Goal: Information Seeking & Learning: Learn about a topic

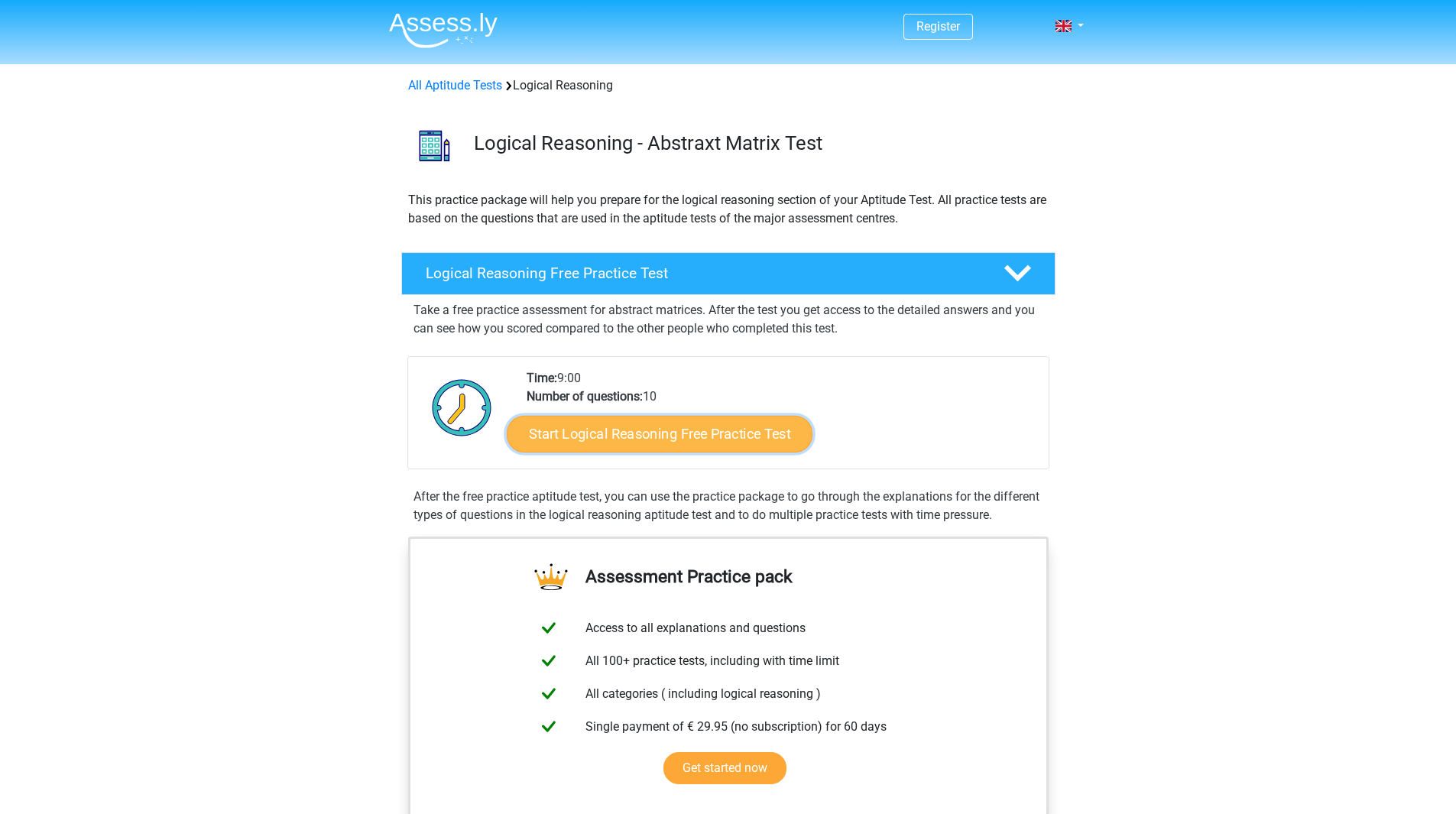
click at [593, 437] on link "Start Logical Reasoning Free Practice Test" at bounding box center [659, 433] width 306 height 36
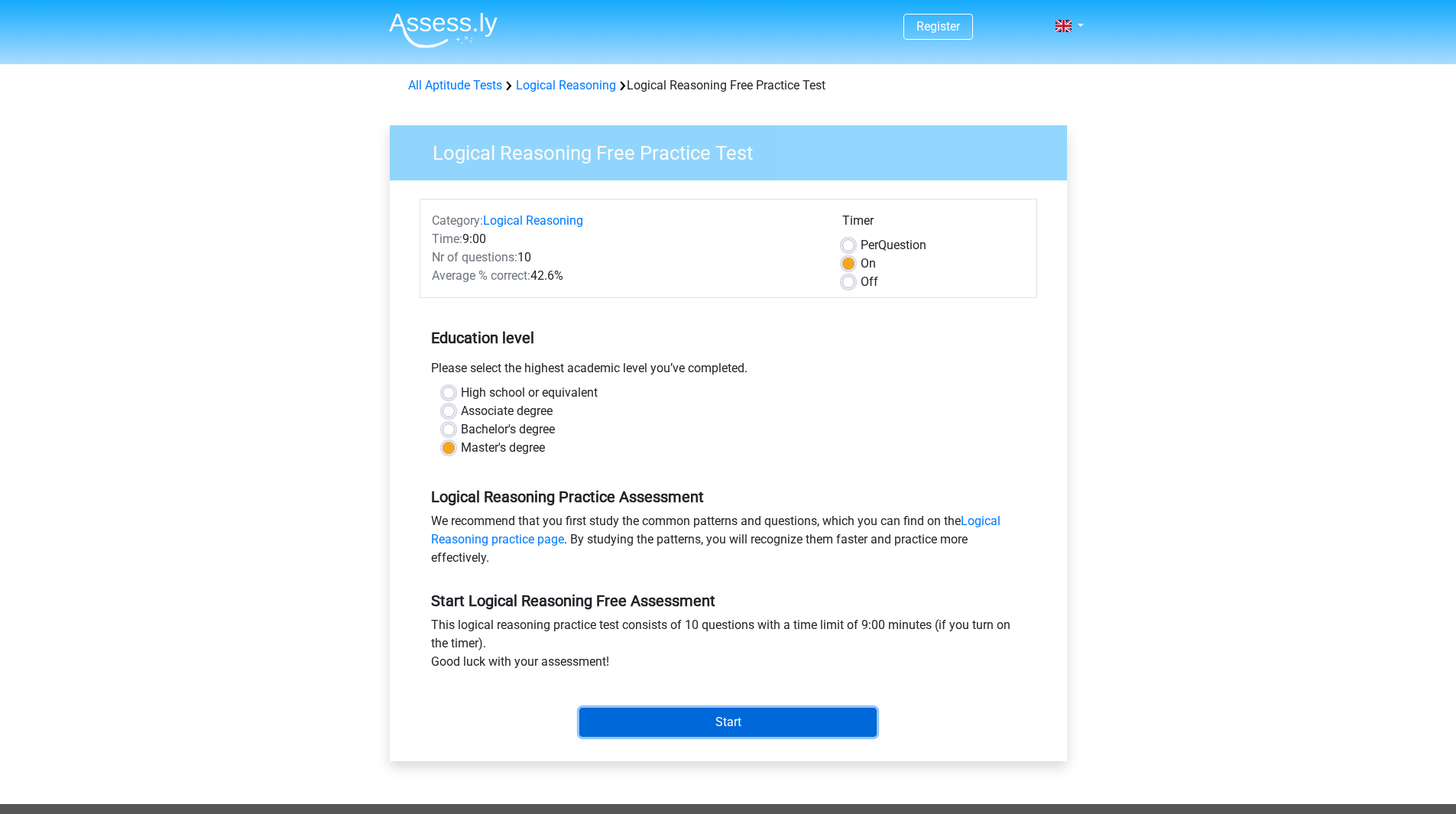
click at [778, 714] on input "Start" at bounding box center [728, 723] width 297 height 29
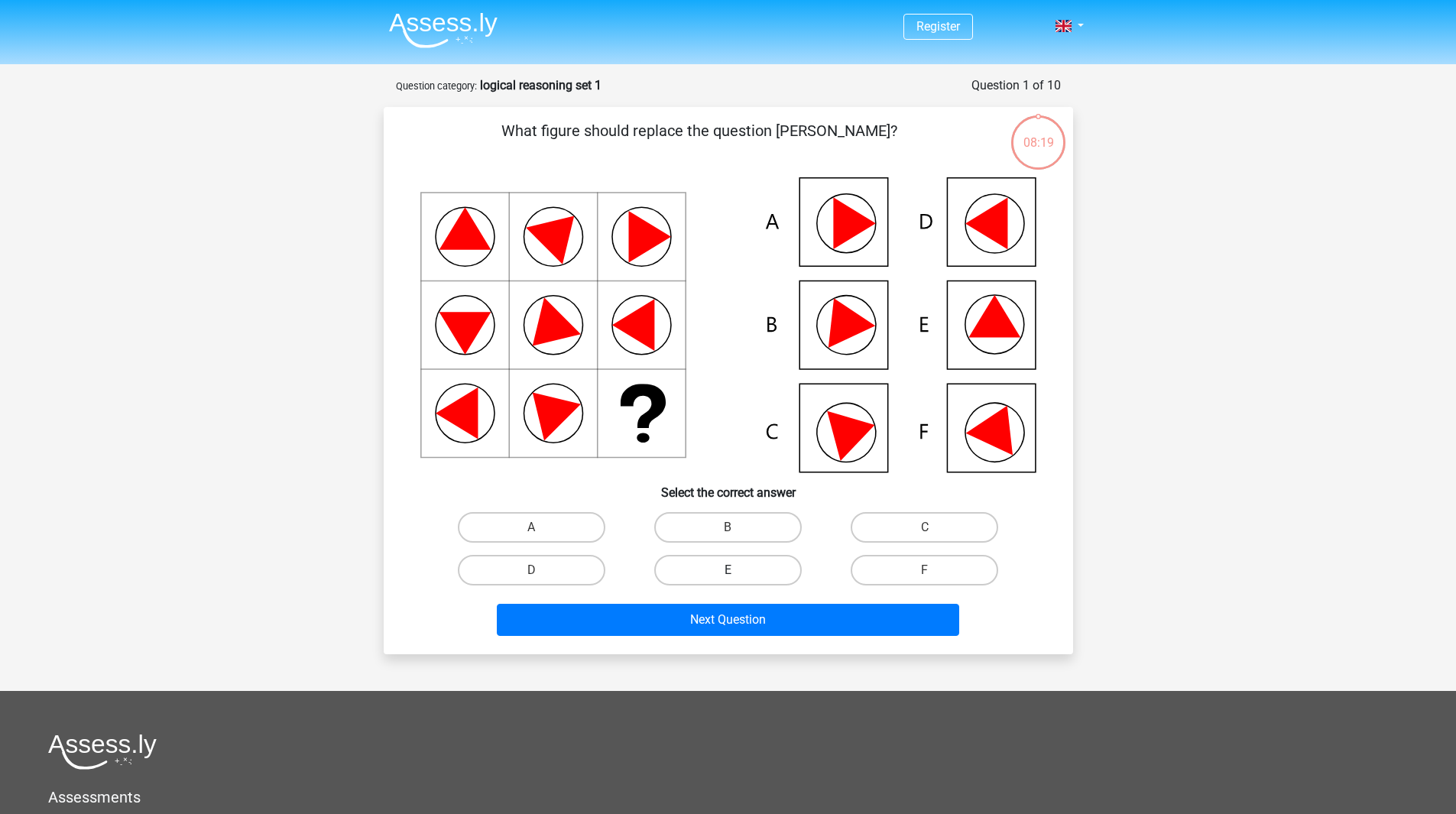
click at [740, 565] on label "E" at bounding box center [728, 570] width 148 height 31
click at [737, 570] on input "E" at bounding box center [733, 575] width 10 height 10
radio input "true"
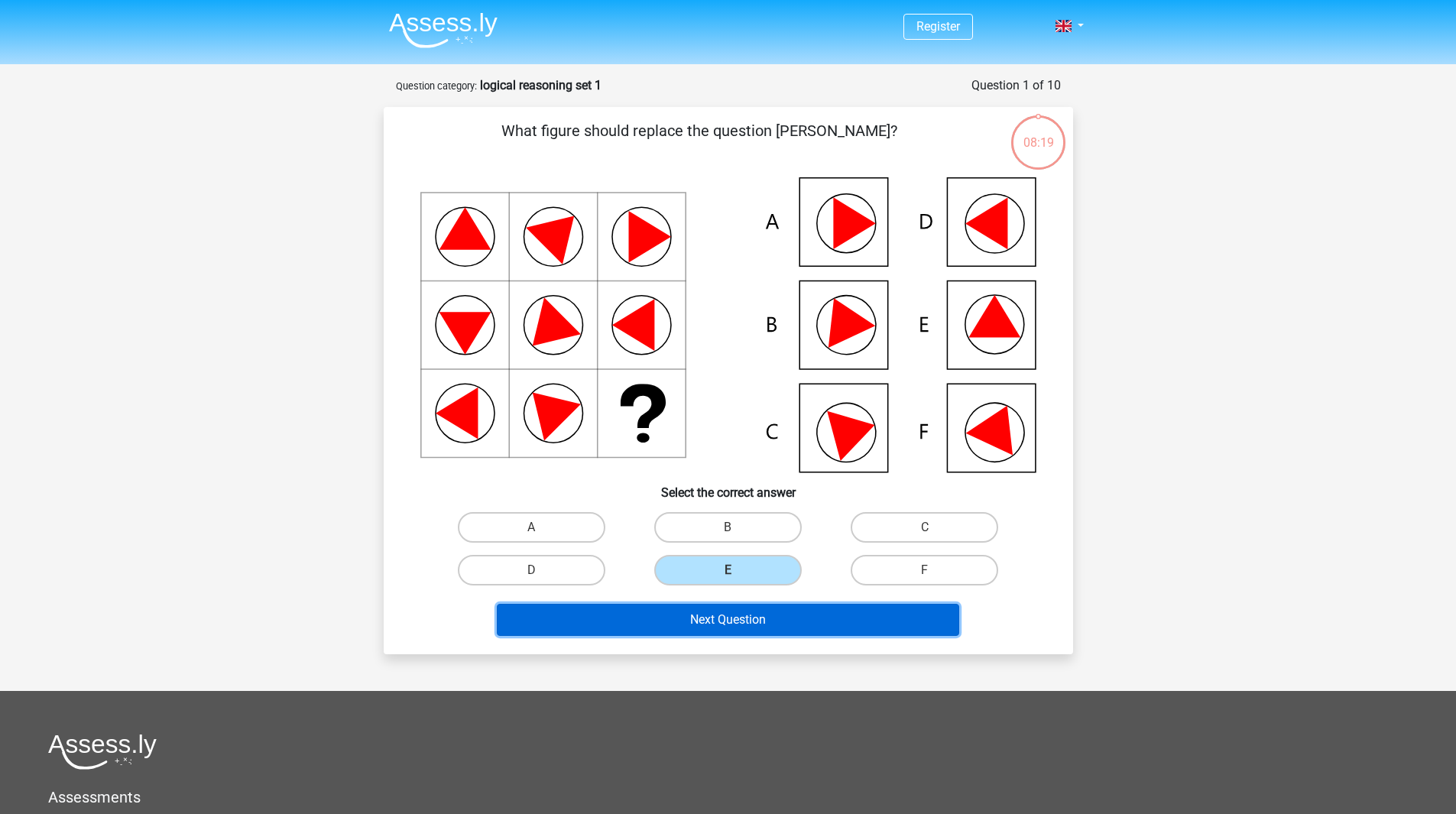
click at [747, 620] on button "Next Question" at bounding box center [728, 620] width 463 height 32
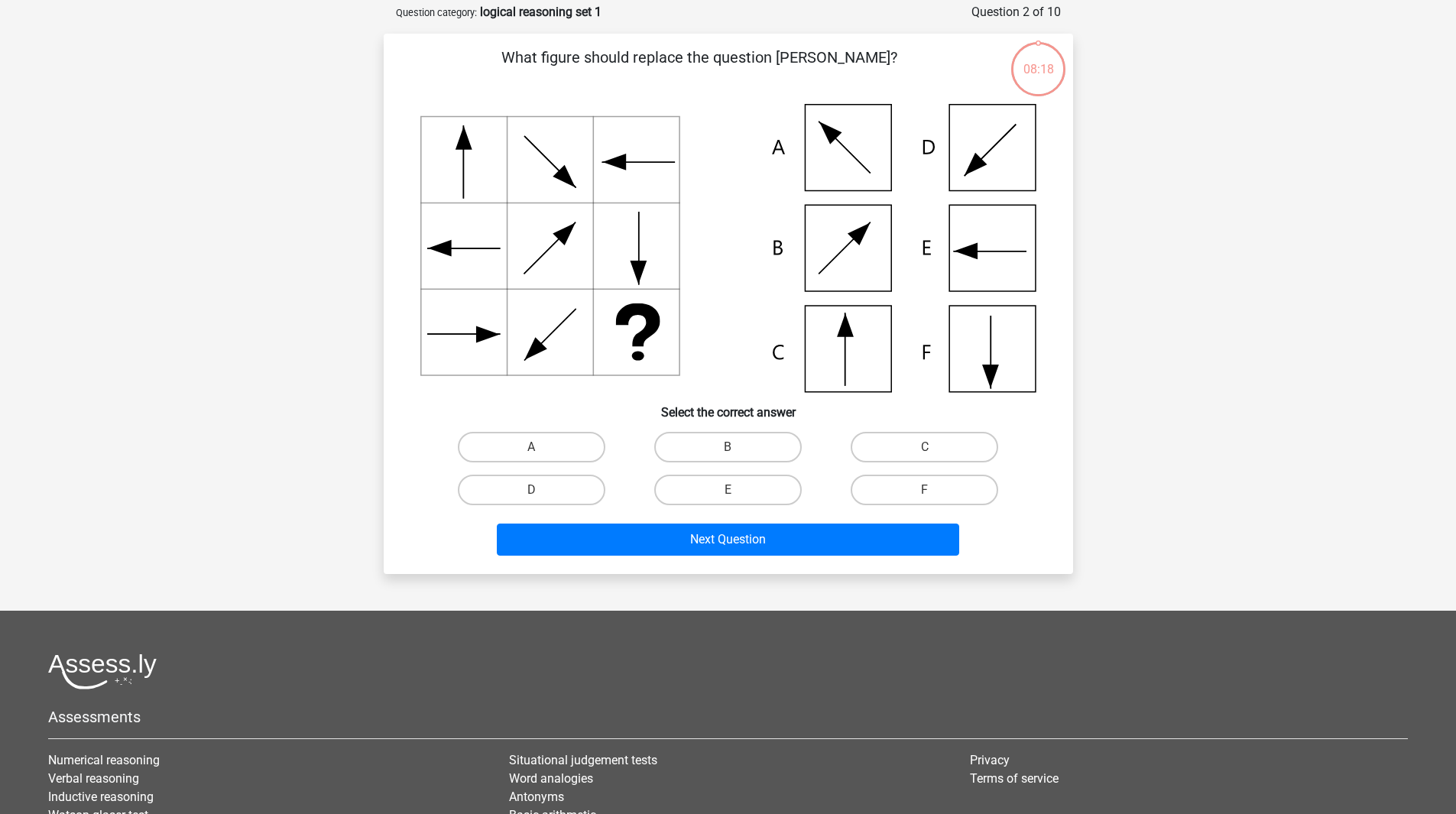
scroll to position [77, 0]
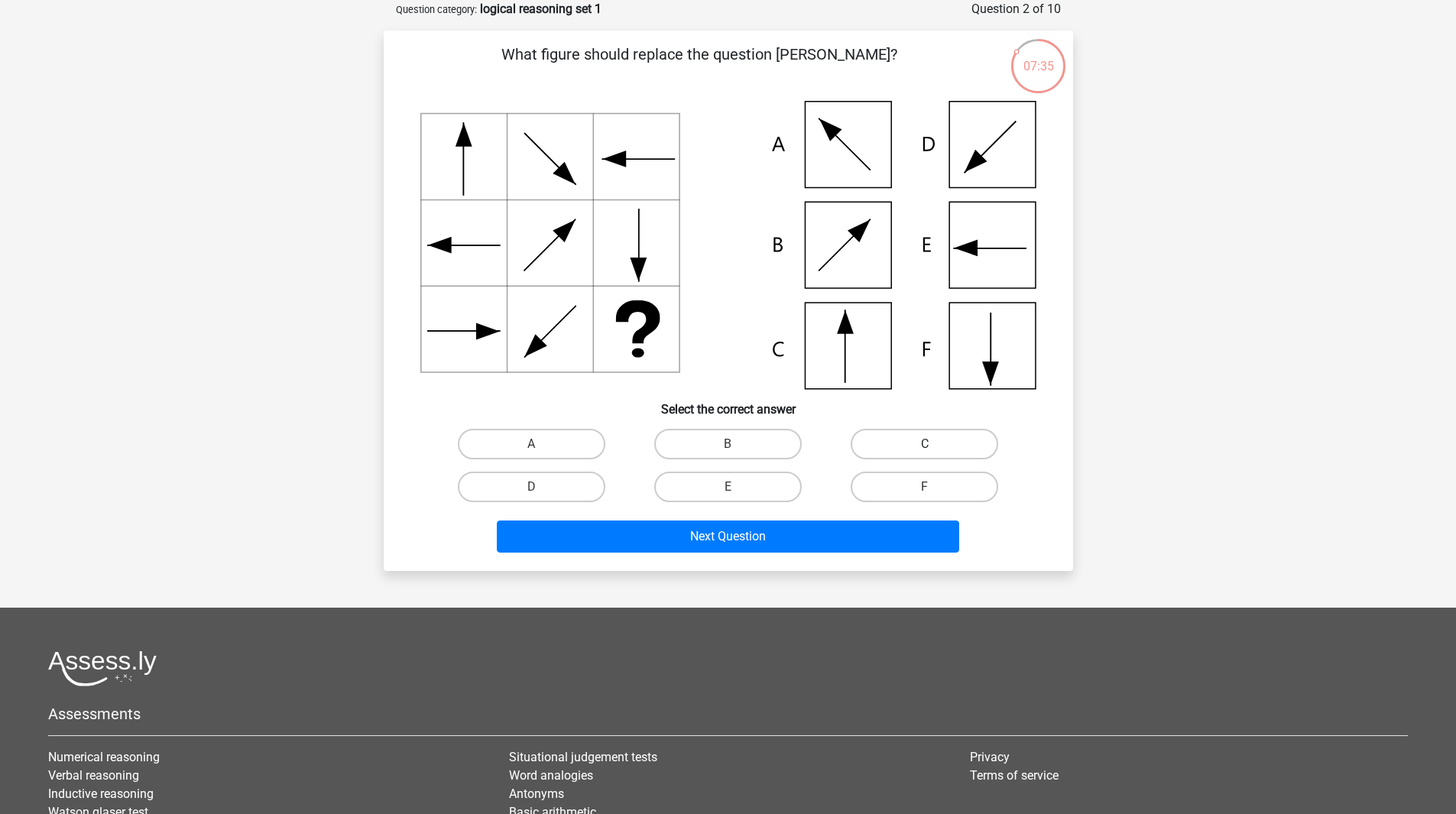
click at [914, 452] on label "C" at bounding box center [925, 444] width 148 height 31
click at [925, 452] on input "C" at bounding box center [929, 449] width 10 height 10
radio input "true"
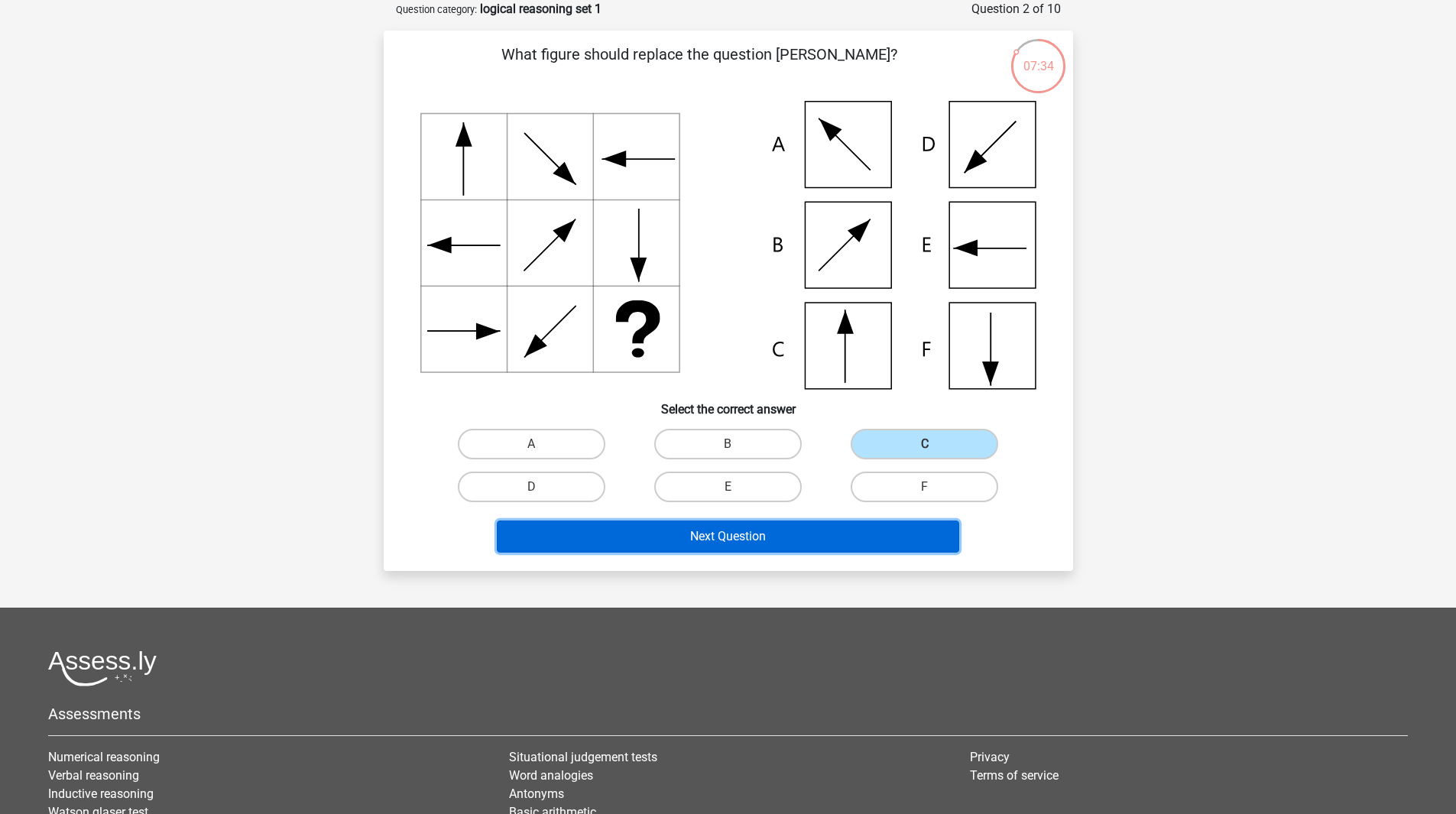
click at [708, 535] on button "Next Question" at bounding box center [728, 536] width 463 height 32
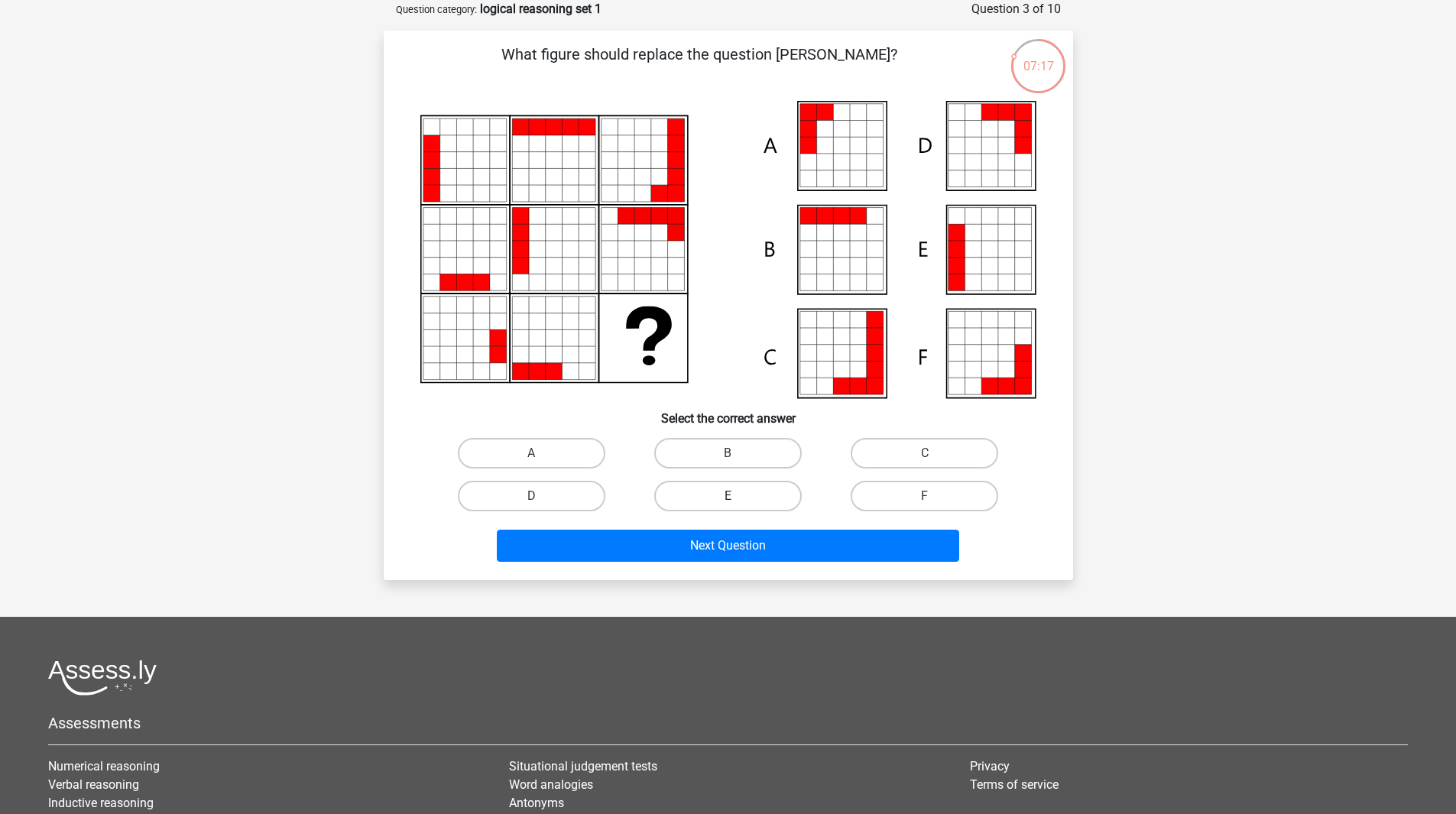
click at [710, 497] on label "E" at bounding box center [728, 496] width 148 height 31
click at [728, 497] on input "E" at bounding box center [733, 501] width 10 height 10
radio input "true"
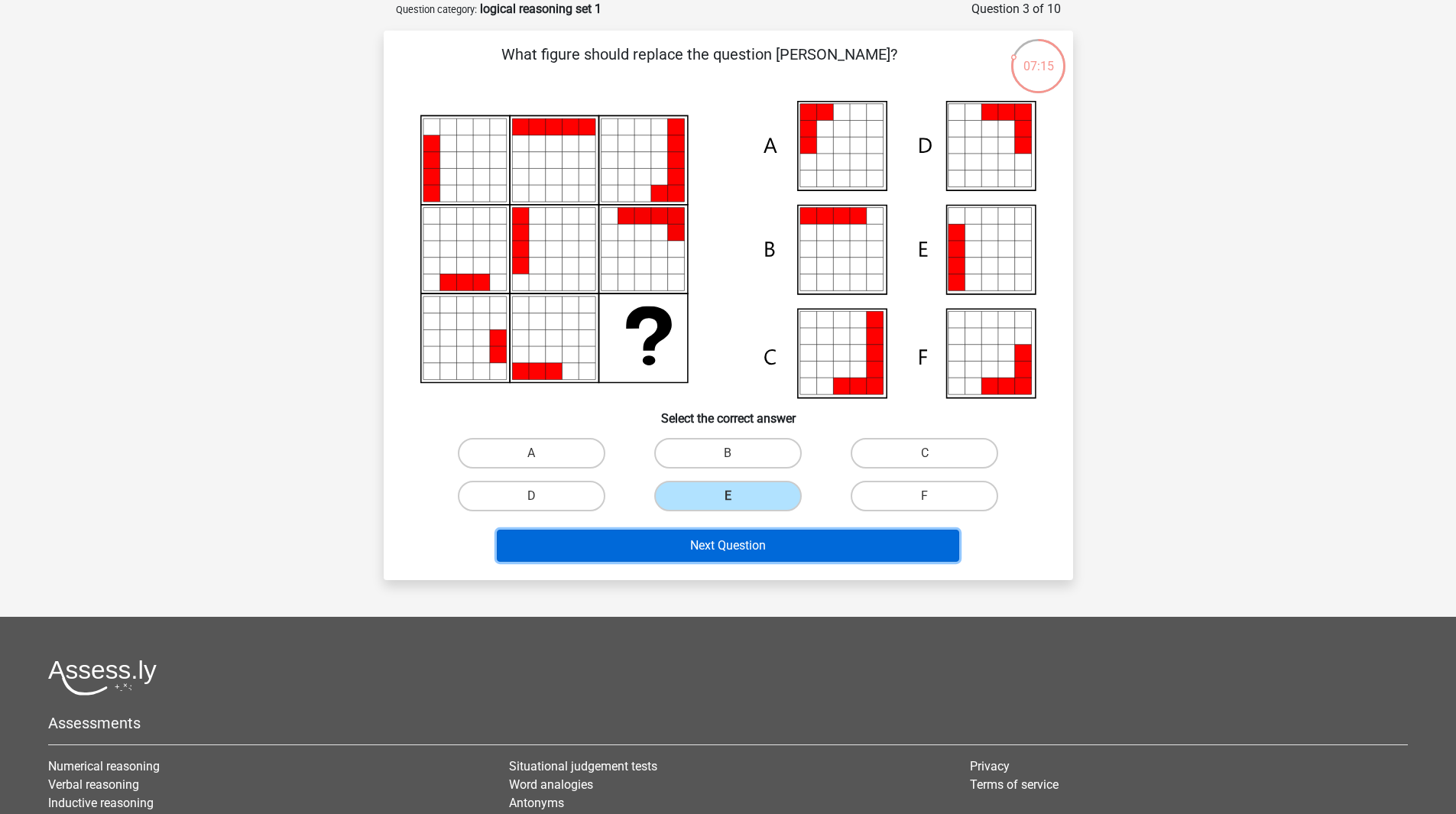
click at [699, 545] on button "Next Question" at bounding box center [728, 546] width 463 height 32
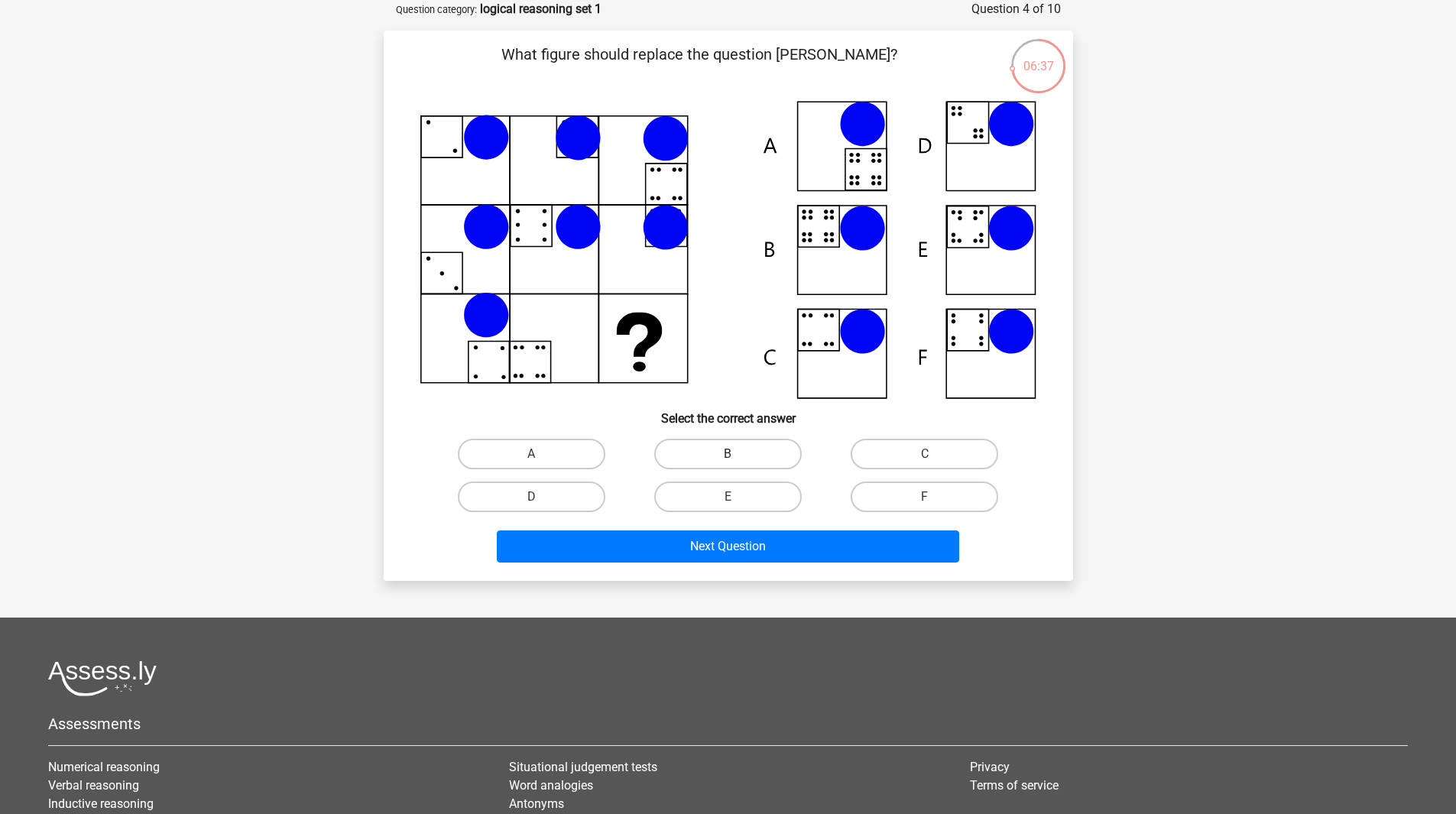
click at [730, 450] on label "B" at bounding box center [728, 454] width 148 height 31
click at [730, 454] on input "B" at bounding box center [733, 459] width 10 height 10
radio input "true"
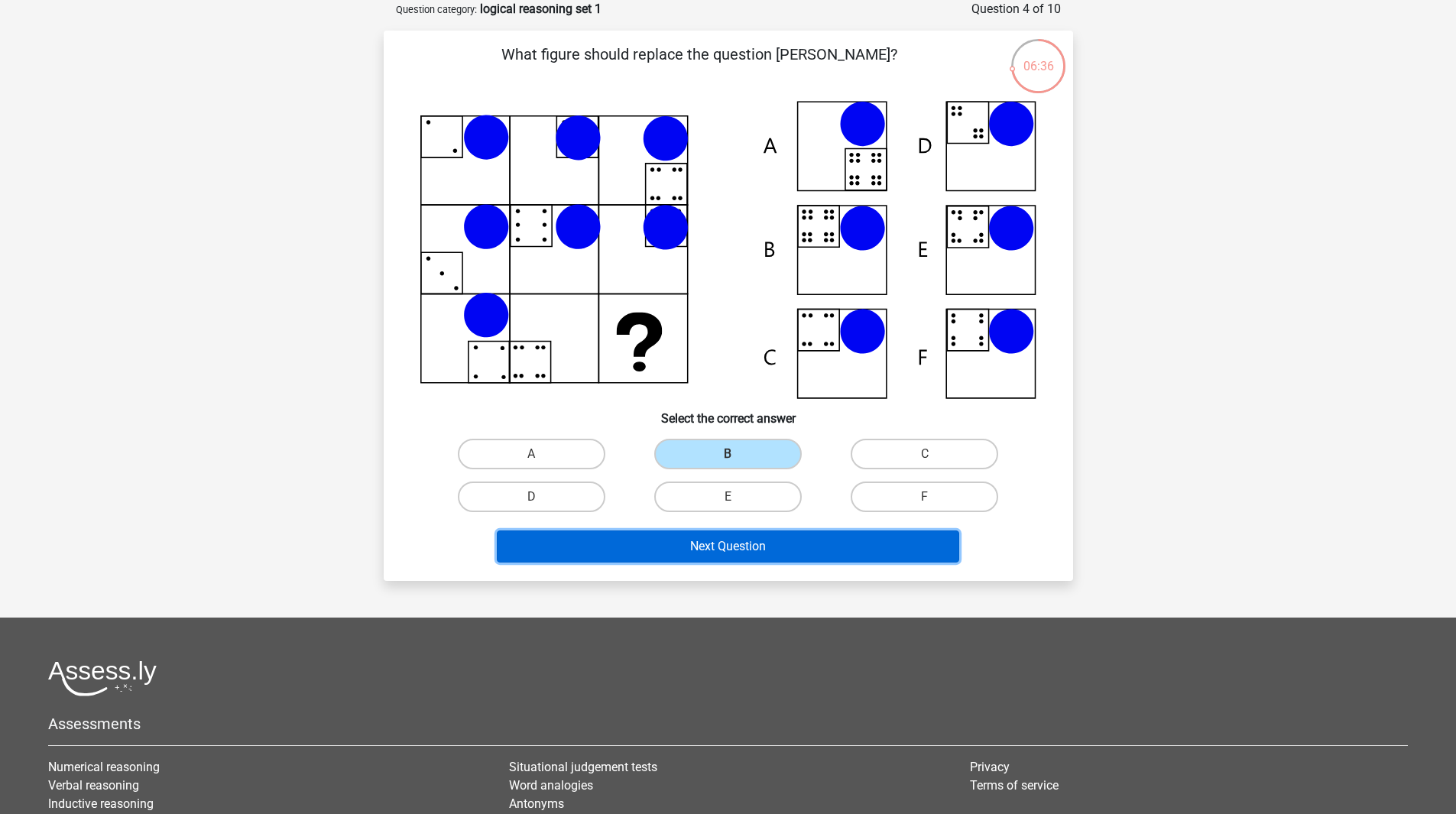
click at [729, 550] on button "Next Question" at bounding box center [728, 546] width 463 height 32
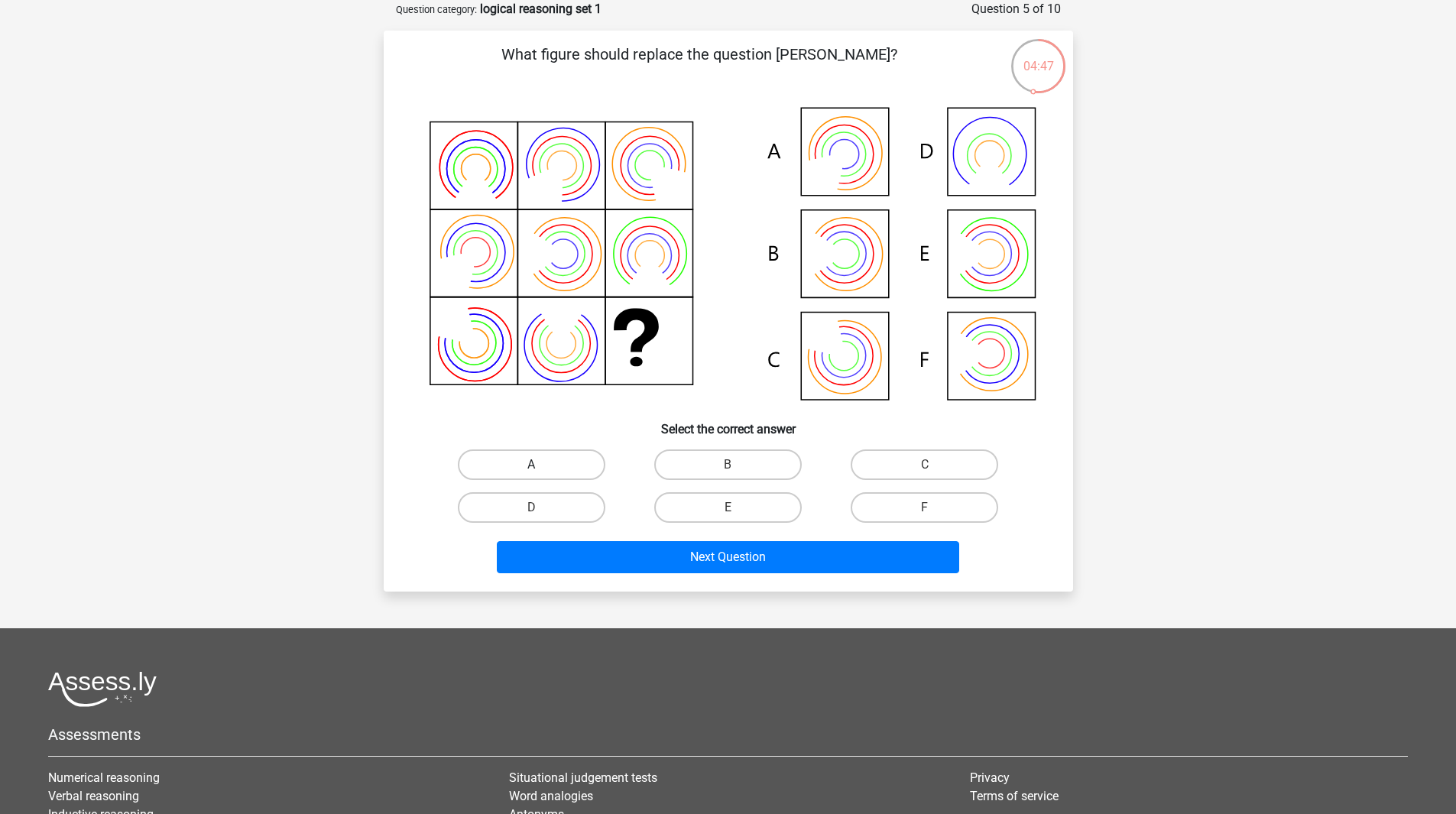
click at [521, 462] on label "A" at bounding box center [531, 465] width 148 height 31
click at [531, 465] on input "A" at bounding box center [536, 470] width 10 height 10
radio input "true"
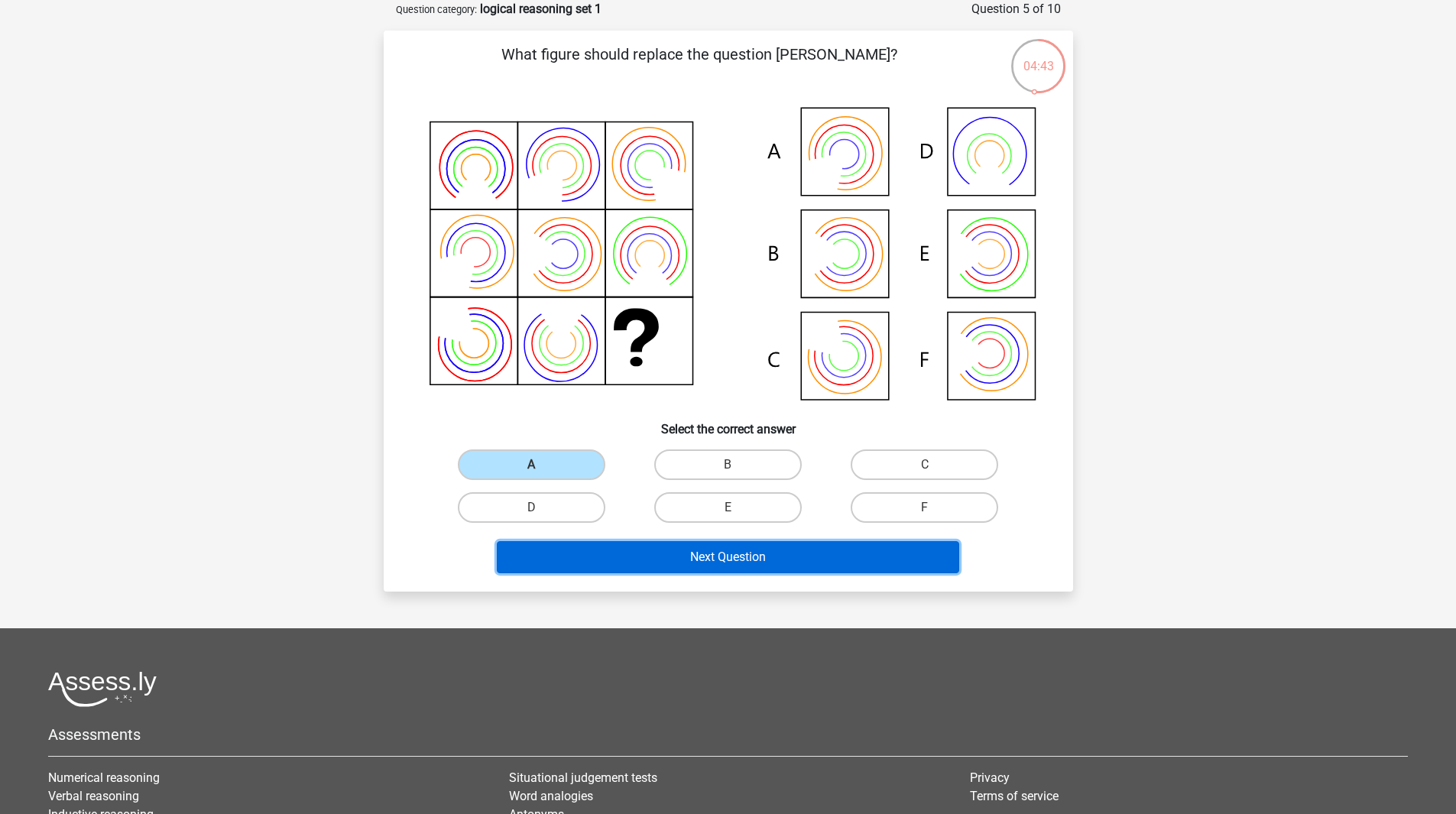
click at [669, 565] on button "Next Question" at bounding box center [728, 557] width 463 height 32
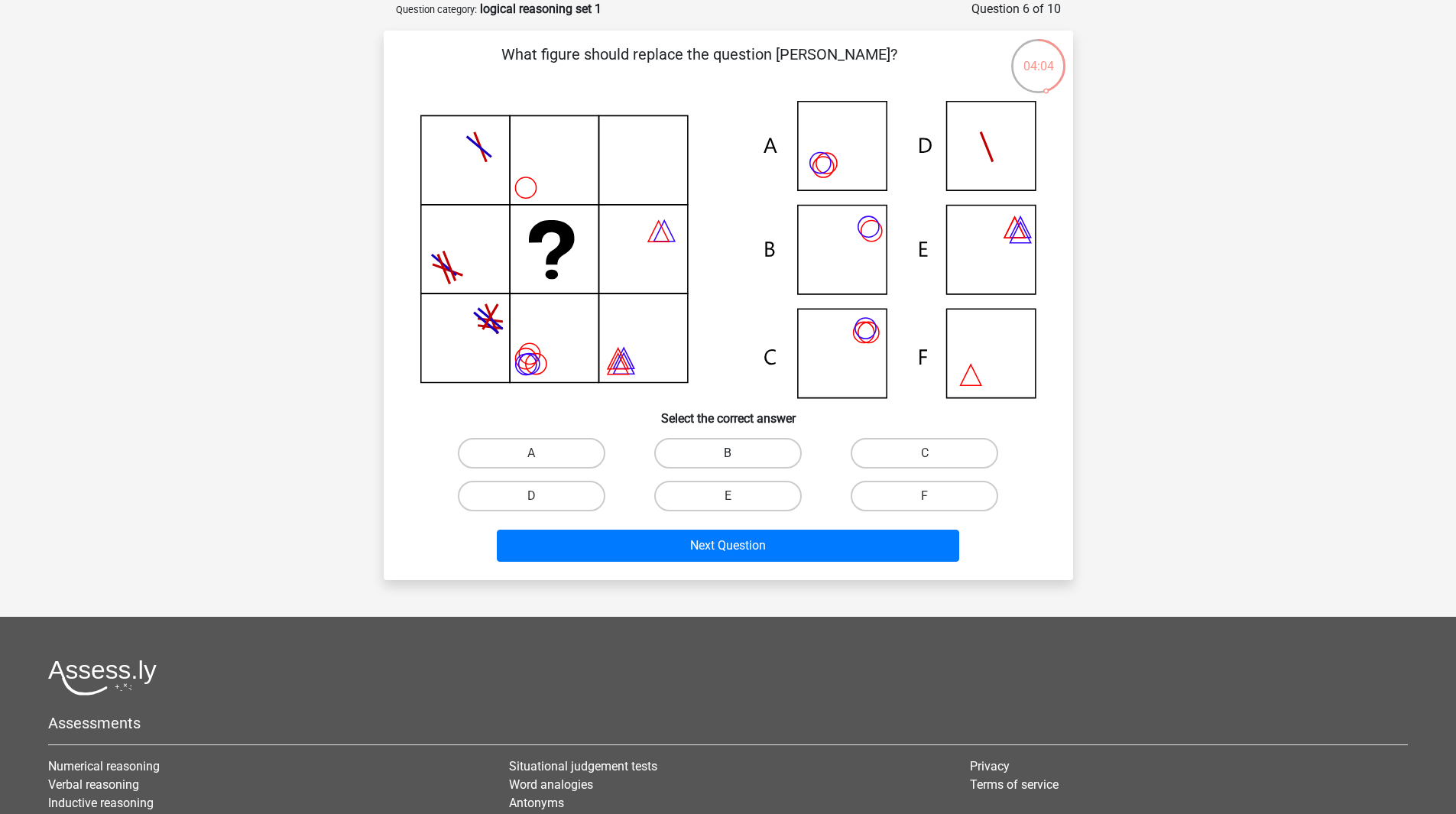
click at [741, 449] on label "B" at bounding box center [728, 453] width 148 height 31
click at [737, 453] on input "B" at bounding box center [733, 458] width 10 height 10
radio input "true"
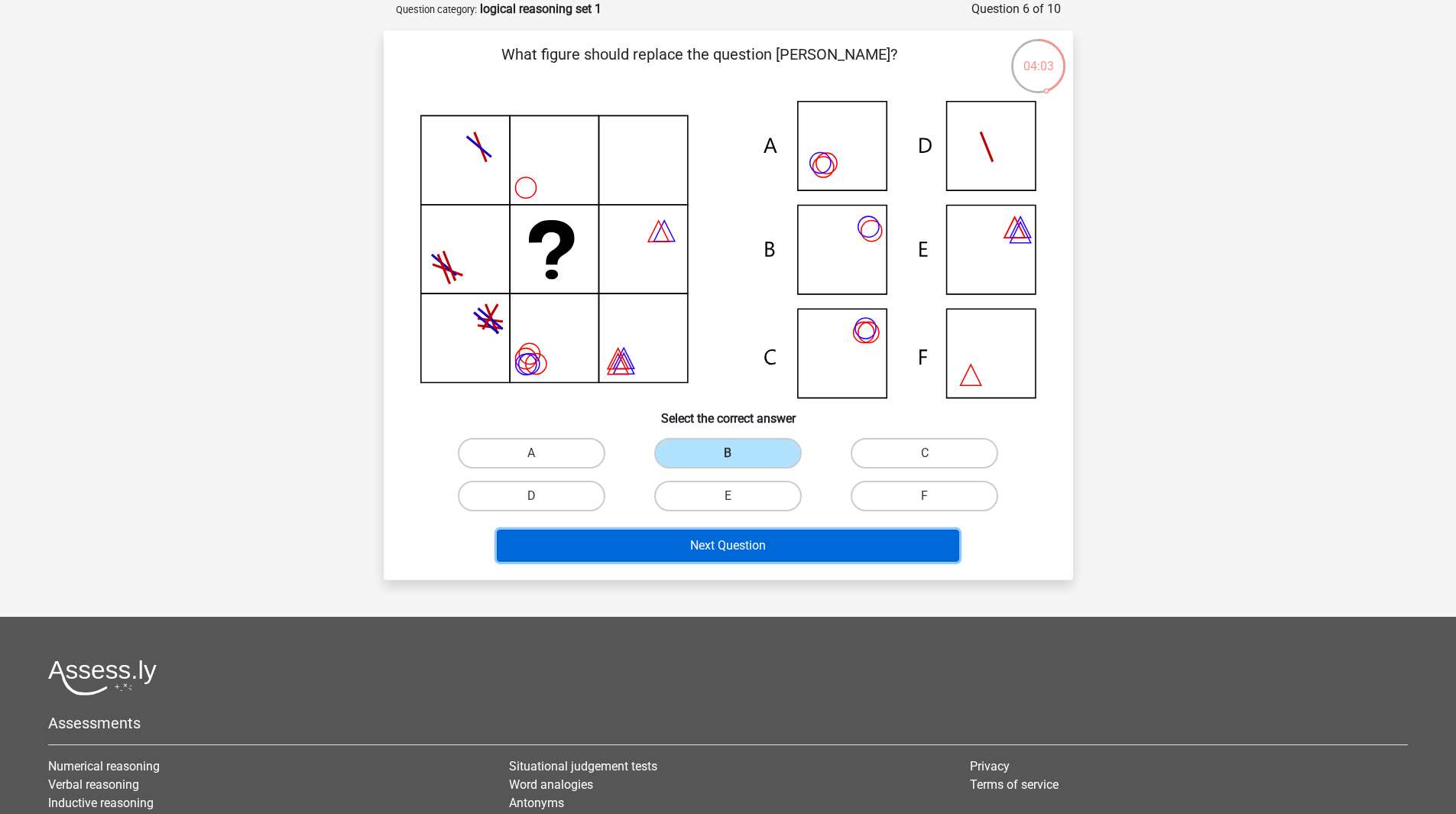
click at [739, 544] on button "Next Question" at bounding box center [728, 546] width 463 height 32
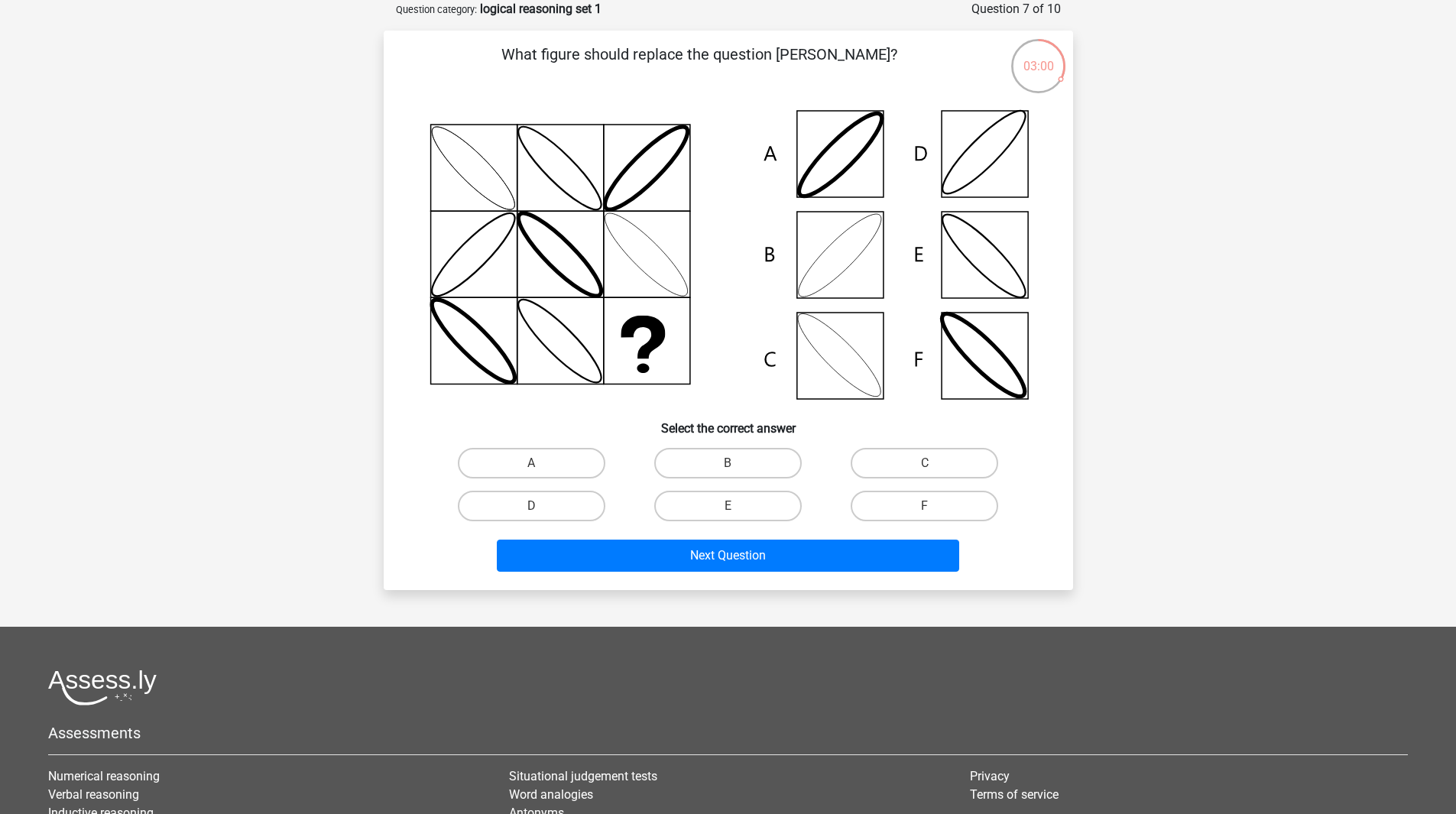
click at [731, 467] on input "B" at bounding box center [733, 468] width 10 height 10
radio input "true"
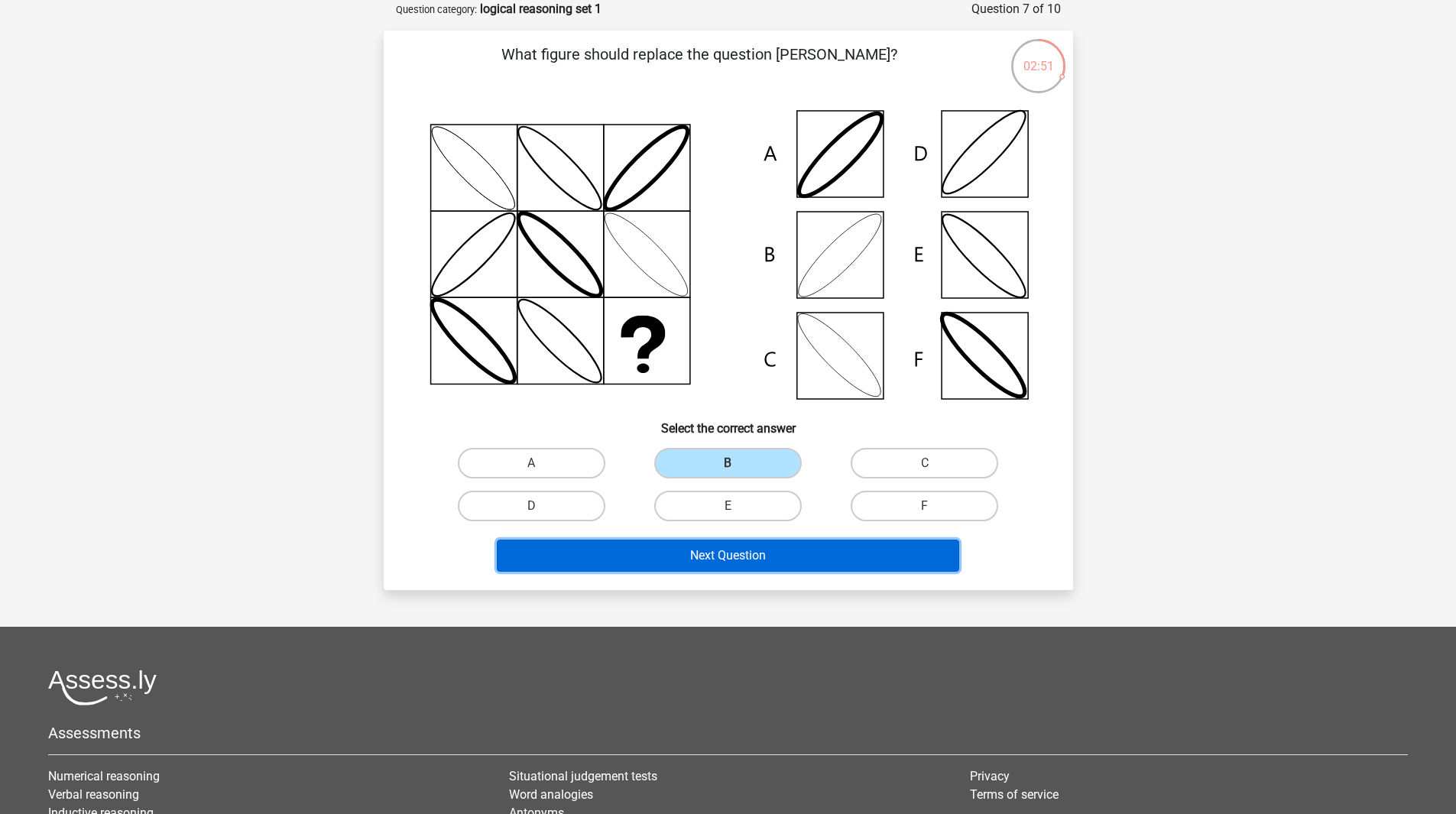
click at [714, 558] on button "Next Question" at bounding box center [728, 556] width 463 height 32
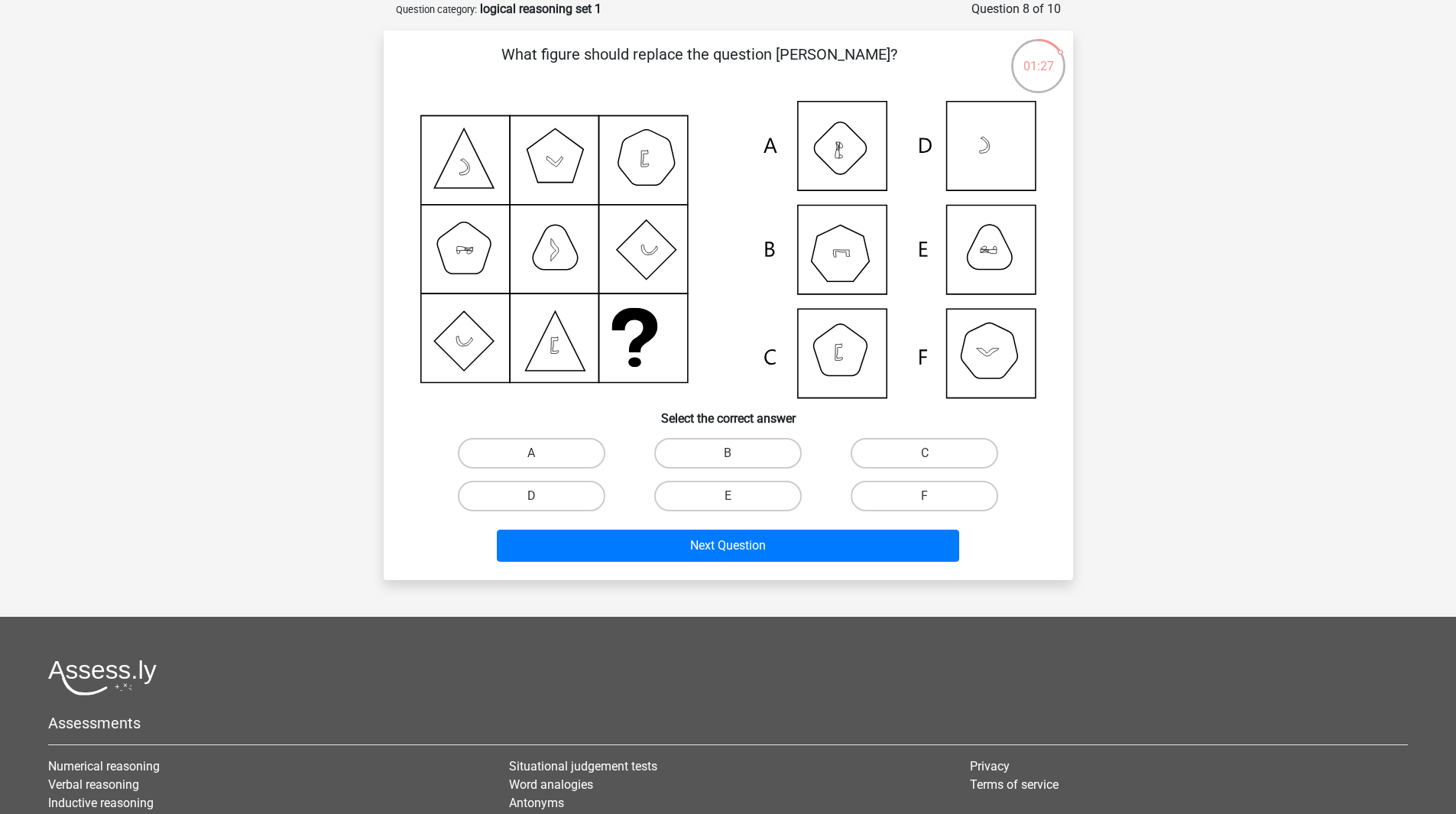
click at [928, 462] on input "C" at bounding box center [929, 458] width 10 height 10
radio input "true"
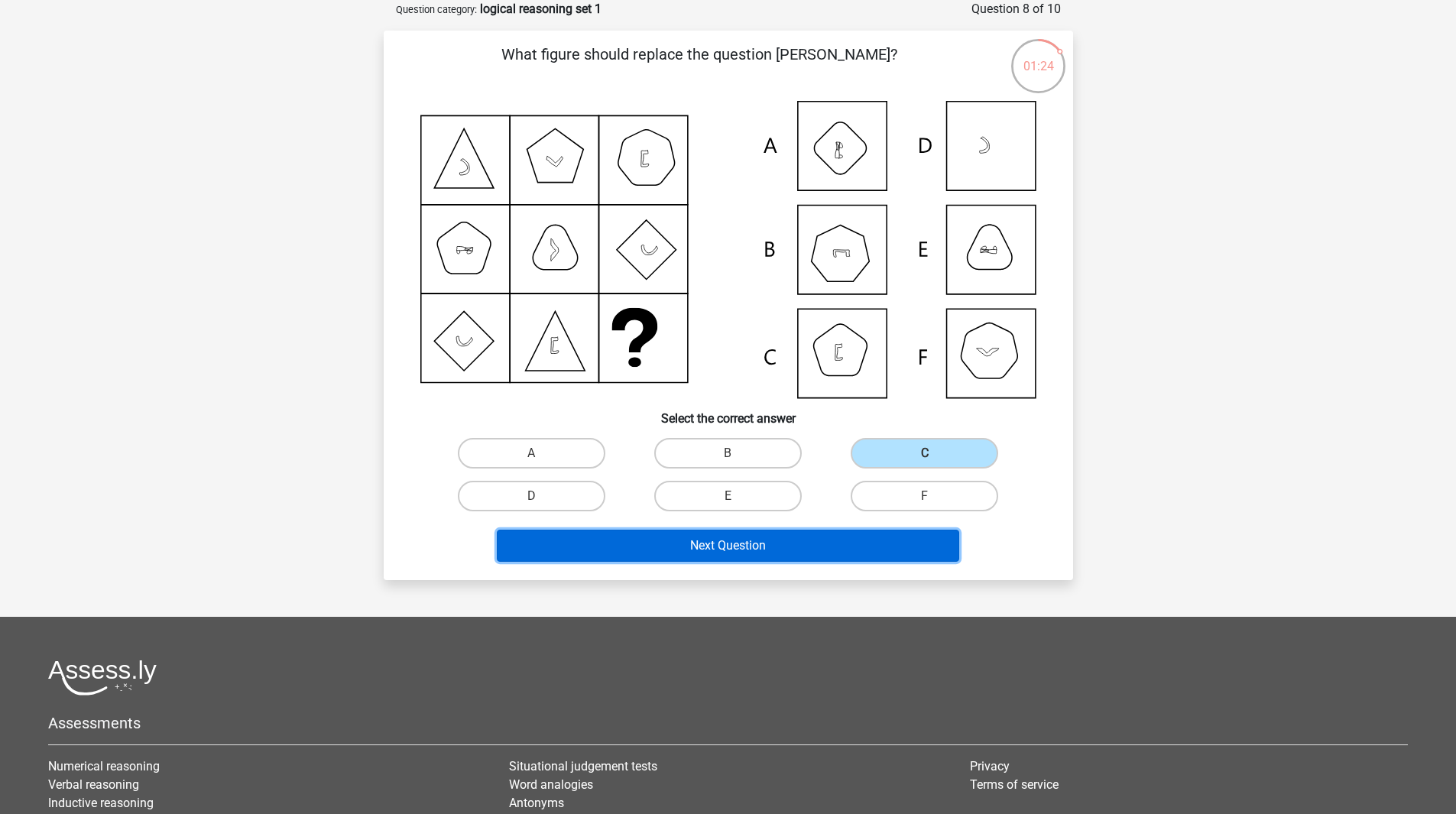
click at [836, 550] on button "Next Question" at bounding box center [728, 546] width 463 height 32
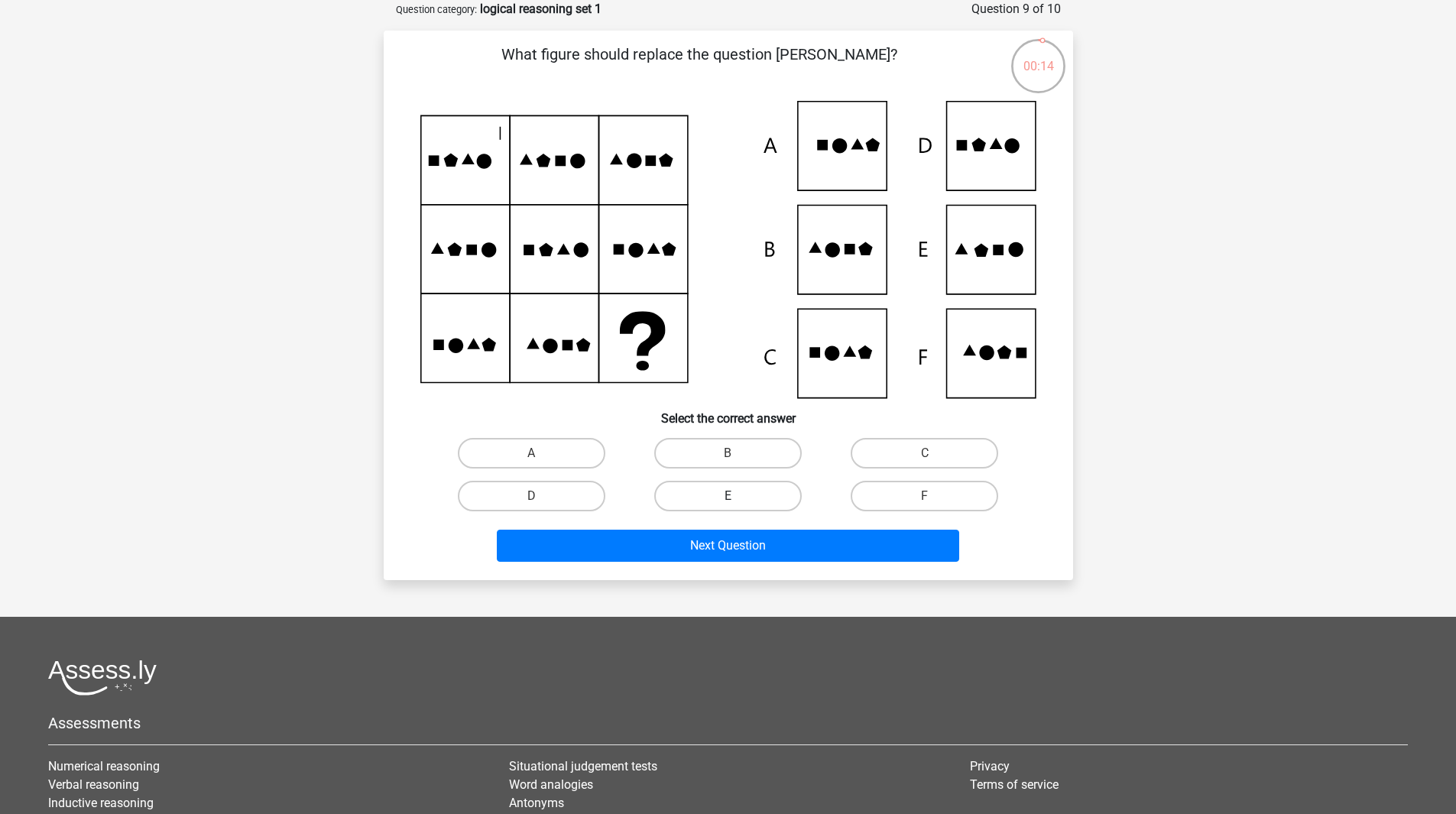
drag, startPoint x: 718, startPoint y: 487, endPoint x: 728, endPoint y: 531, distance: 45.1
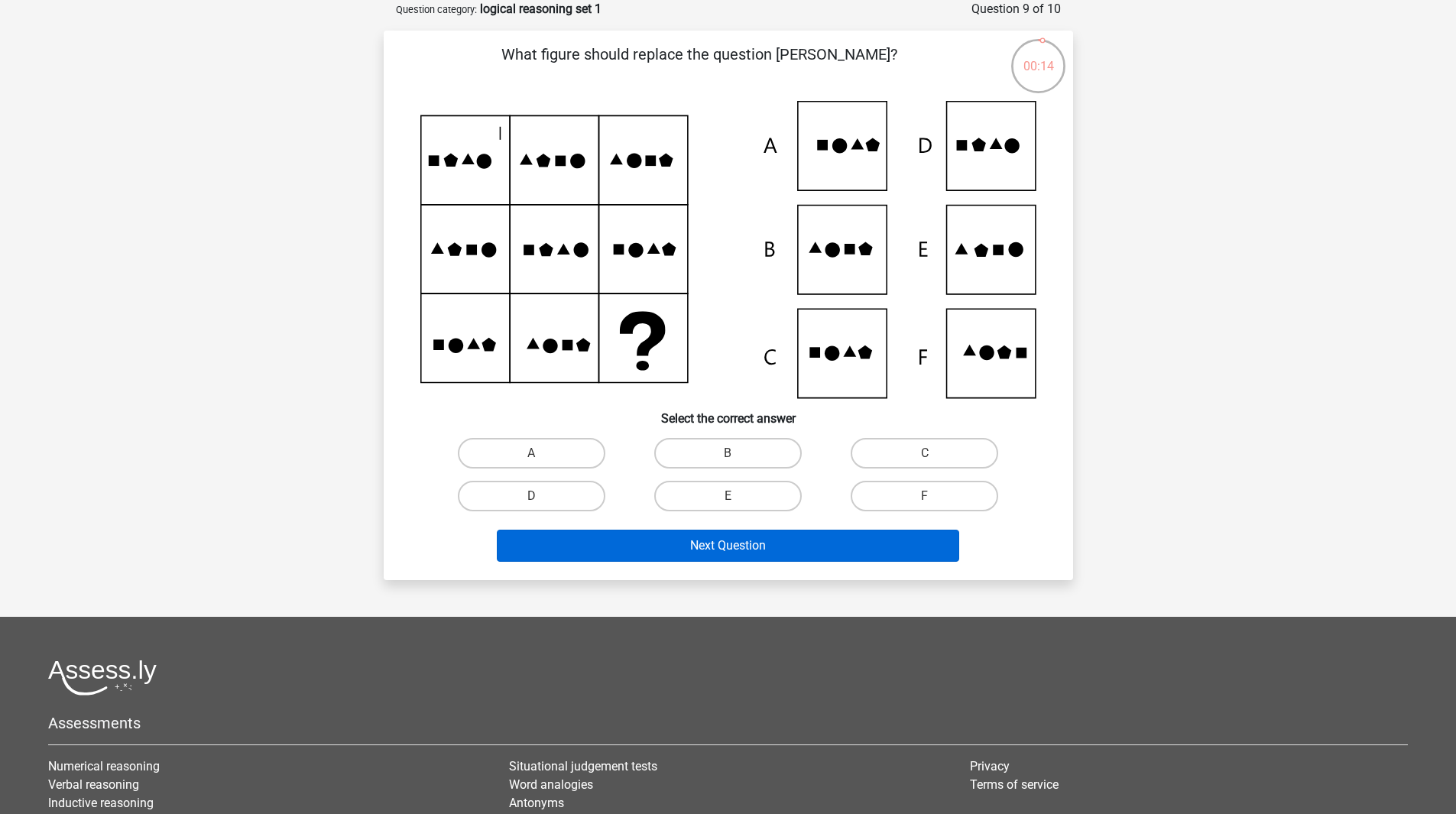
click at [718, 487] on label "E" at bounding box center [728, 496] width 148 height 31
click at [728, 496] on input "E" at bounding box center [733, 501] width 10 height 10
radio input "true"
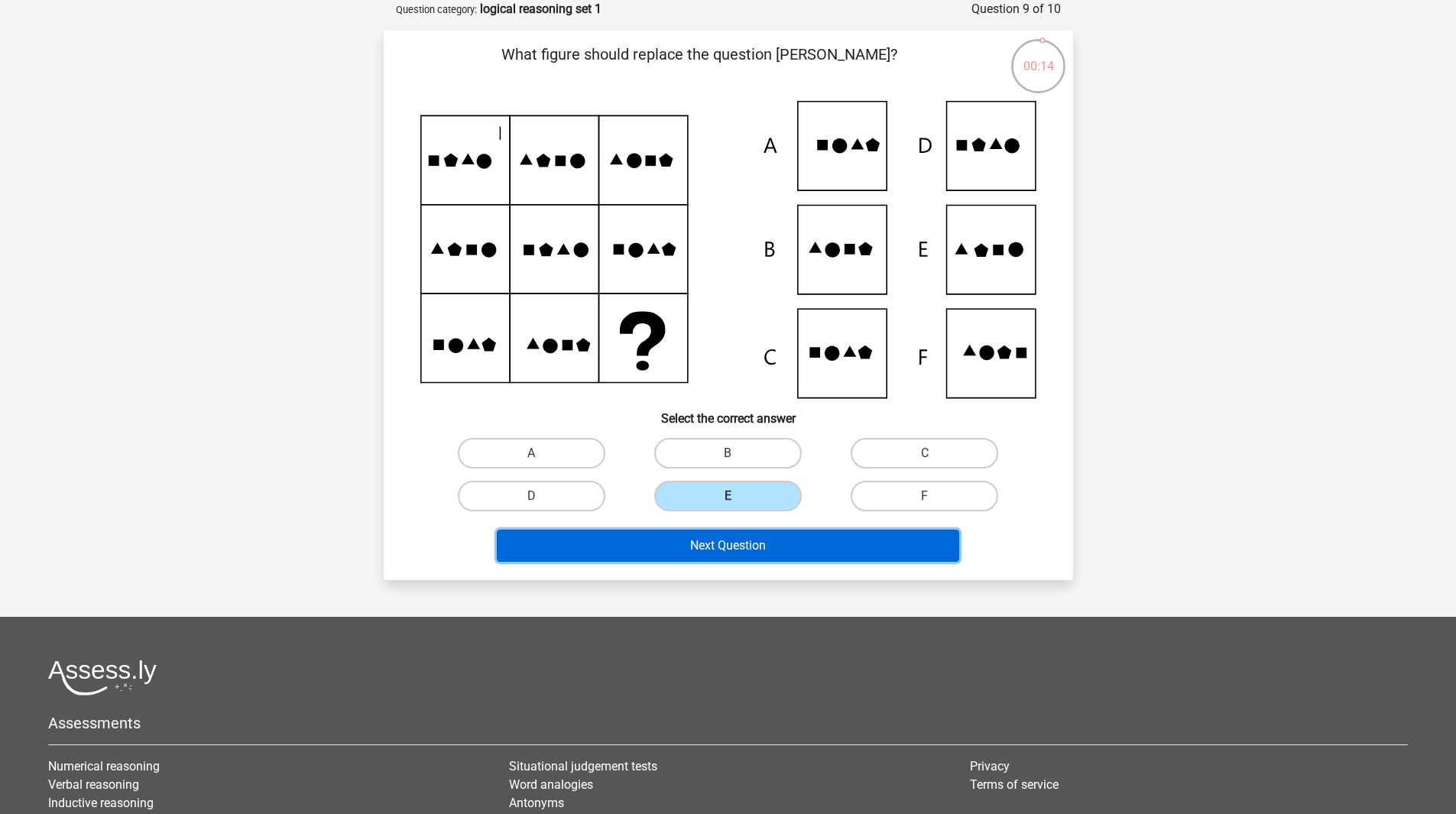
click at [734, 555] on button "Next Question" at bounding box center [728, 546] width 463 height 32
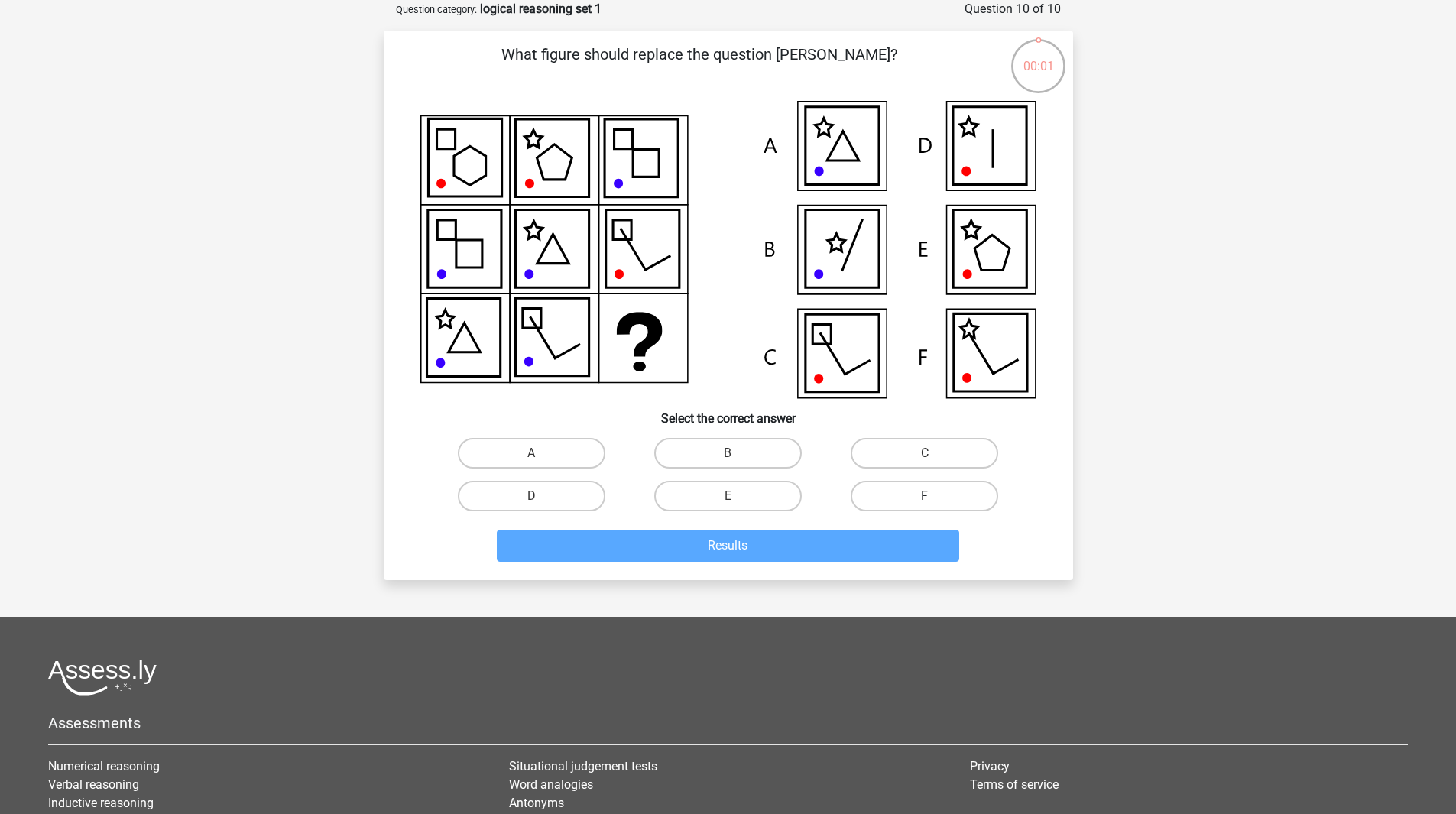
click at [894, 493] on label "F" at bounding box center [925, 496] width 148 height 31
click at [925, 496] on input "F" at bounding box center [929, 501] width 10 height 10
radio input "true"
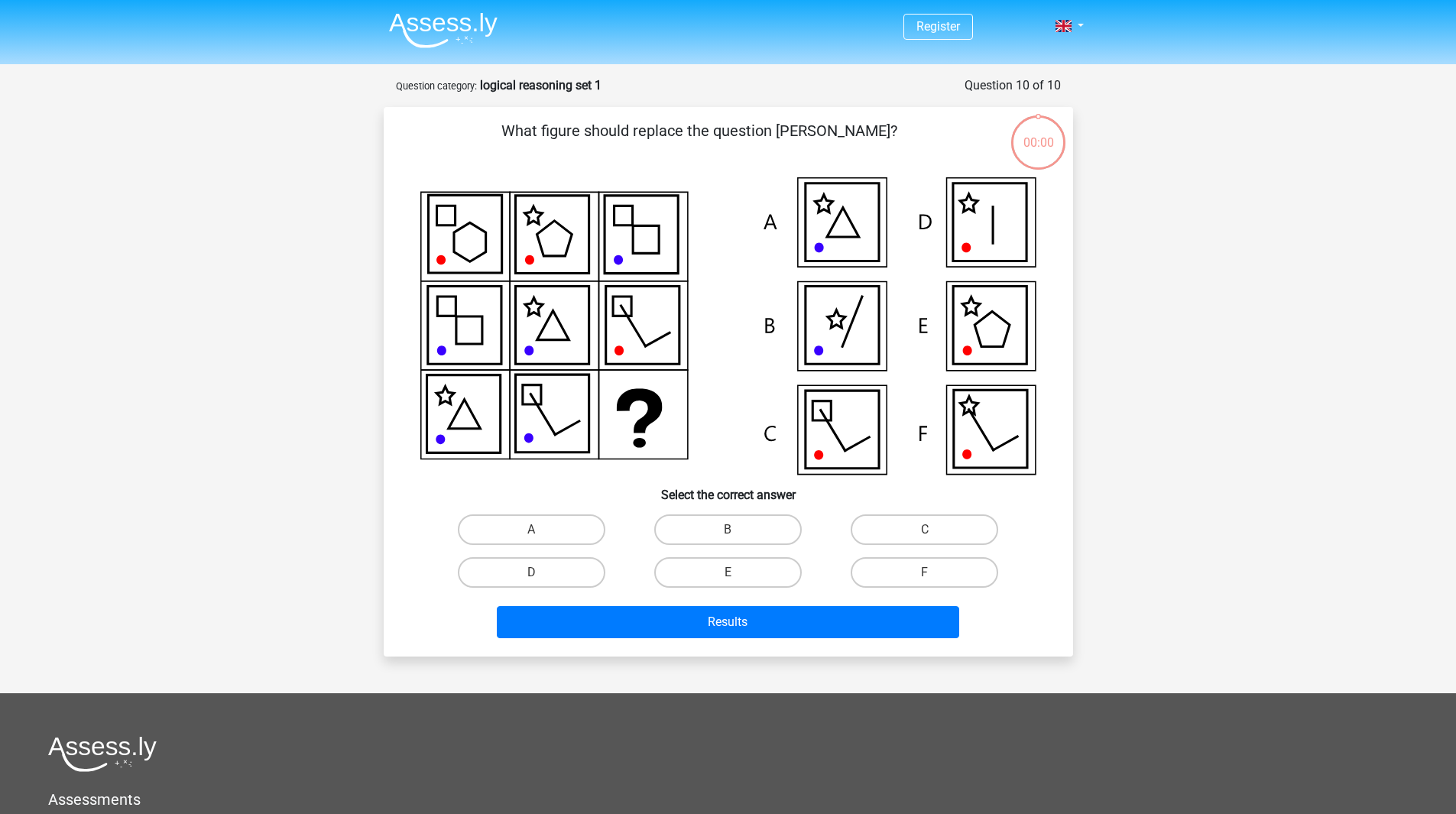
scroll to position [77, 0]
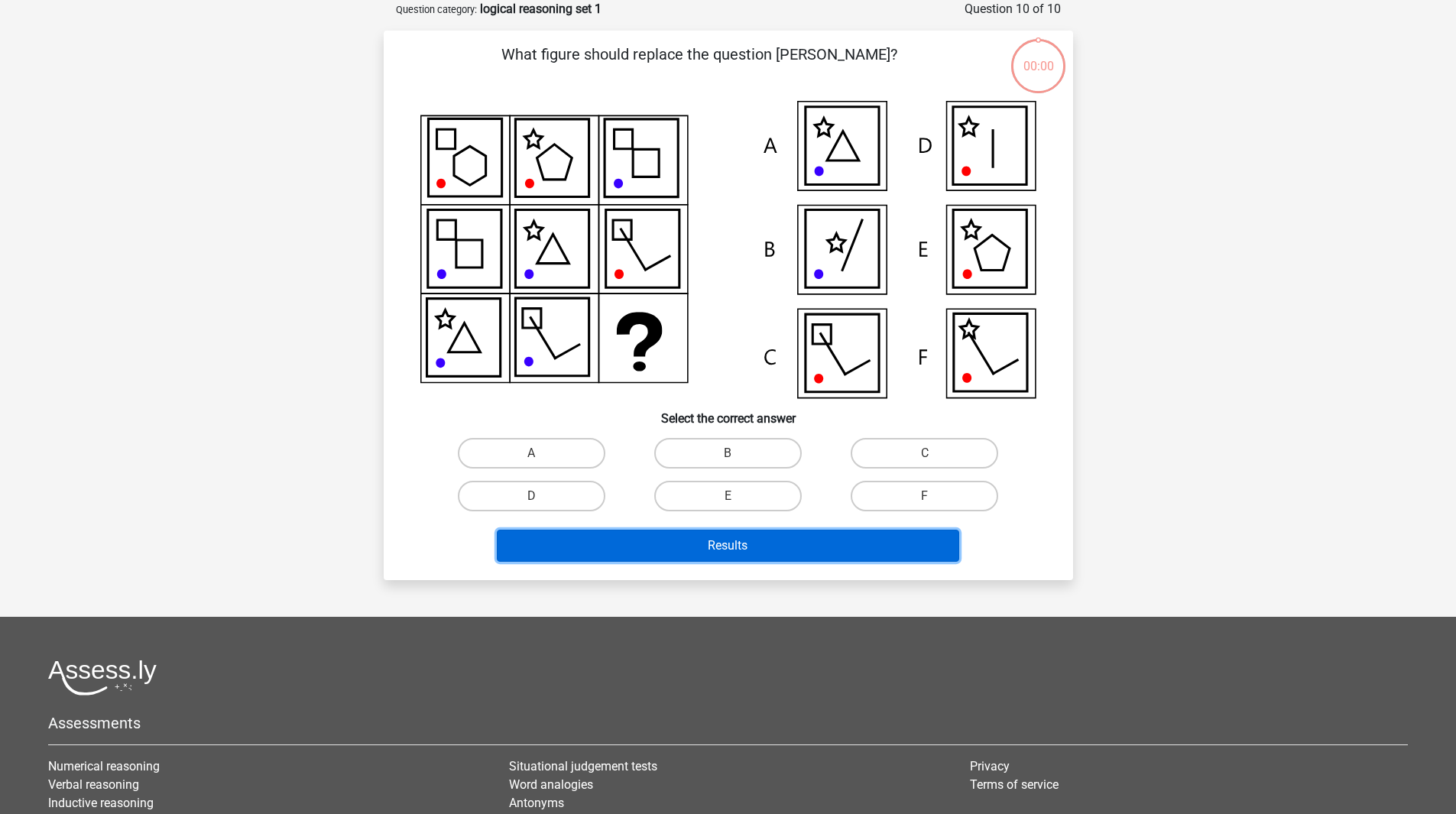
click at [810, 545] on button "Results" at bounding box center [728, 546] width 463 height 32
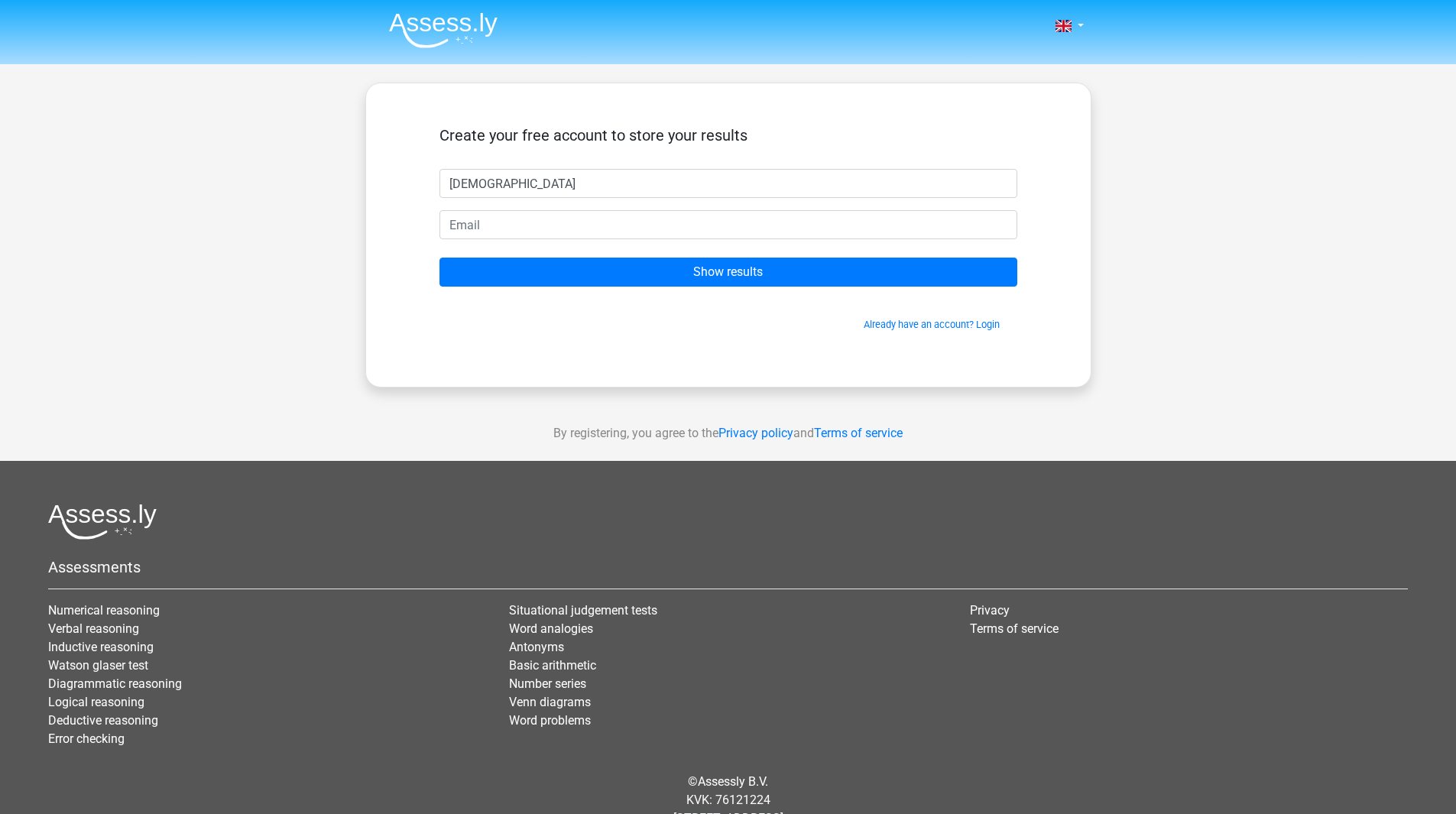
type input "[DEMOGRAPHIC_DATA]"
click at [575, 228] on input "email" at bounding box center [728, 225] width 578 height 29
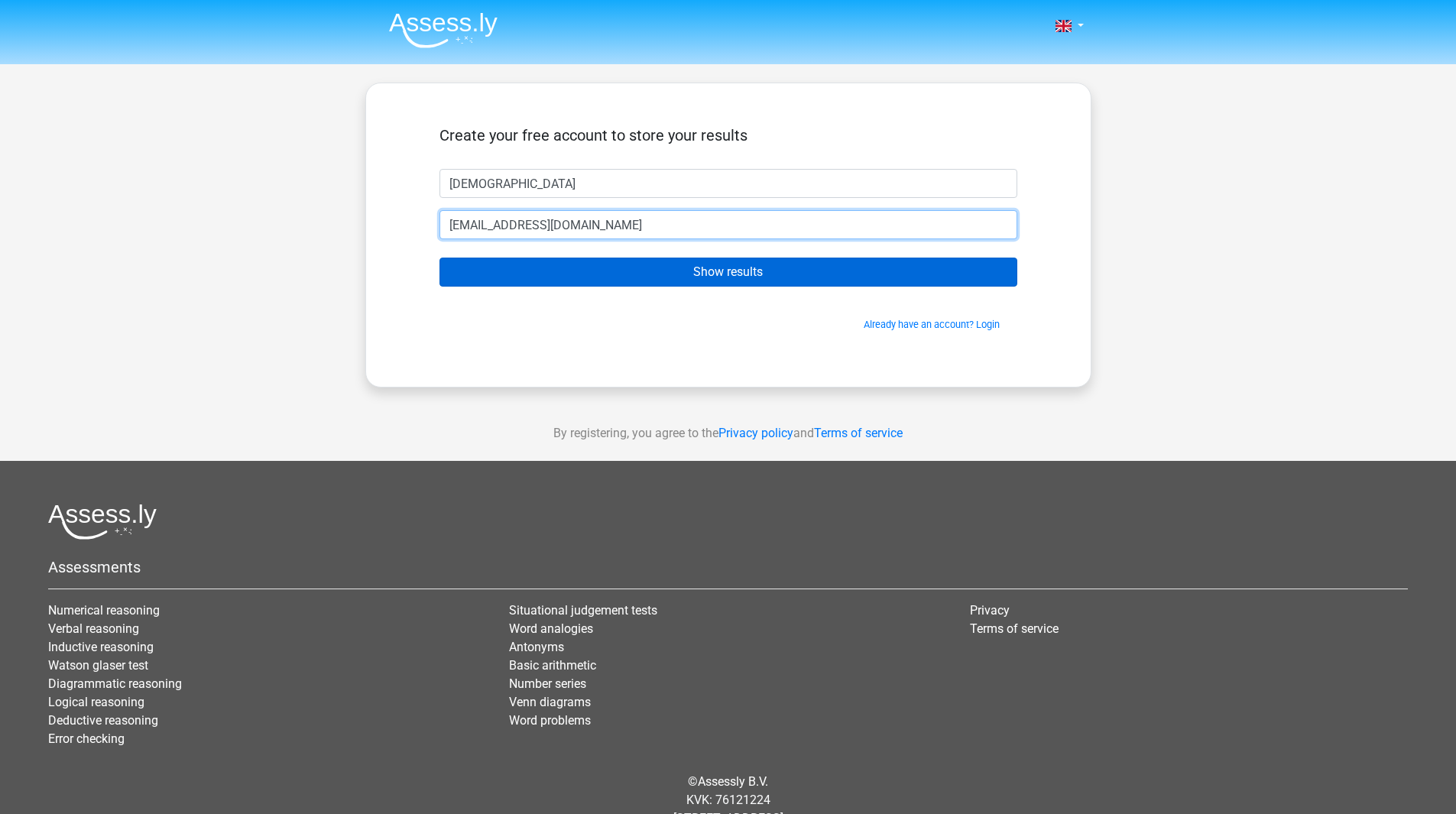
type input "pihlen_7@hotmail.com"
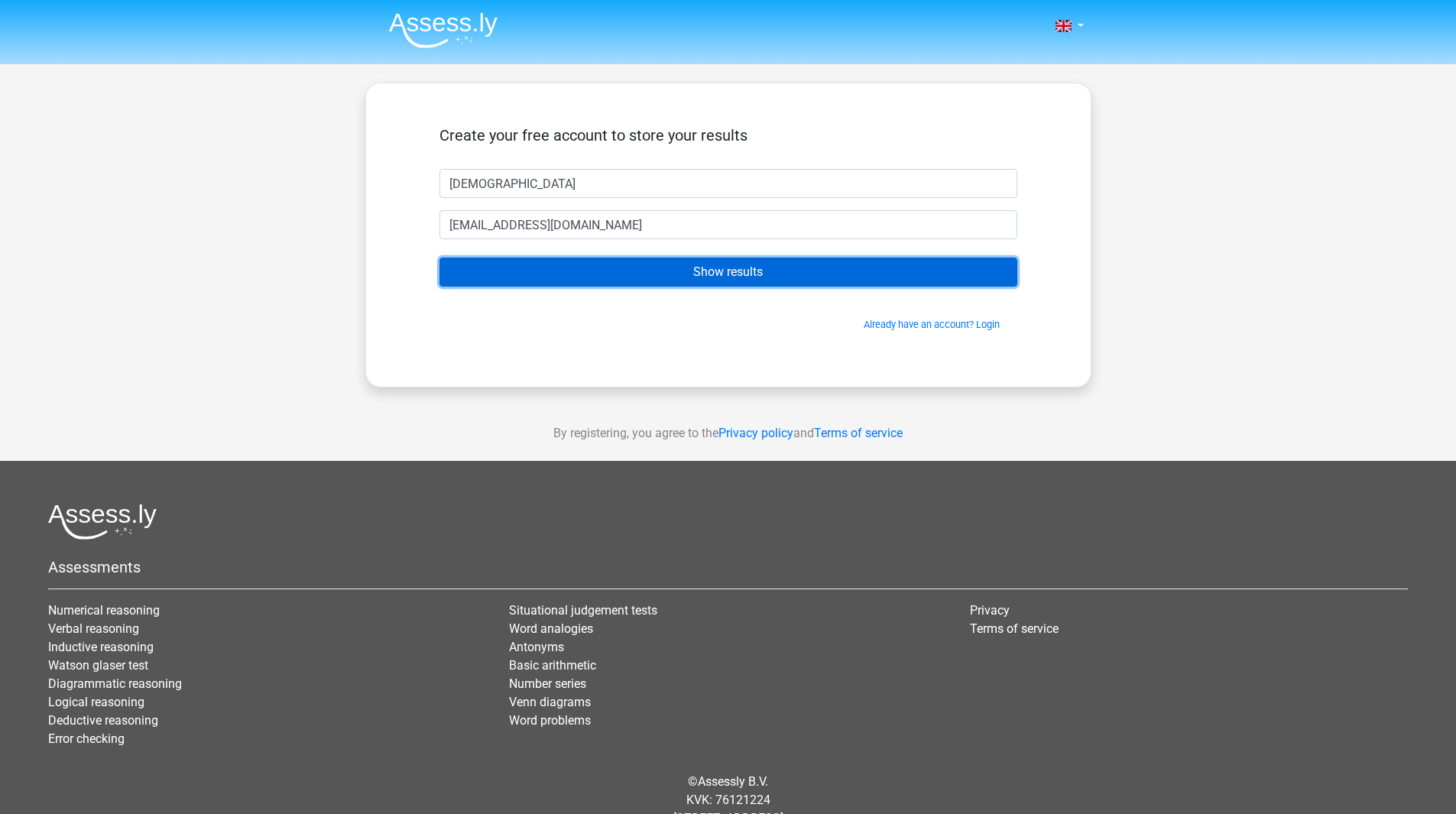
click at [730, 274] on input "Show results" at bounding box center [728, 272] width 578 height 29
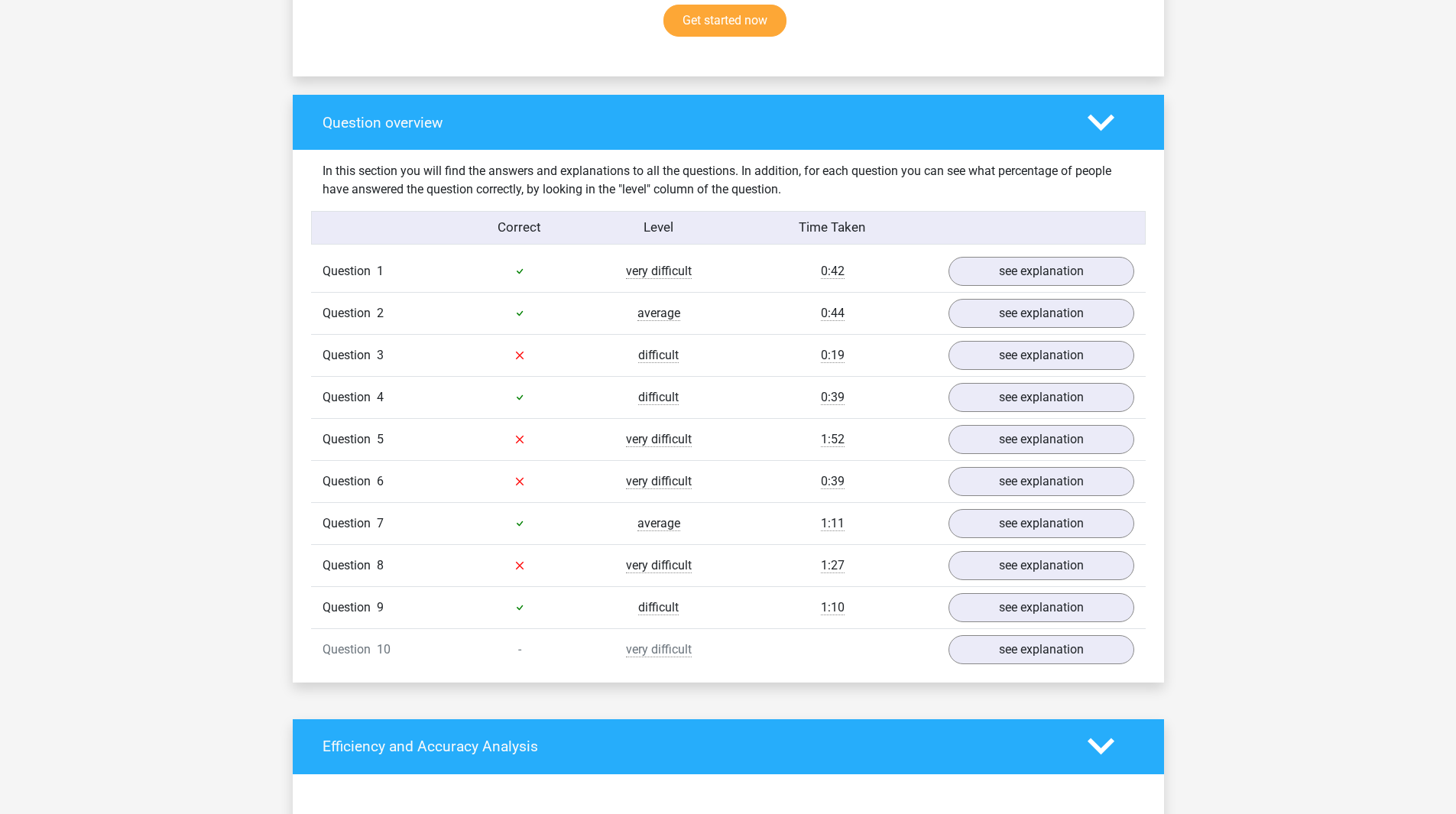
scroll to position [1070, 0]
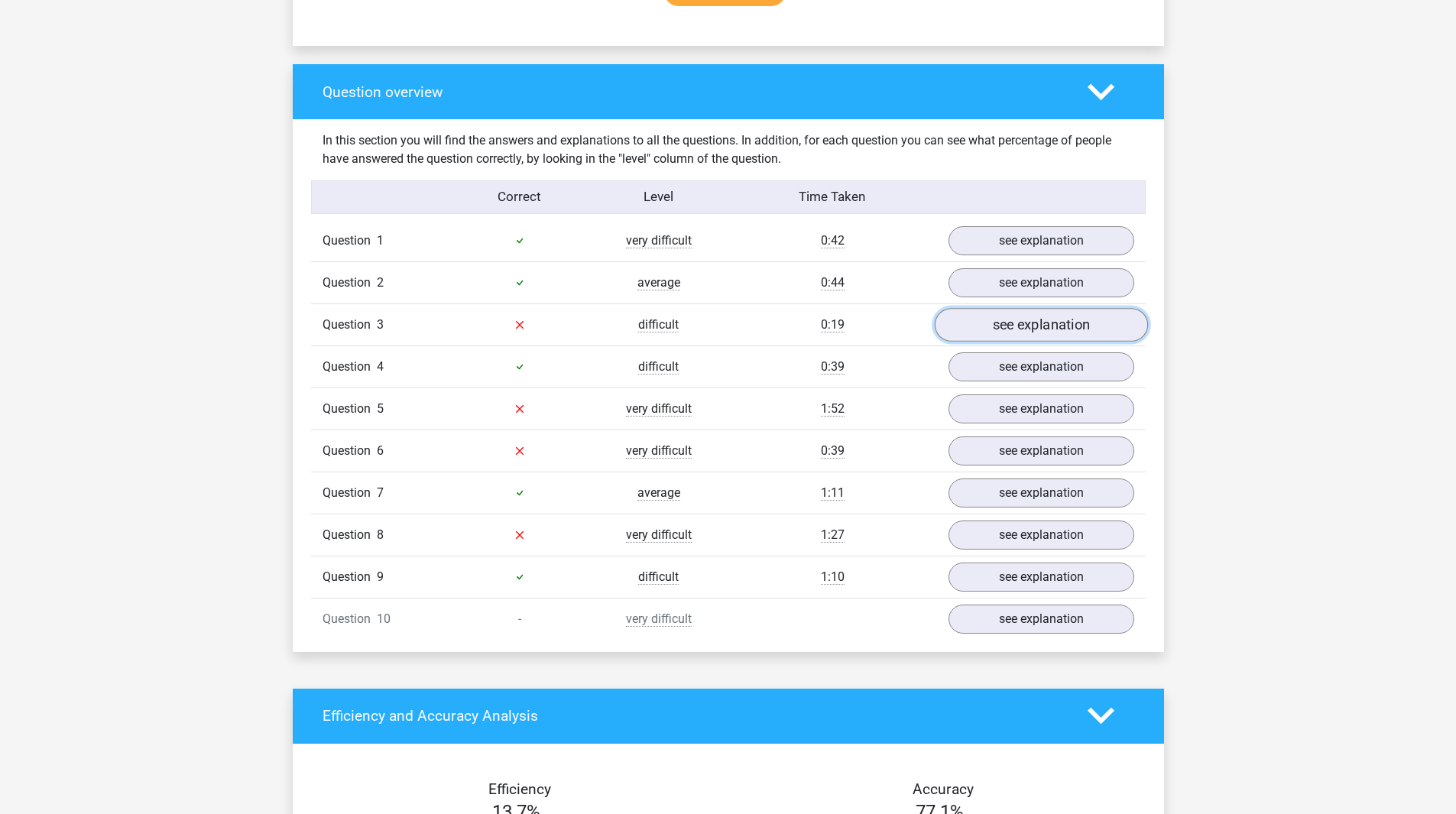
click at [1044, 321] on link "see explanation" at bounding box center [1041, 324] width 214 height 33
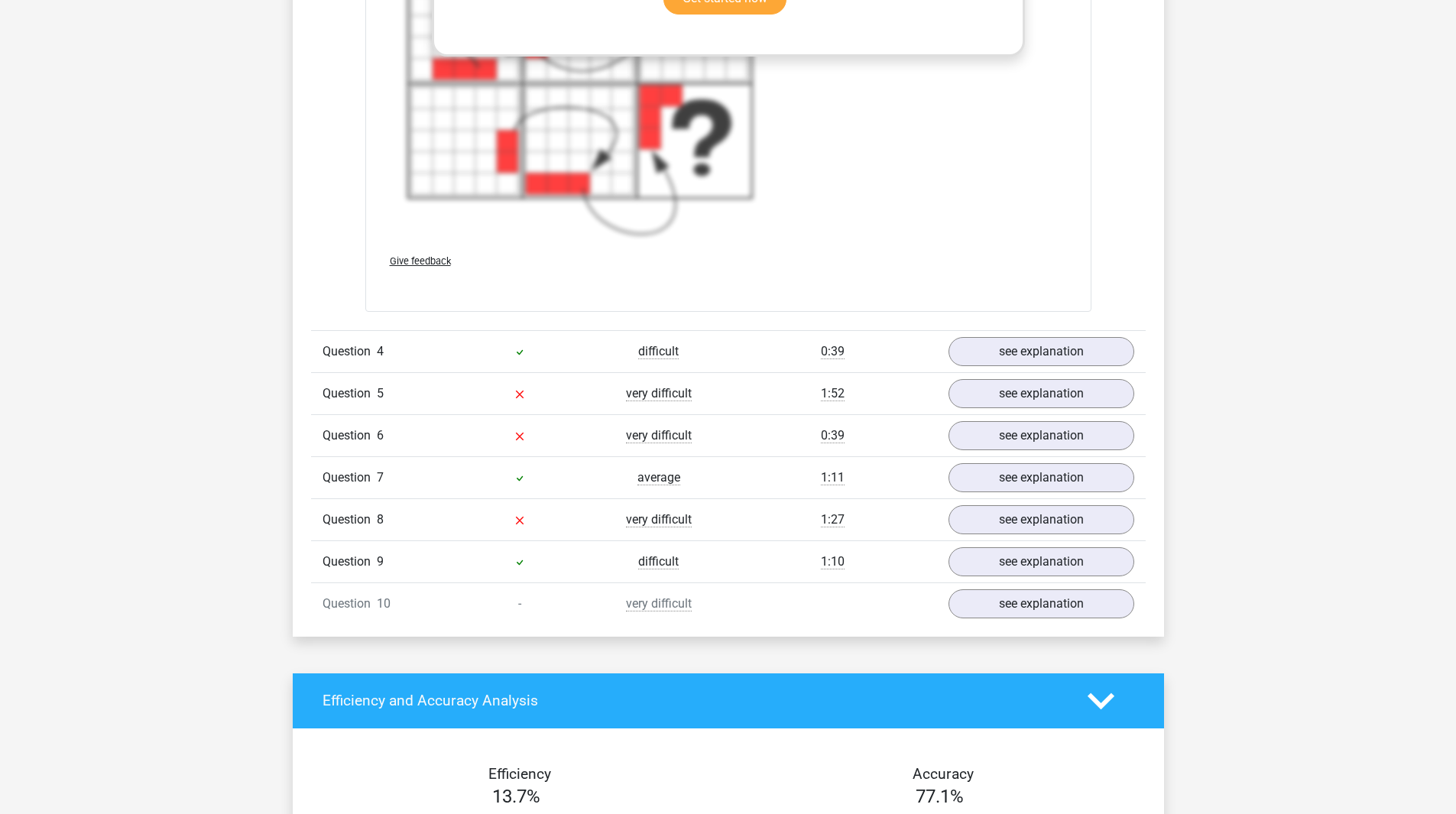
scroll to position [2293, 0]
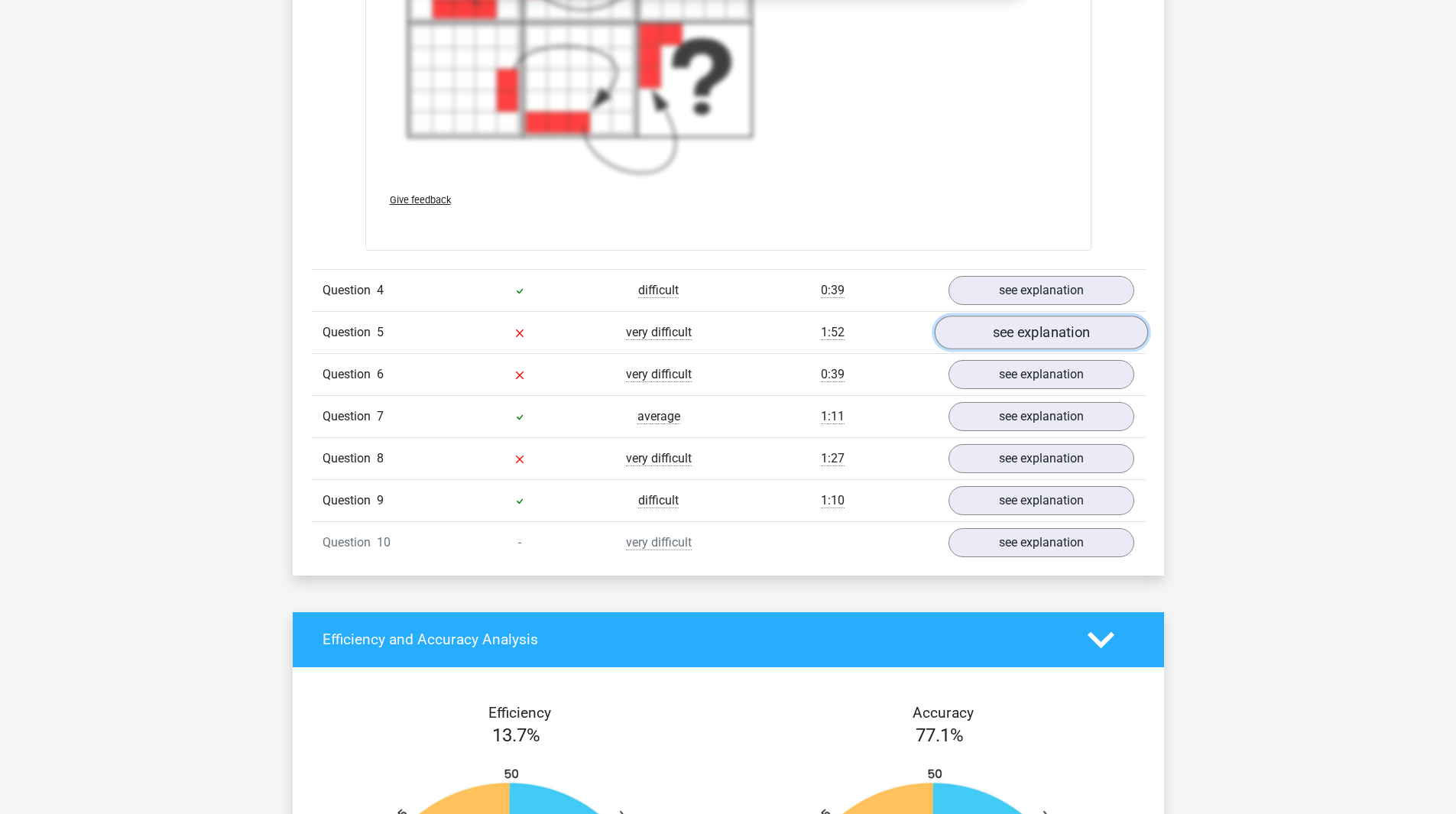
click at [1041, 330] on link "see explanation" at bounding box center [1041, 332] width 214 height 33
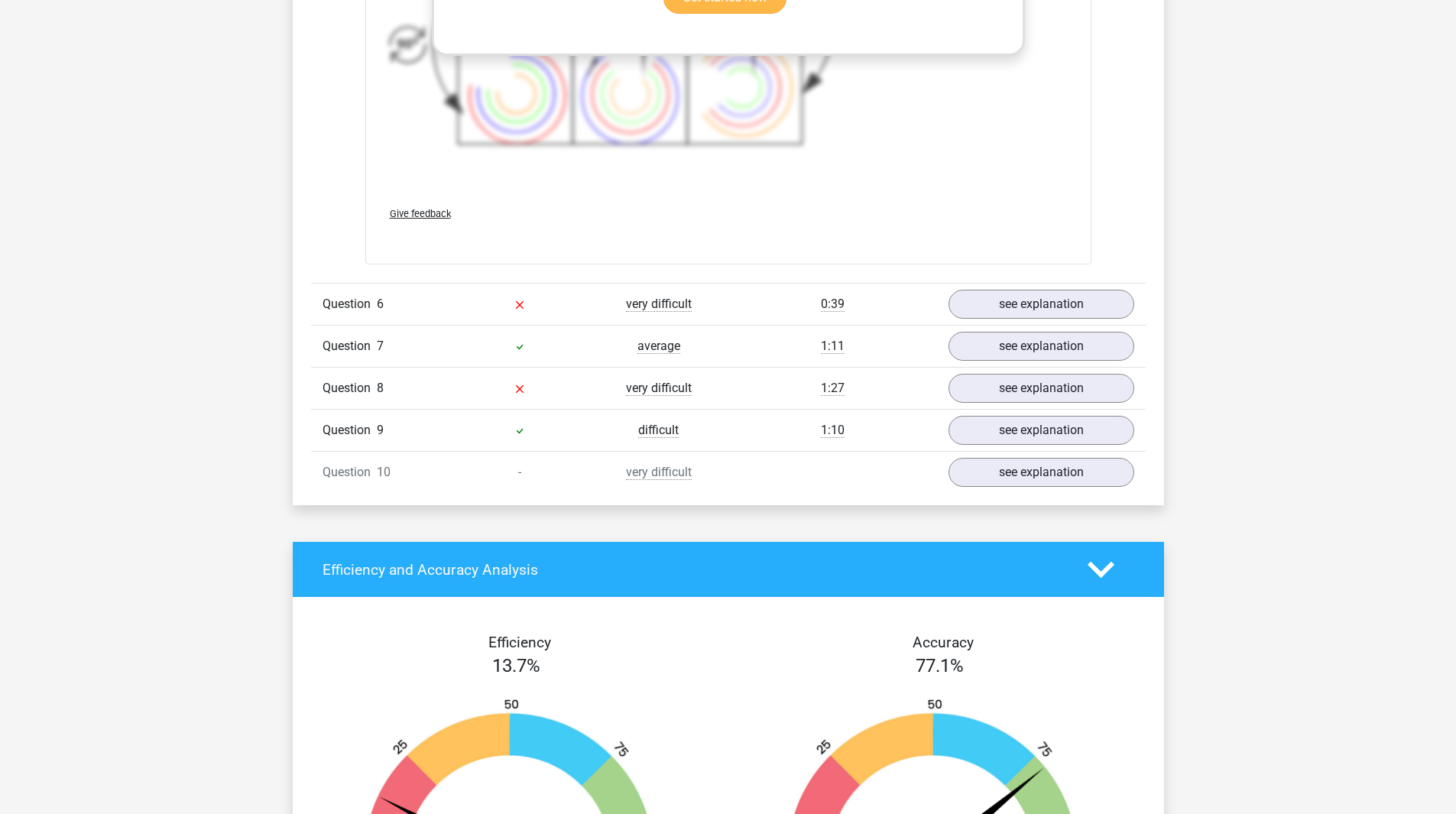
scroll to position [3517, 0]
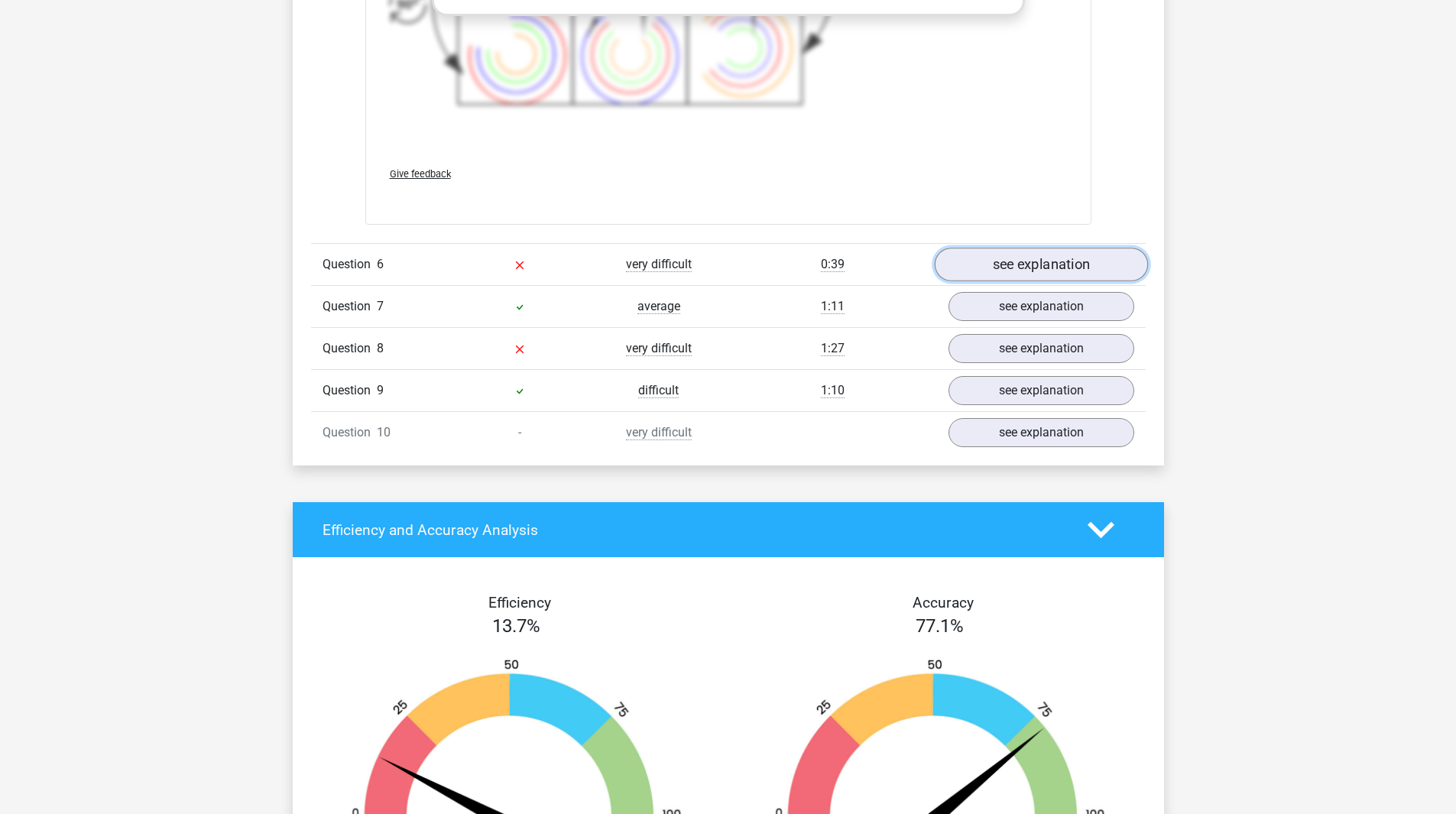
click at [1003, 267] on link "see explanation" at bounding box center [1041, 265] width 214 height 33
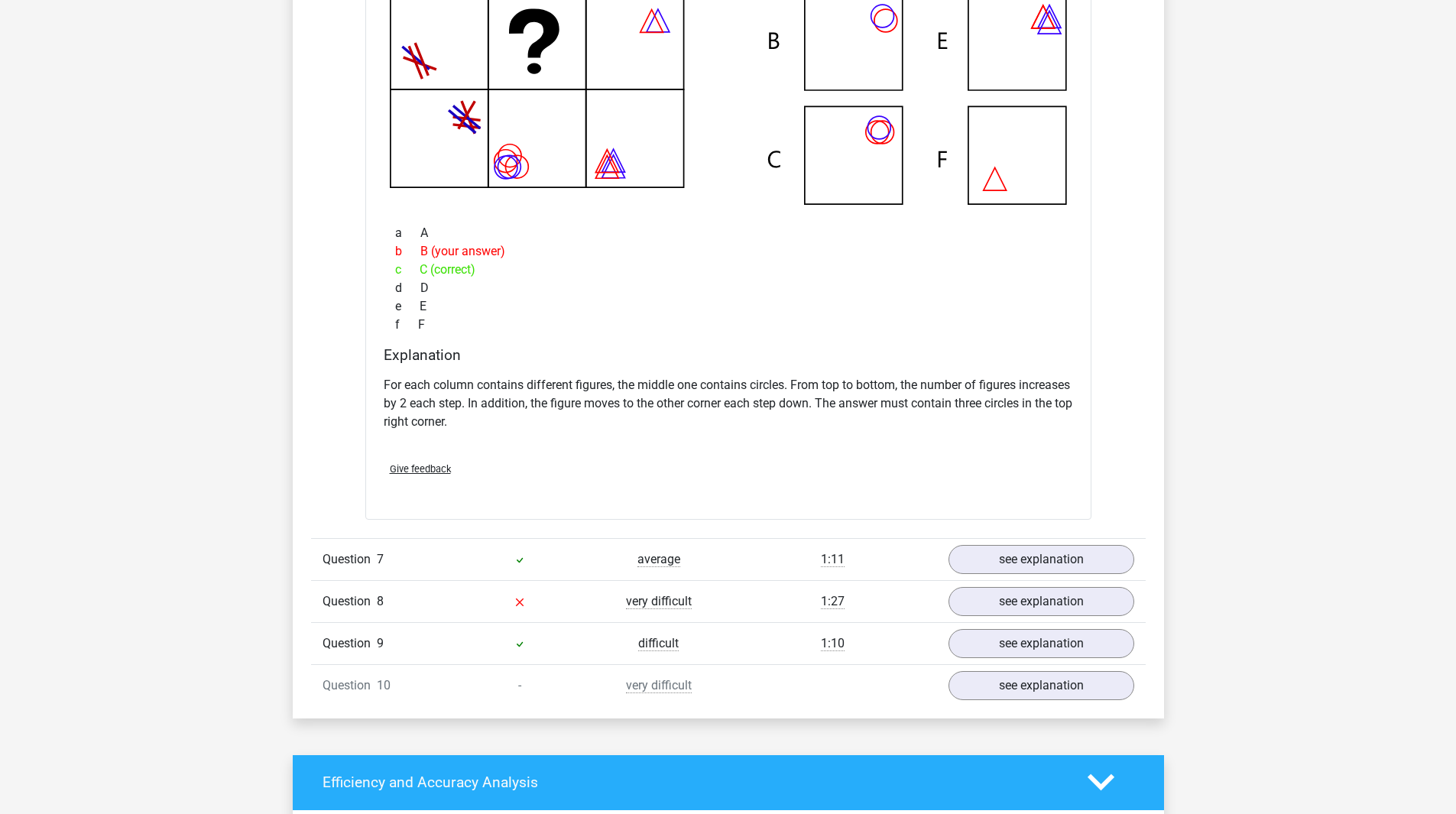
scroll to position [3976, 0]
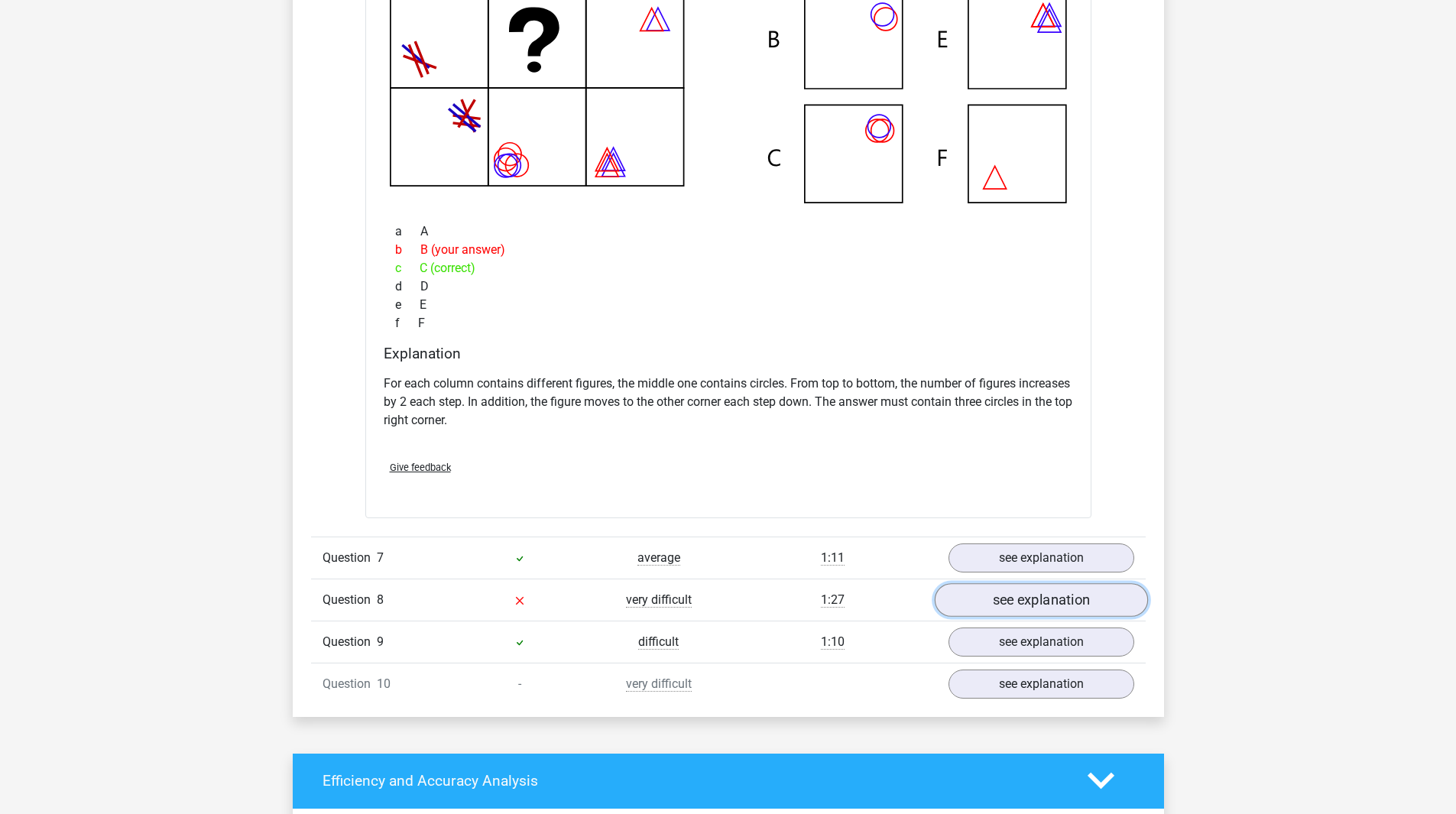
click at [998, 595] on link "see explanation" at bounding box center [1041, 600] width 214 height 33
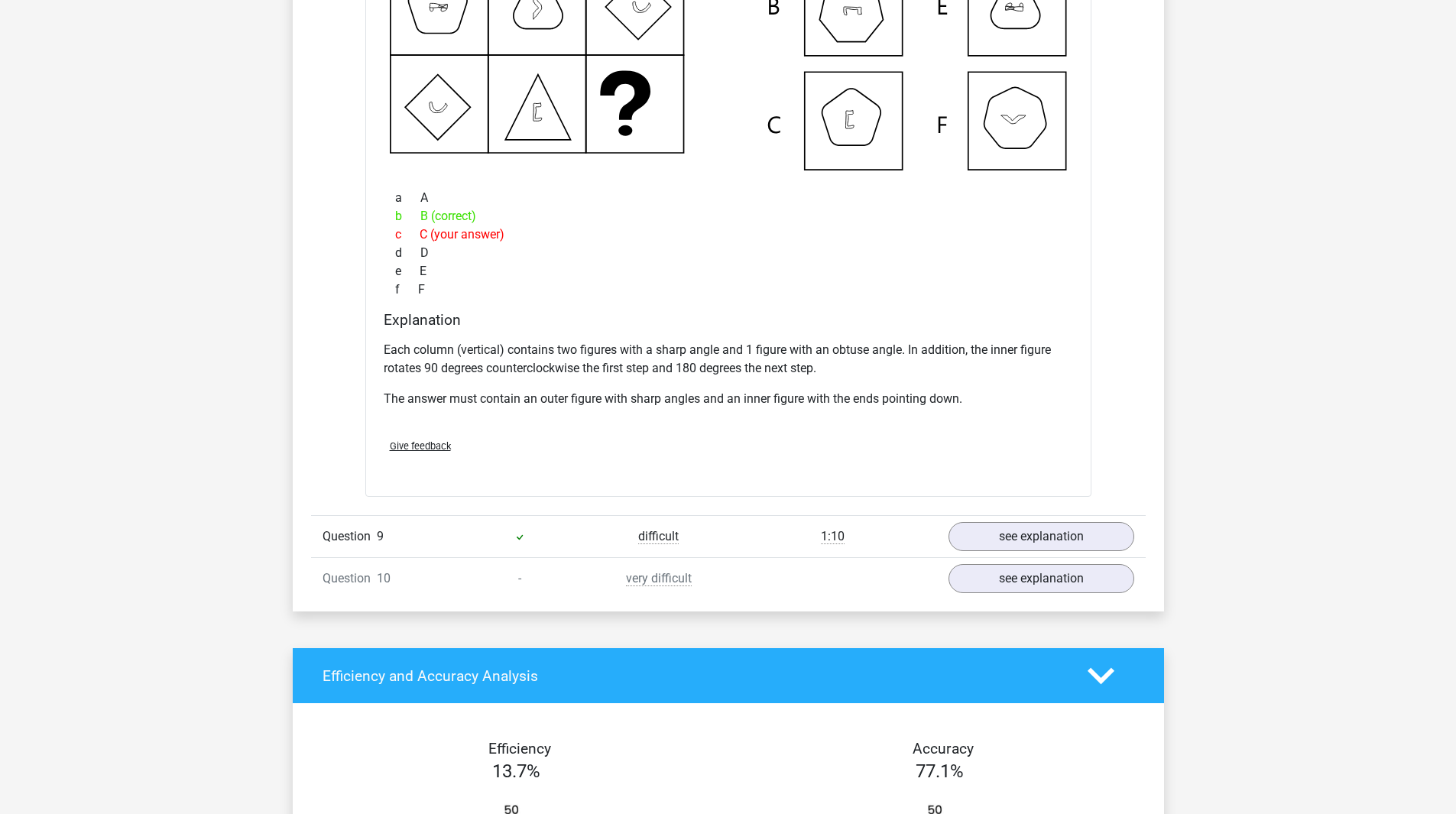
scroll to position [4816, 0]
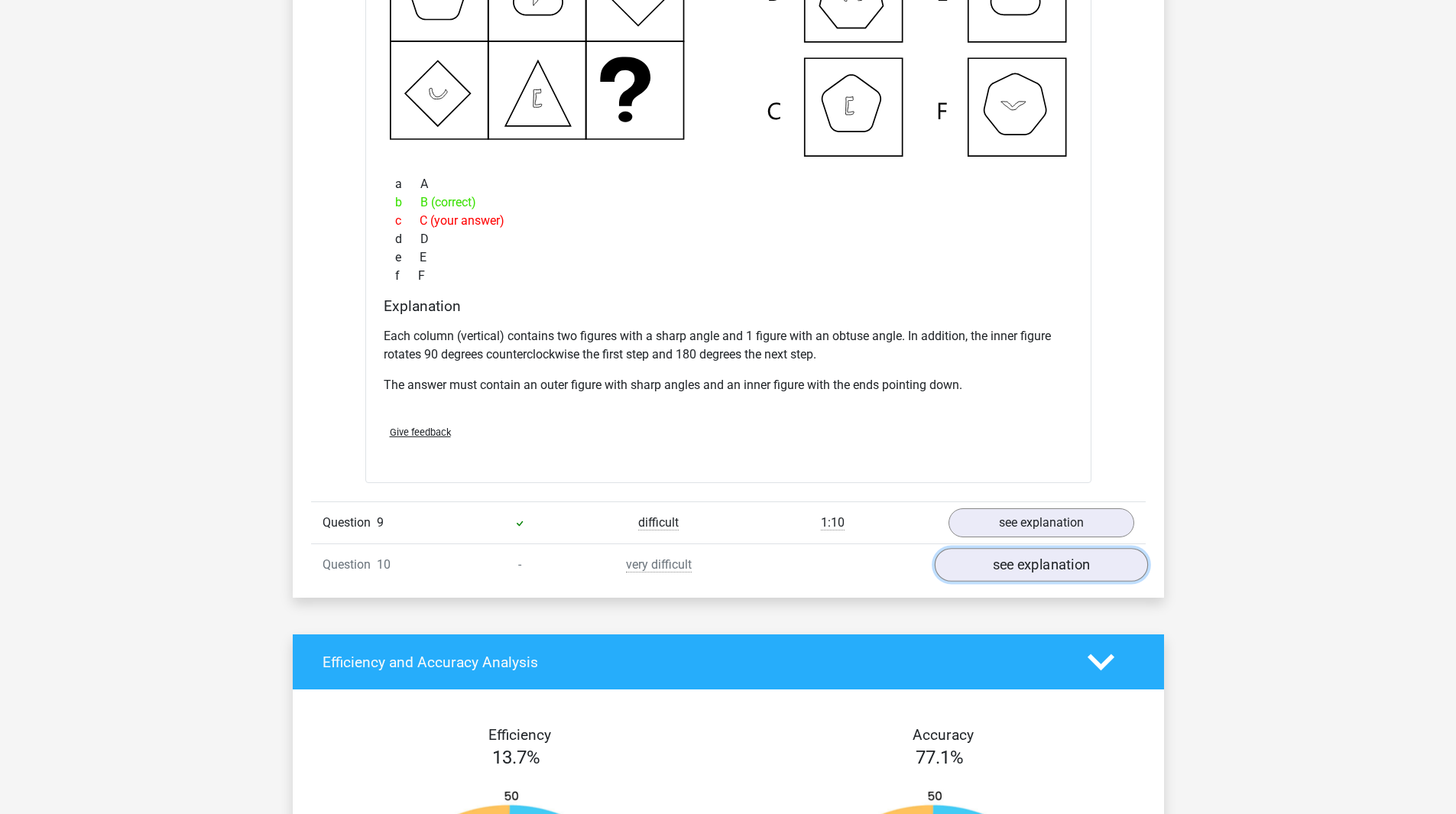
click at [1034, 567] on link "see explanation" at bounding box center [1041, 564] width 214 height 33
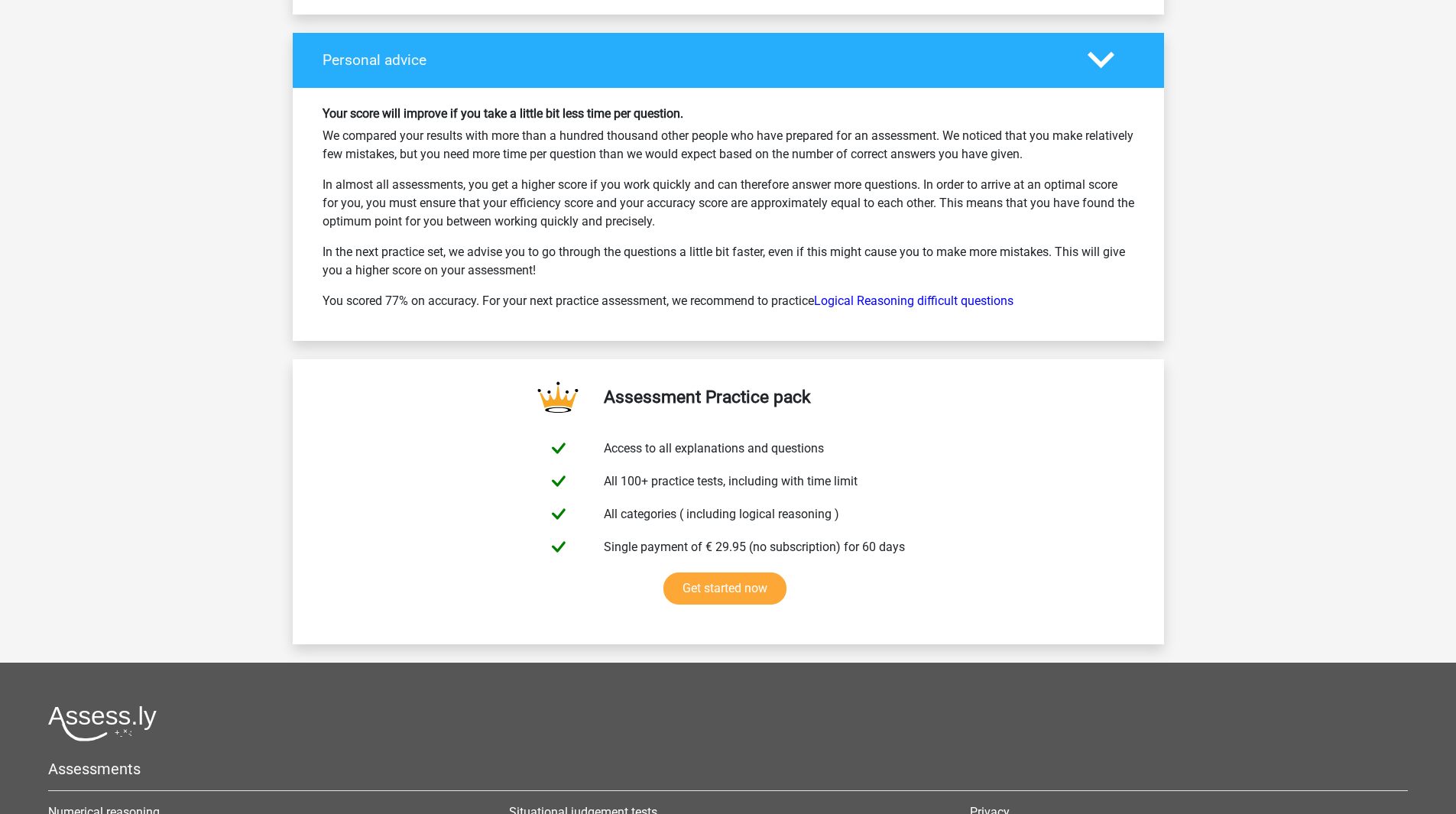
scroll to position [6880, 0]
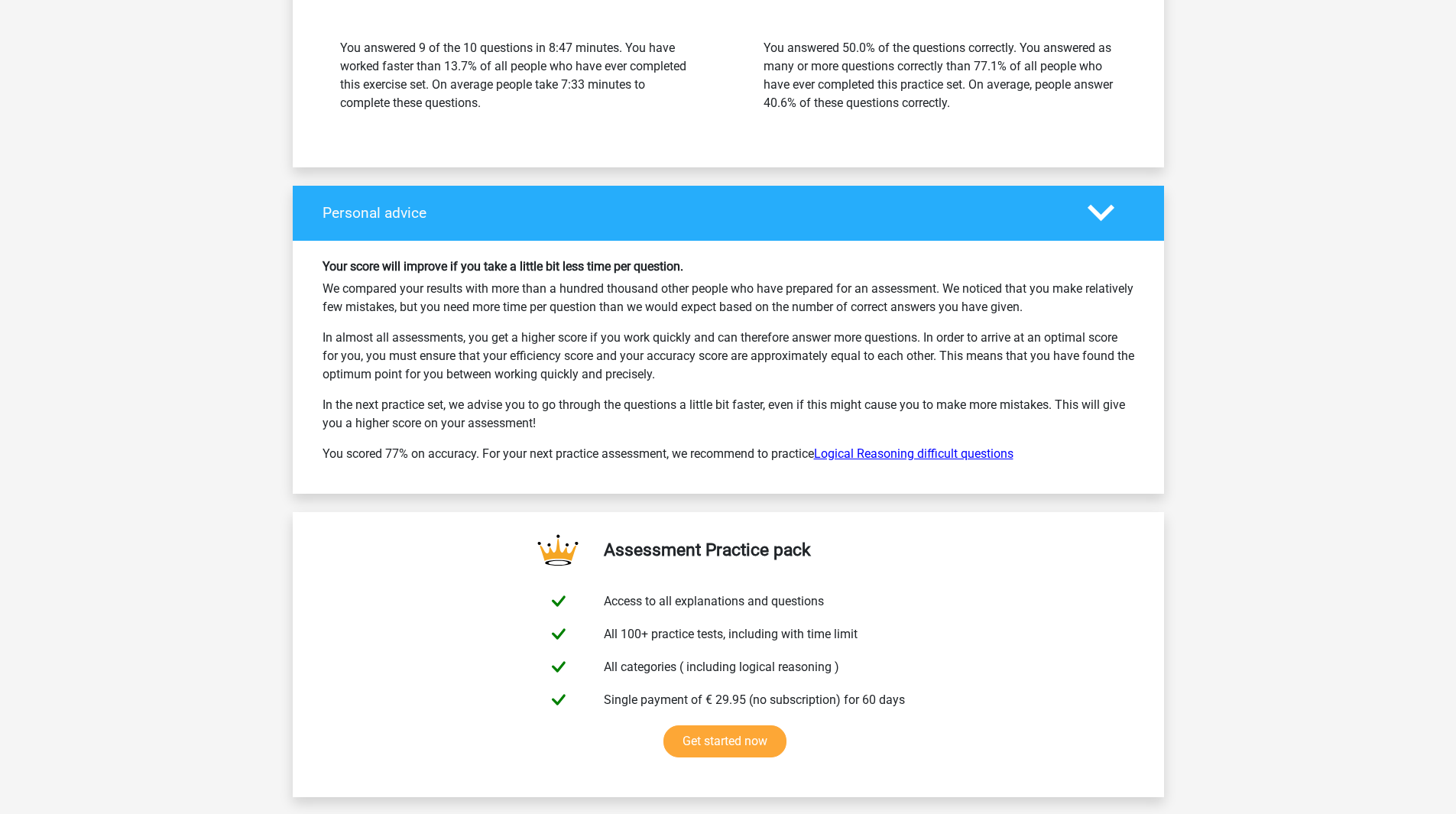
click at [964, 460] on link "Logical Reasoning difficult questions" at bounding box center [914, 453] width 200 height 15
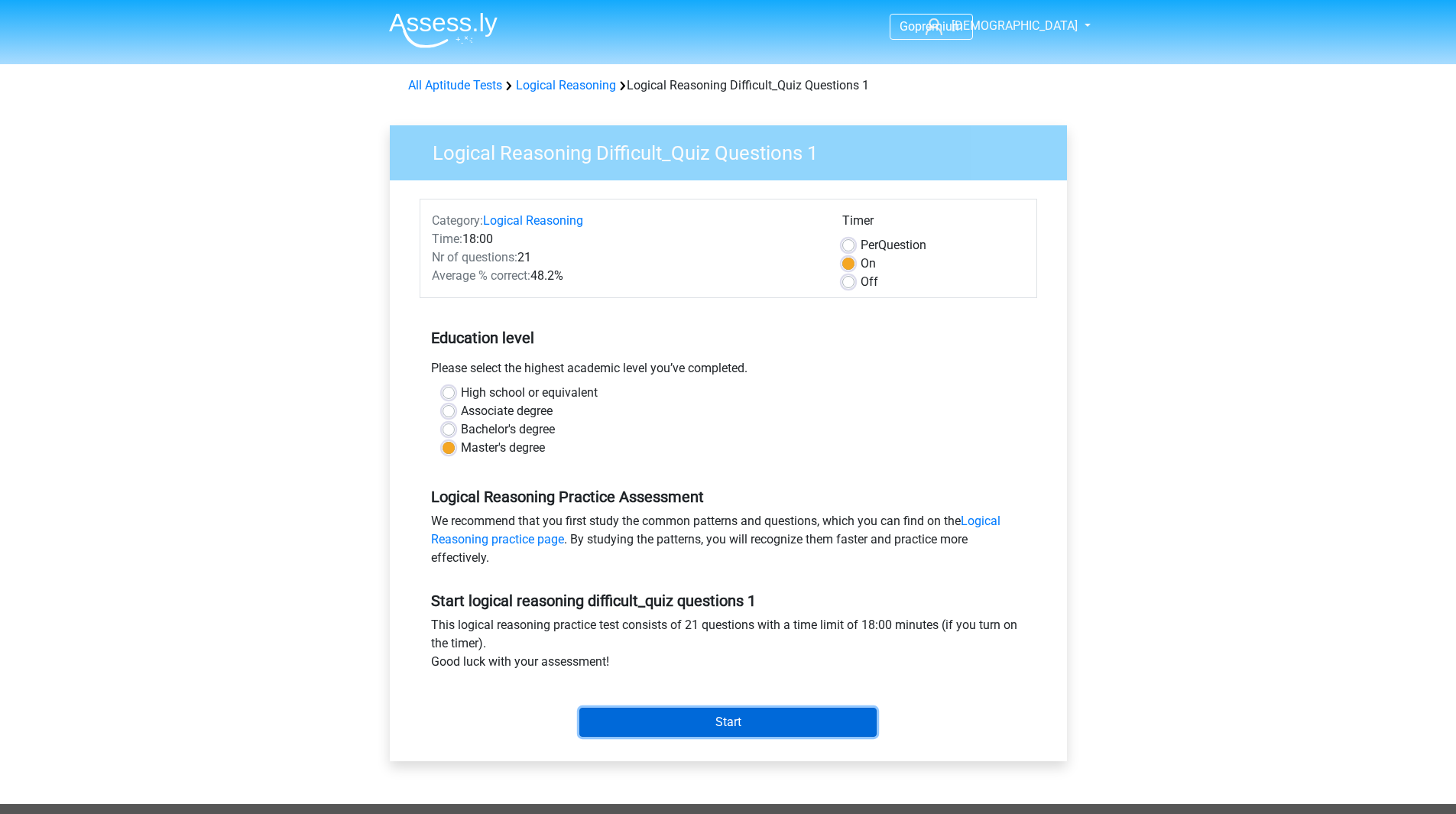
click at [733, 720] on input "Start" at bounding box center [728, 723] width 297 height 29
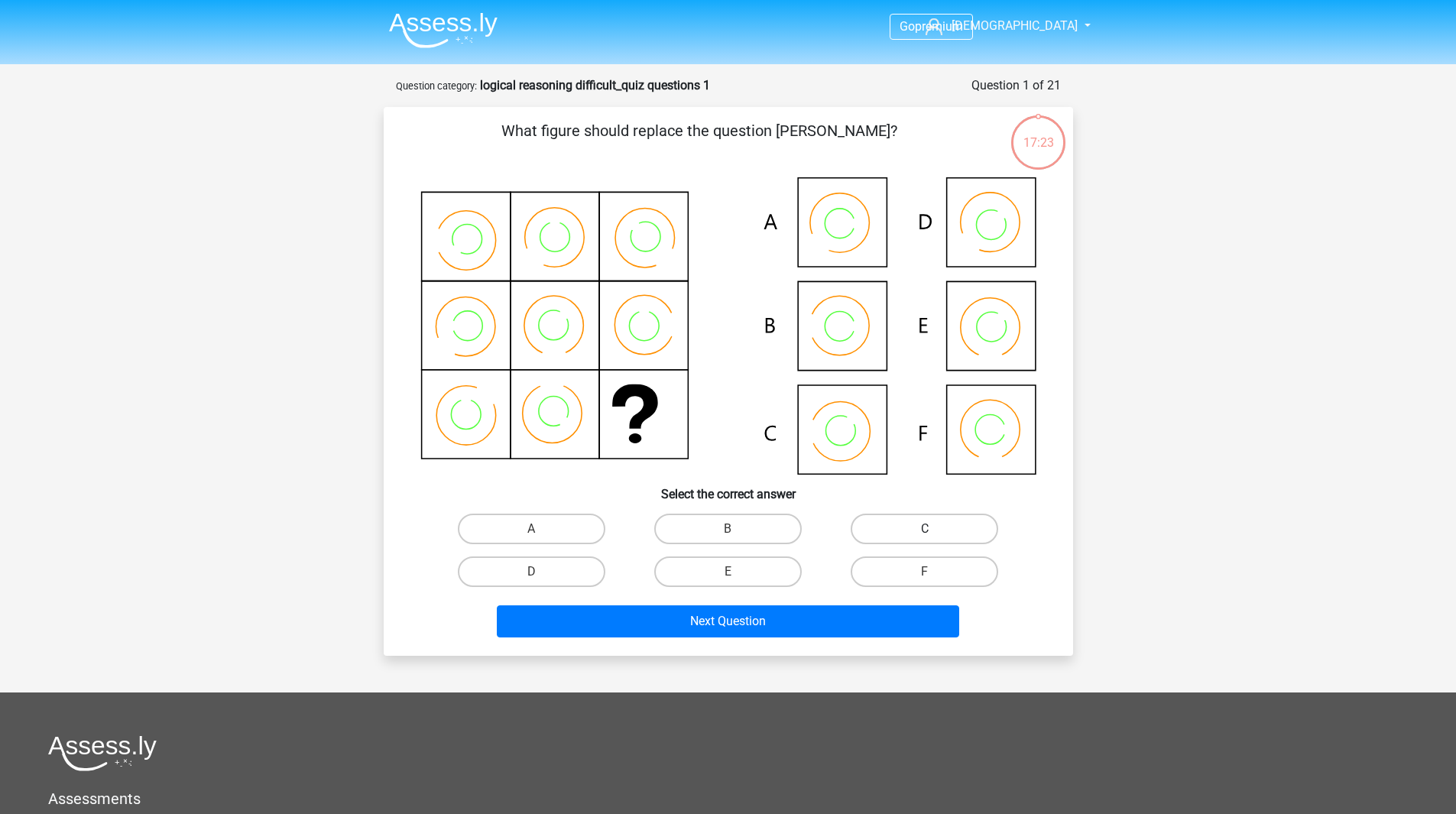
click at [918, 528] on label "C" at bounding box center [925, 529] width 148 height 31
click at [925, 529] on input "C" at bounding box center [929, 534] width 10 height 10
radio input "true"
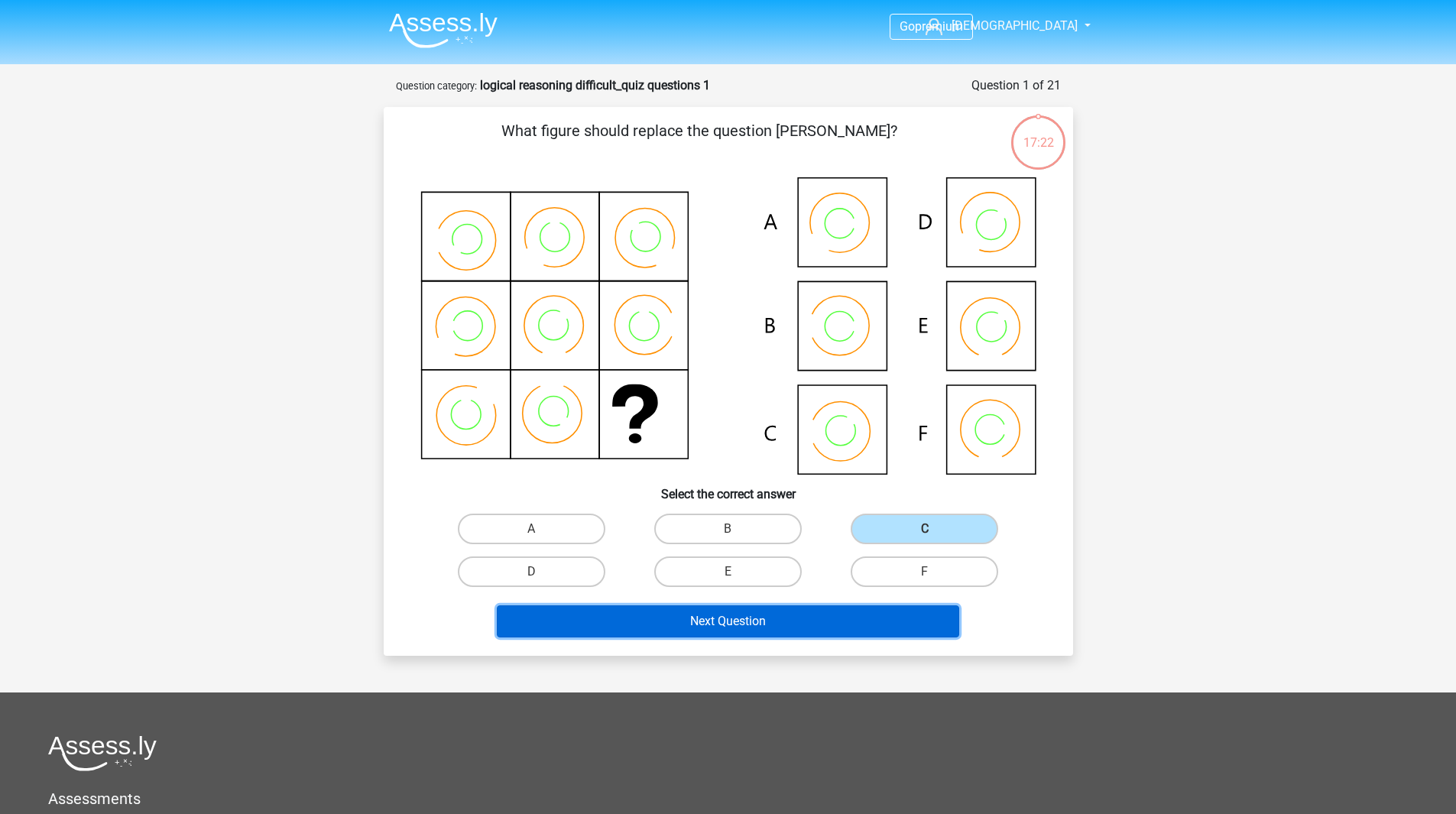
click at [702, 625] on button "Next Question" at bounding box center [728, 621] width 463 height 32
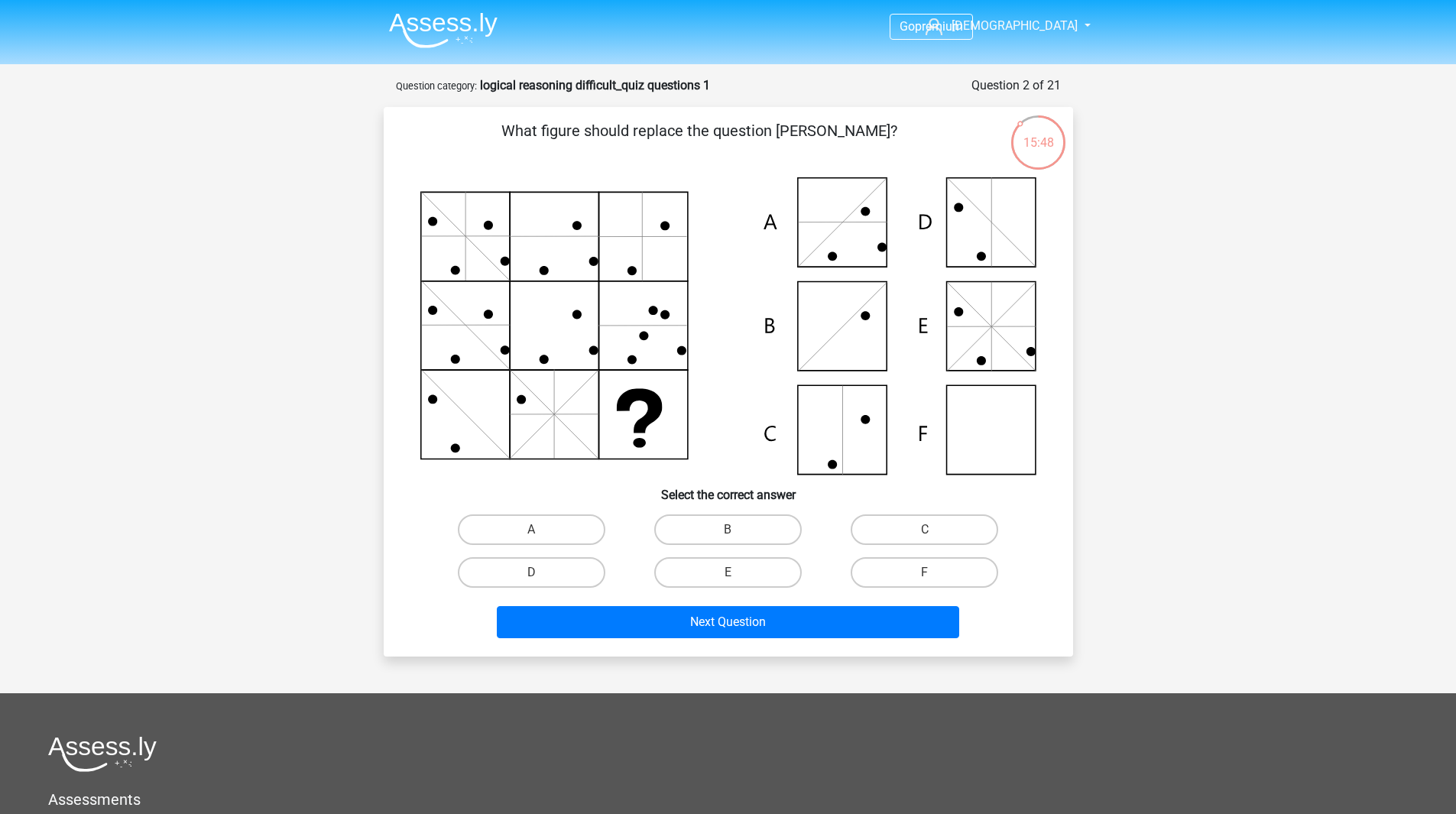
click at [572, 556] on div "D" at bounding box center [531, 572] width 197 height 43
click at [576, 561] on label "D" at bounding box center [531, 573] width 148 height 31
click at [542, 573] on input "D" at bounding box center [536, 577] width 10 height 10
radio input "true"
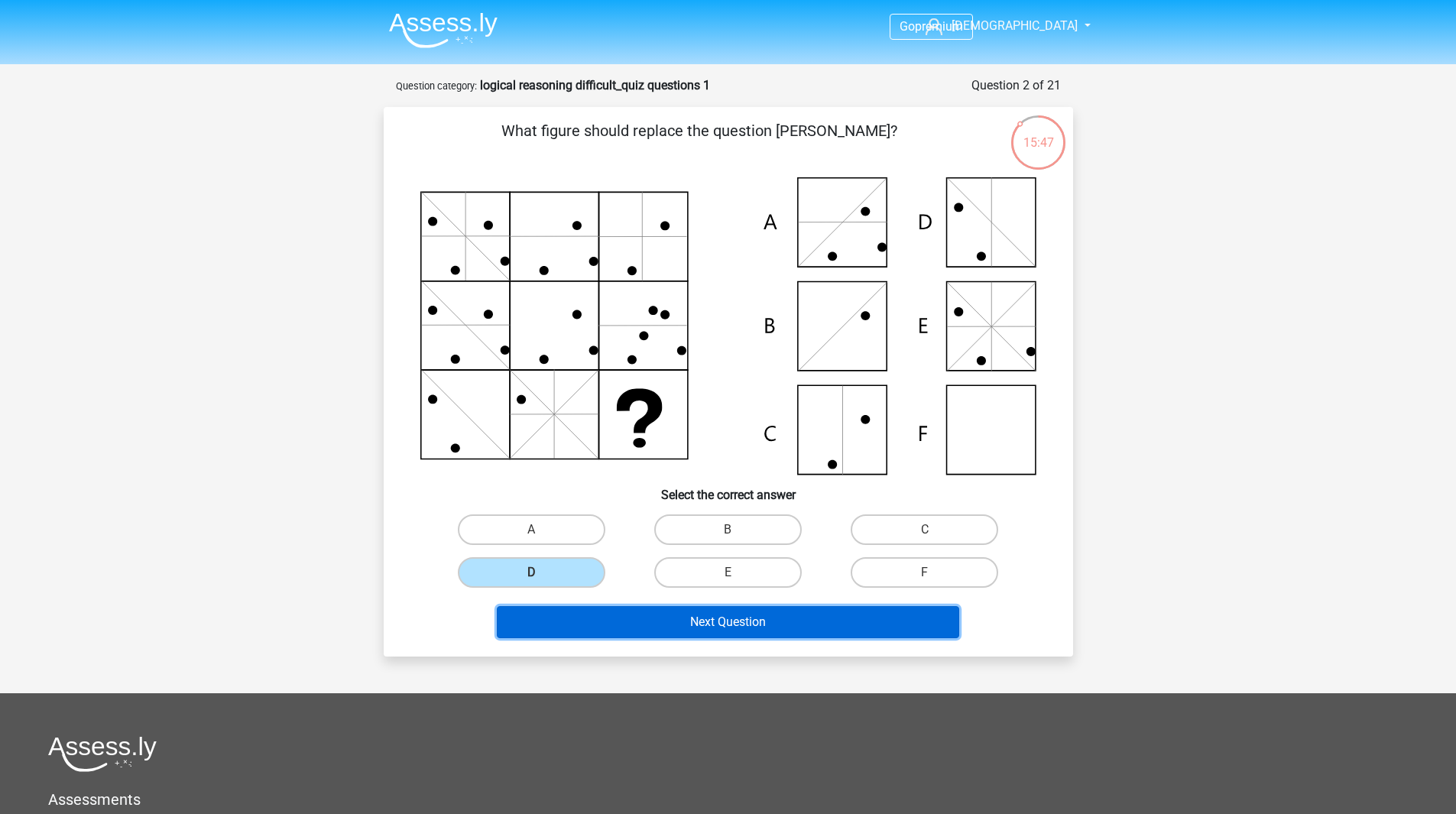
click at [705, 627] on button "Next Question" at bounding box center [728, 621] width 463 height 32
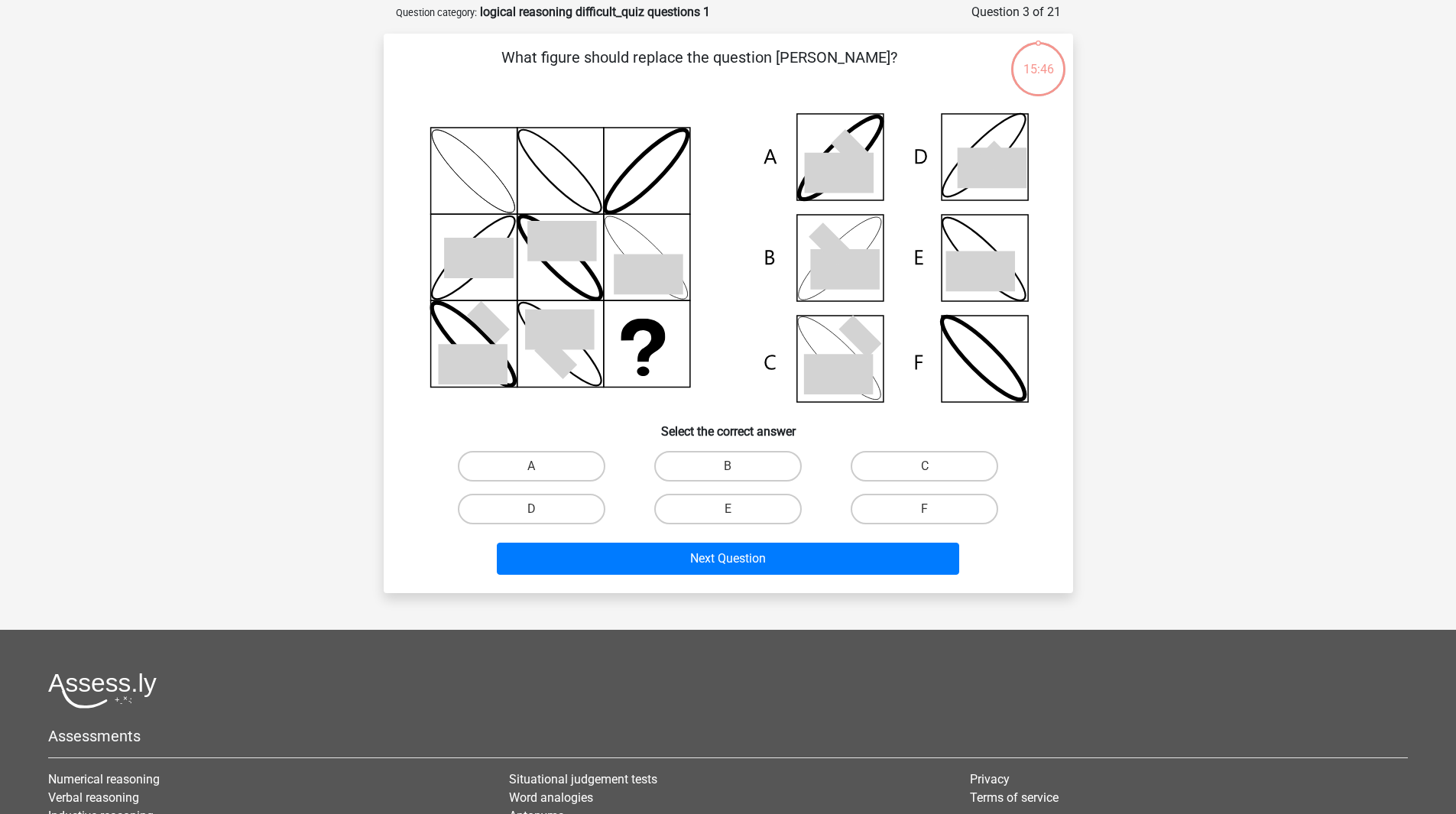
scroll to position [77, 0]
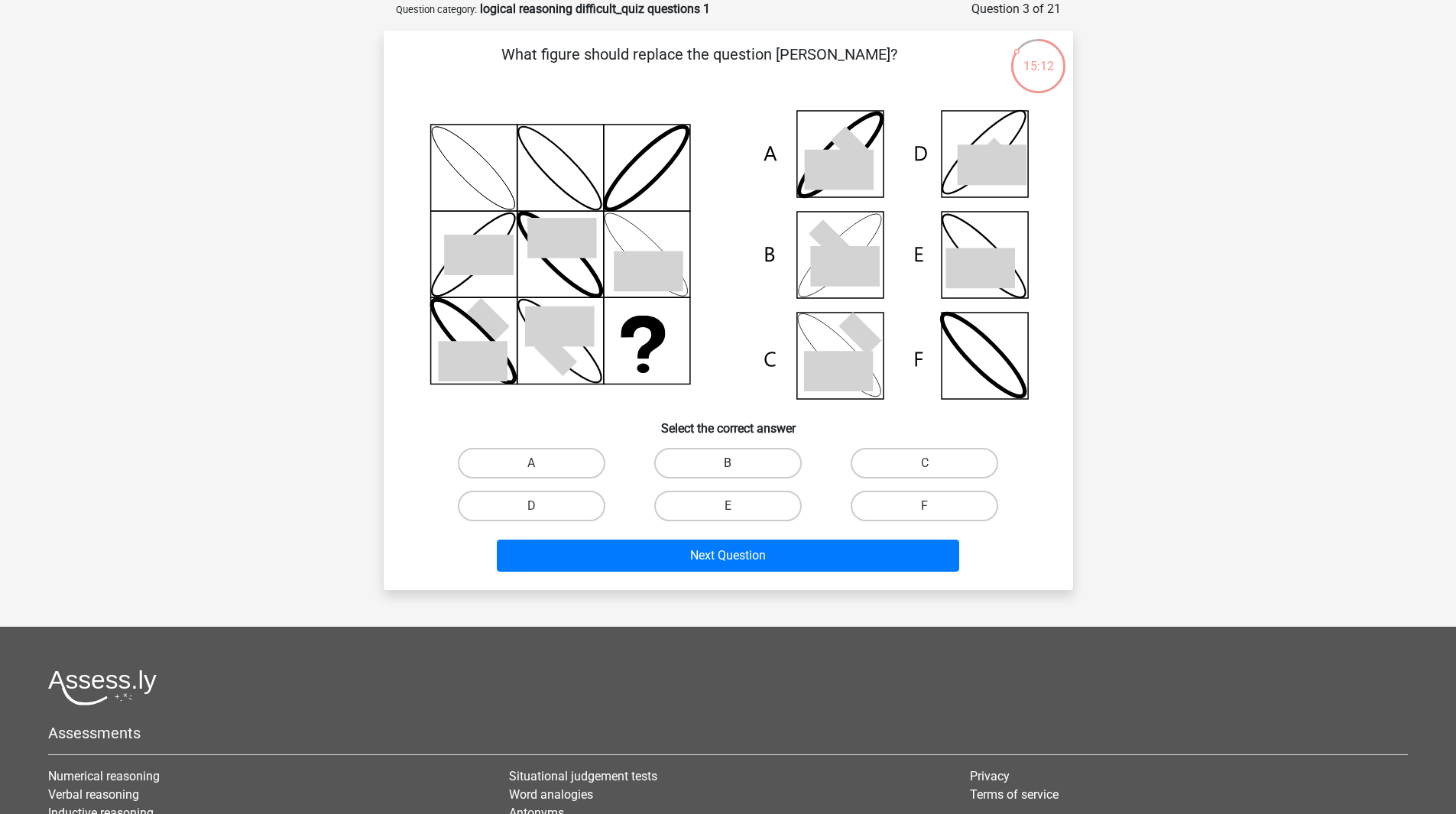
click at [715, 472] on label "B" at bounding box center [728, 463] width 148 height 31
click at [728, 472] on input "B" at bounding box center [733, 468] width 10 height 10
radio input "true"
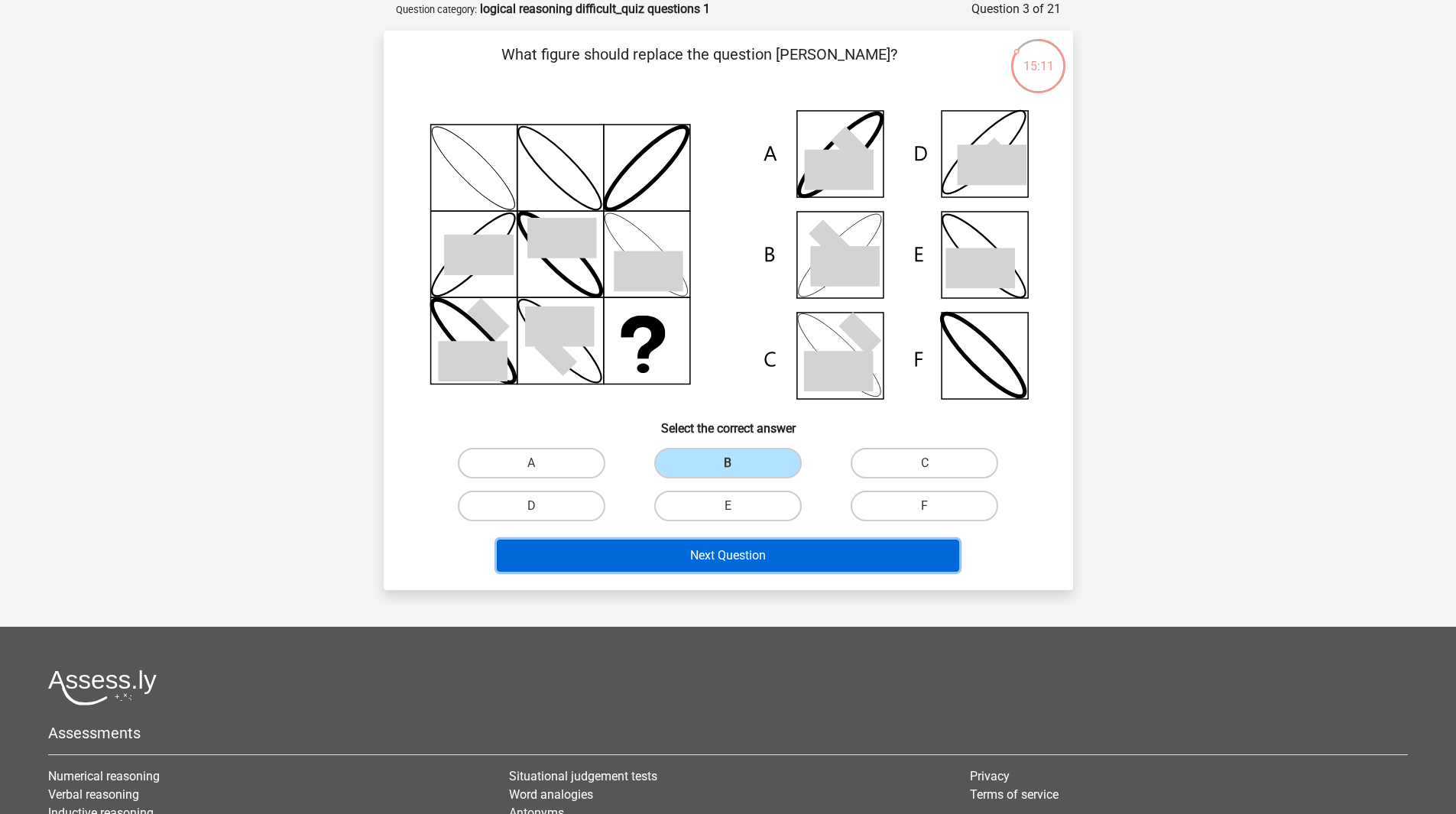
click at [728, 557] on button "Next Question" at bounding box center [728, 556] width 463 height 32
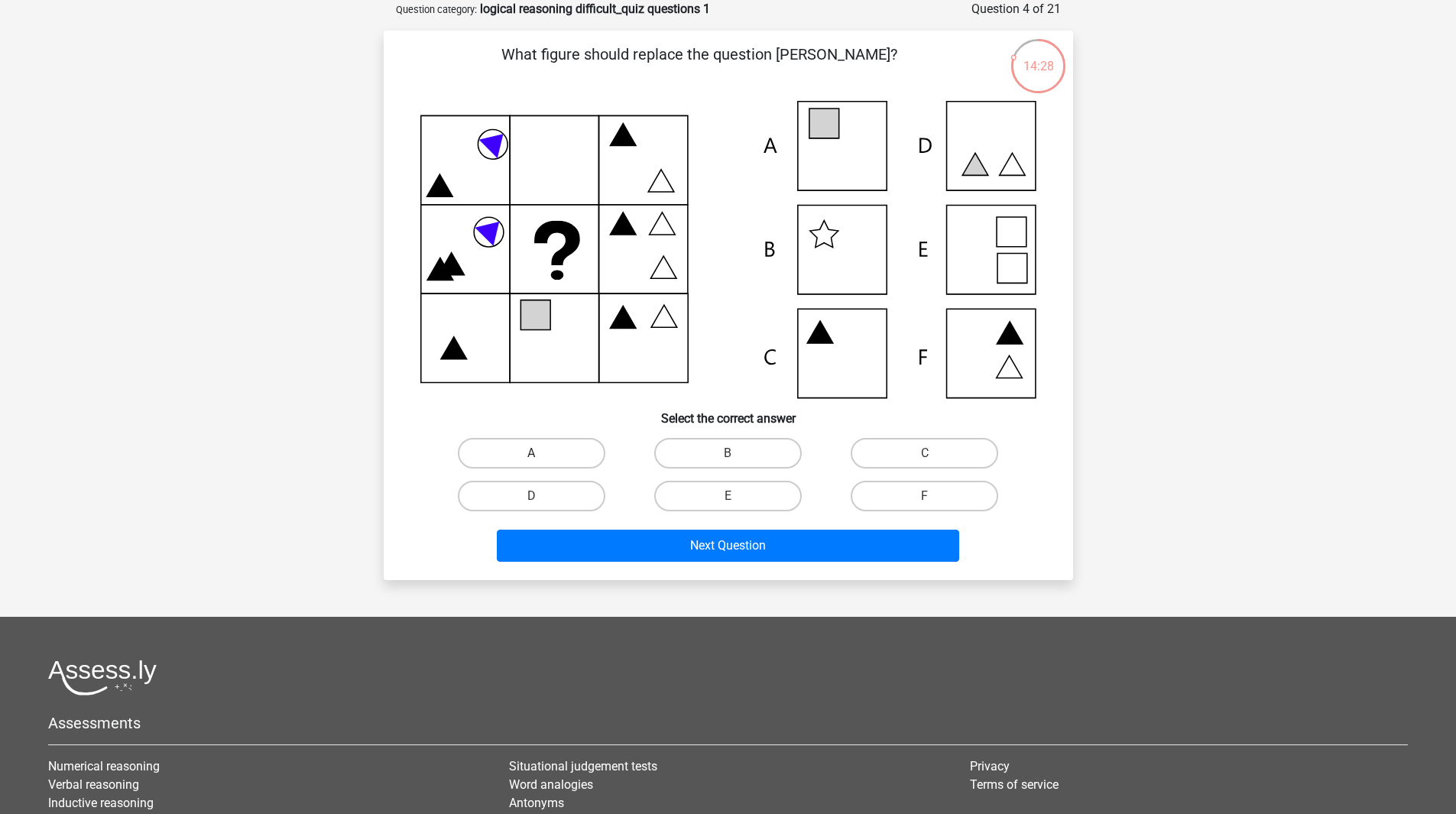
click at [525, 454] on label "A" at bounding box center [531, 453] width 148 height 31
click at [531, 454] on input "A" at bounding box center [536, 458] width 10 height 10
radio input "true"
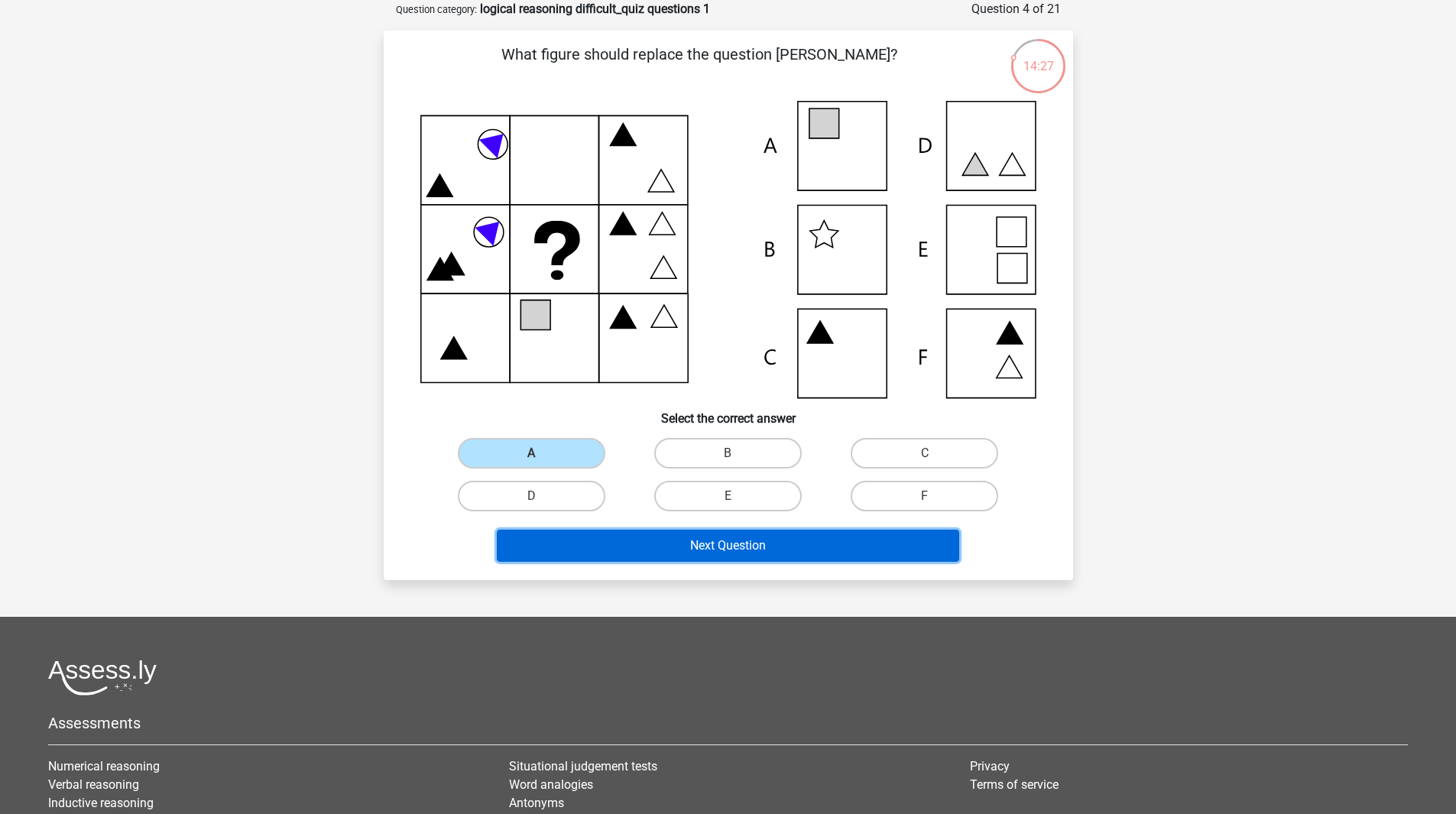
click at [662, 550] on button "Next Question" at bounding box center [728, 546] width 463 height 32
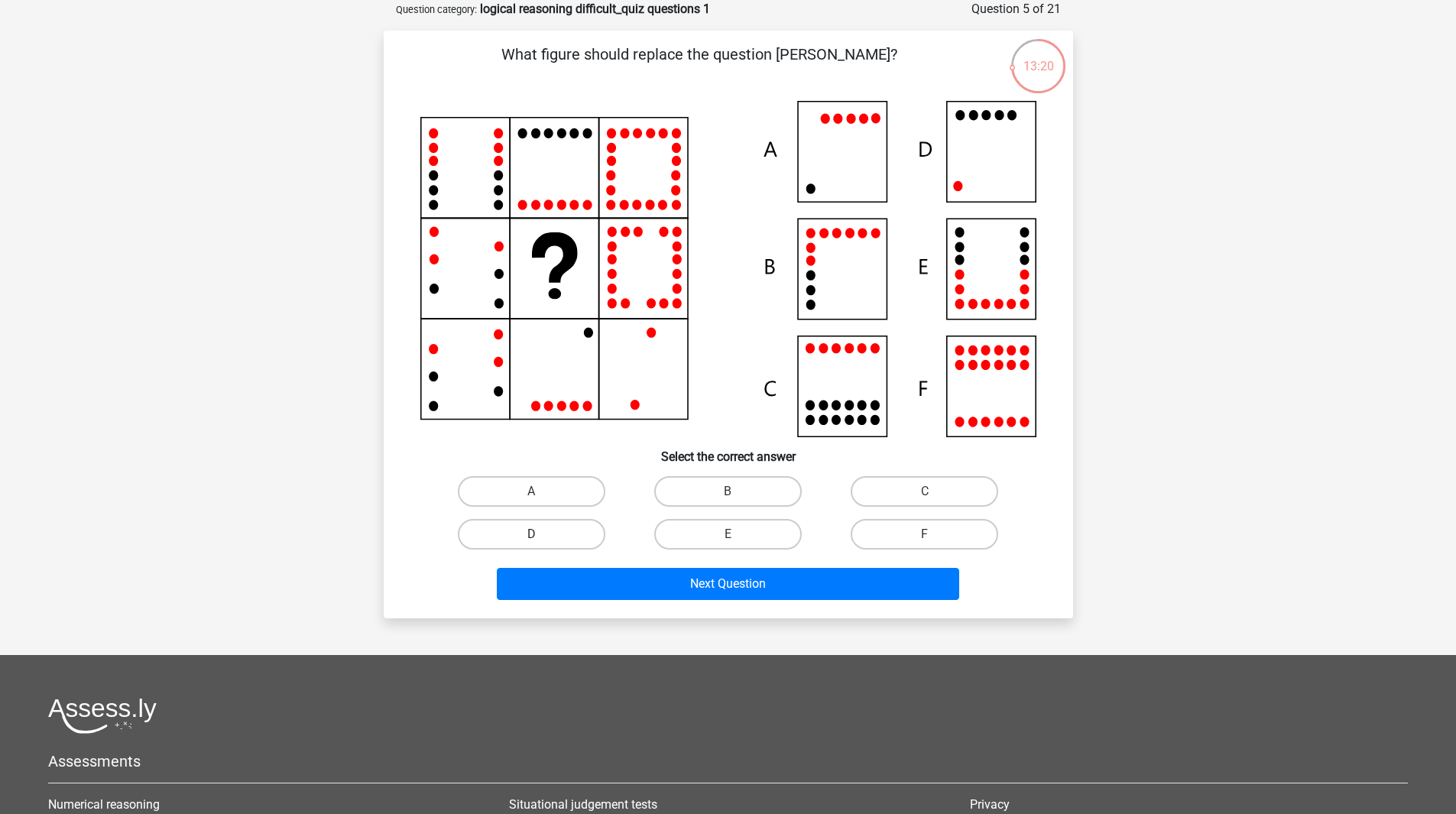
click at [524, 530] on label "D" at bounding box center [531, 535] width 148 height 31
click at [531, 535] on input "D" at bounding box center [536, 539] width 10 height 10
radio input "true"
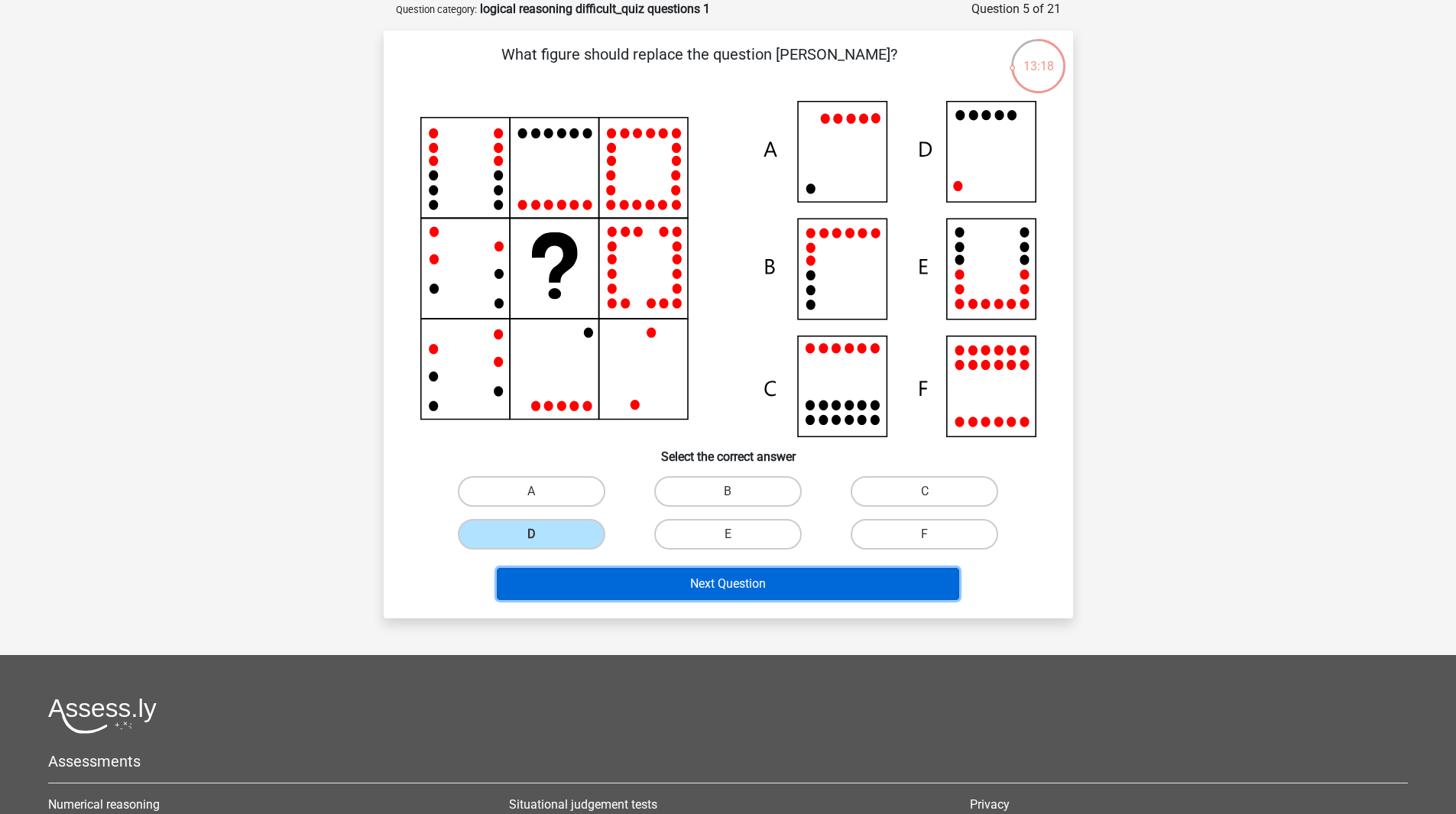
click at [733, 585] on button "Next Question" at bounding box center [728, 583] width 463 height 32
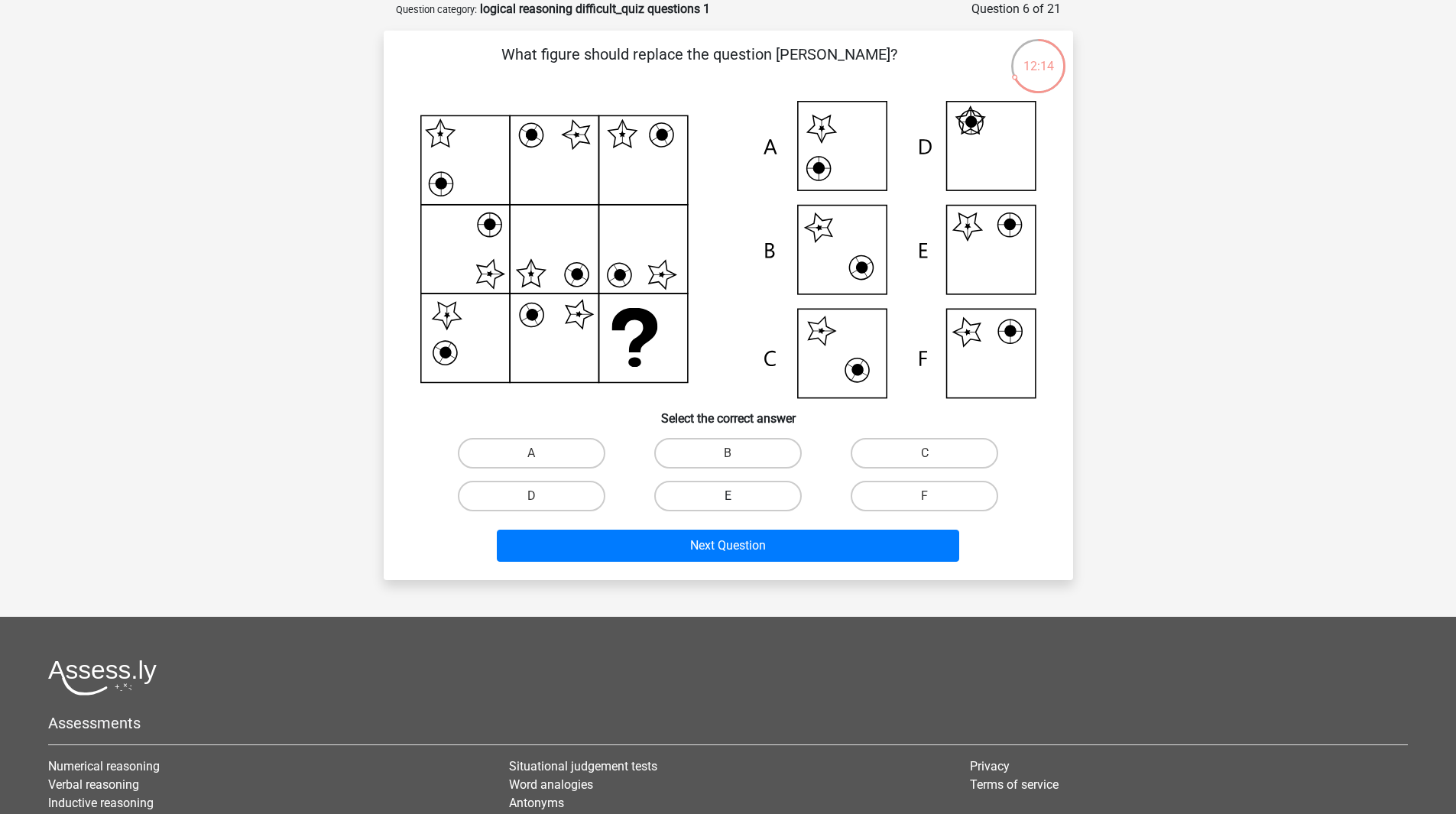
click at [719, 497] on label "E" at bounding box center [728, 496] width 148 height 31
click at [728, 497] on input "E" at bounding box center [733, 501] width 10 height 10
radio input "true"
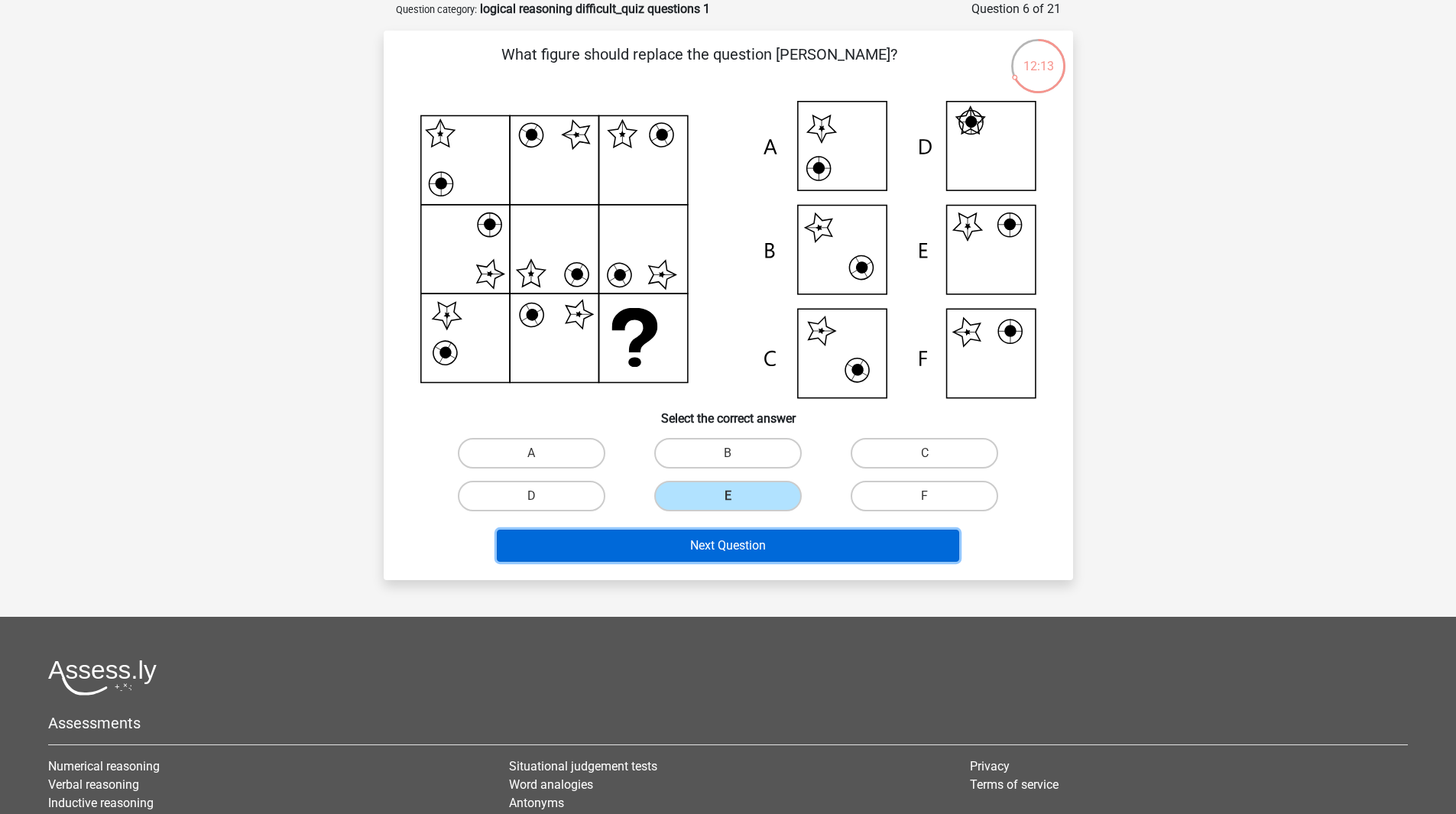
click at [728, 543] on button "Next Question" at bounding box center [728, 546] width 463 height 32
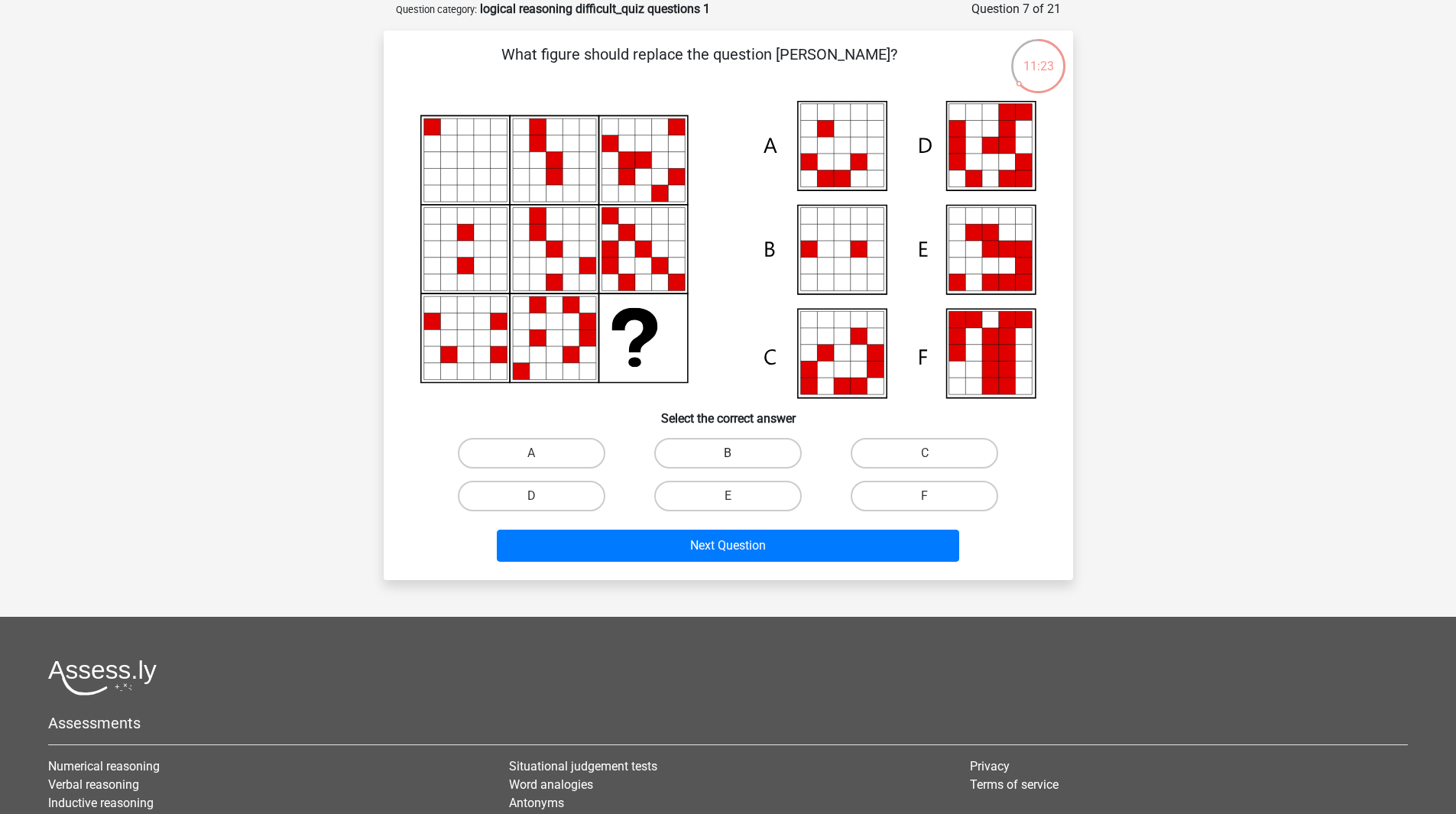
click at [756, 446] on label "B" at bounding box center [728, 453] width 148 height 31
click at [737, 453] on input "B" at bounding box center [733, 458] width 10 height 10
radio input "true"
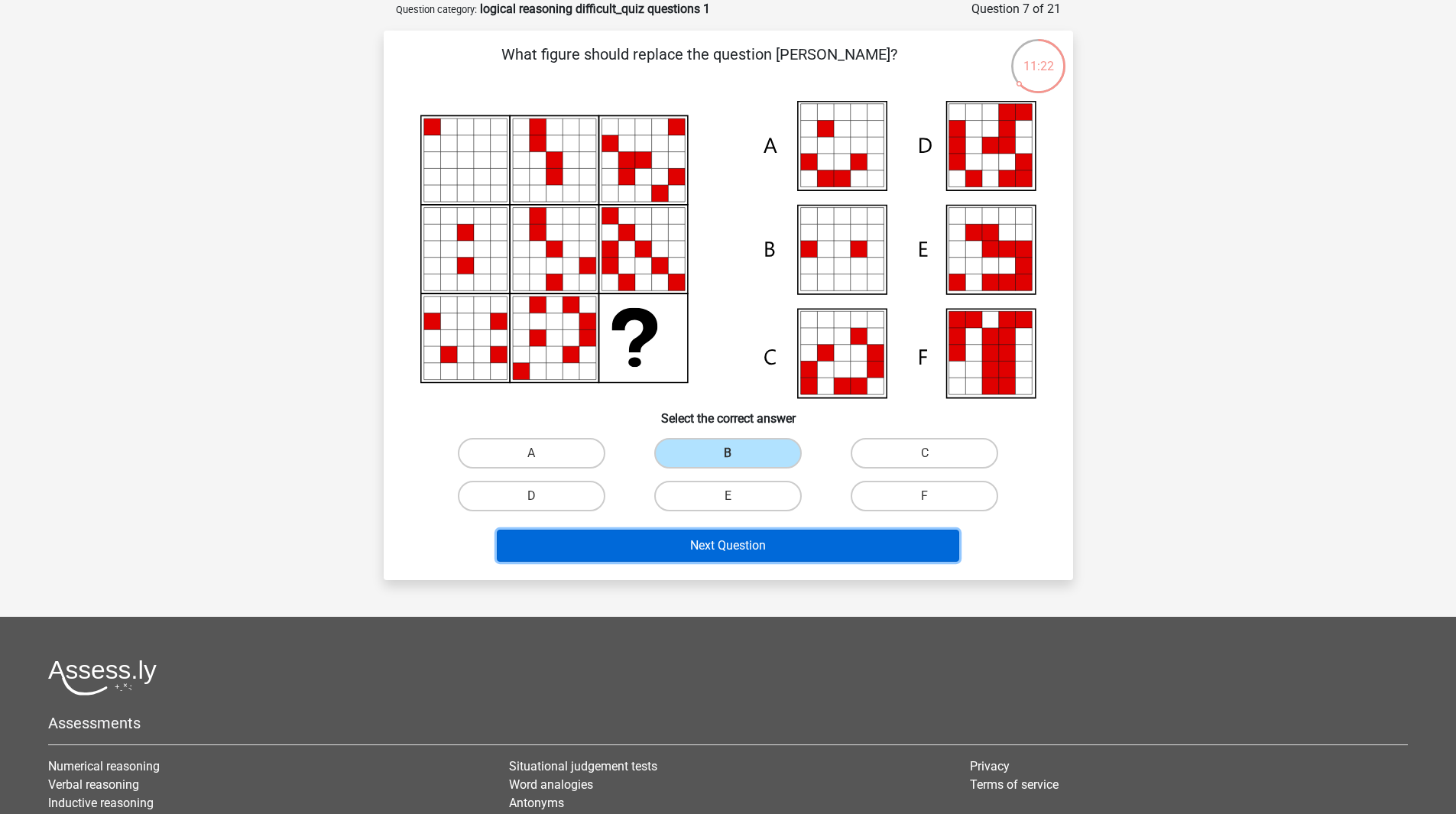
click at [733, 542] on button "Next Question" at bounding box center [728, 546] width 463 height 32
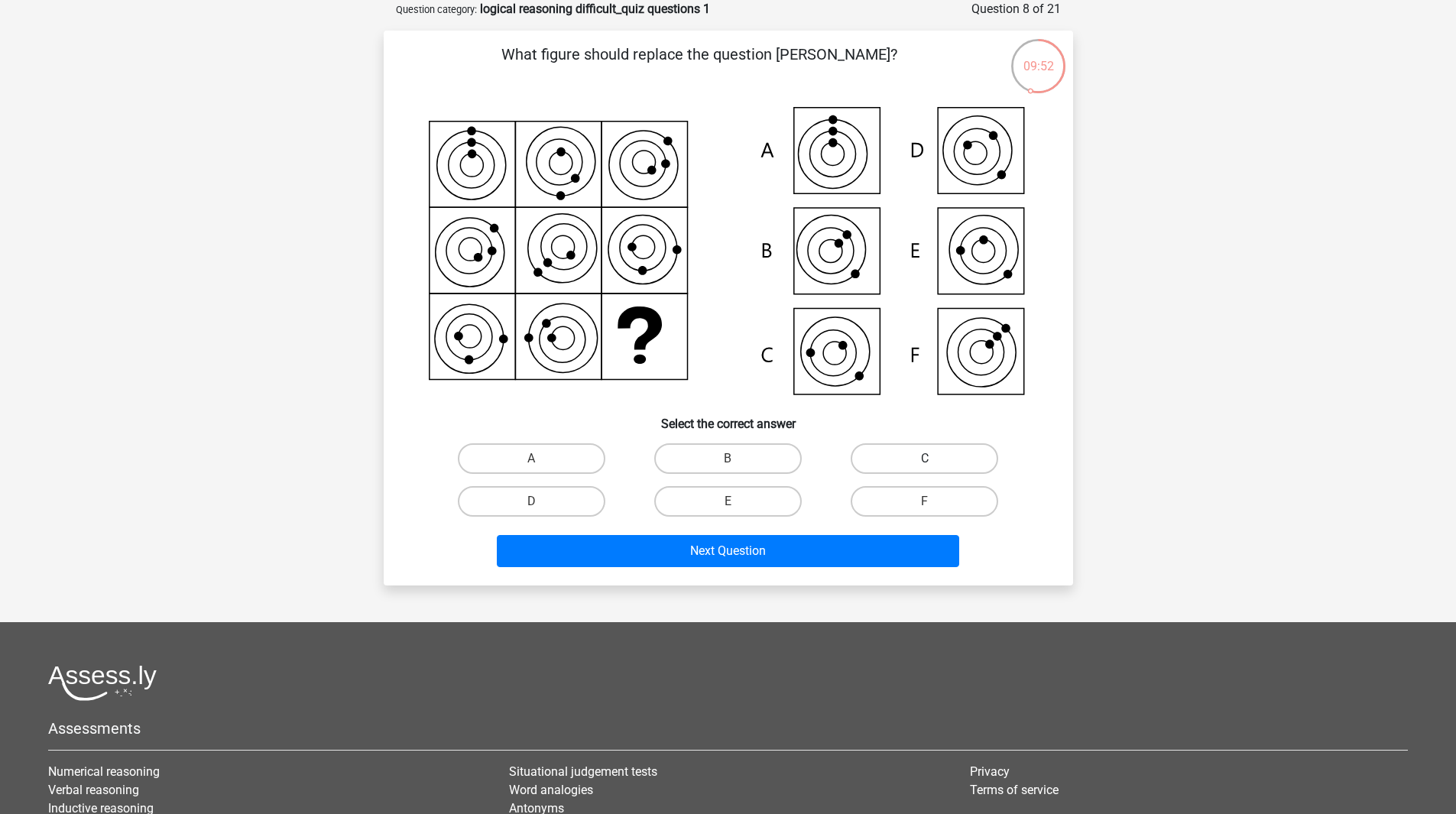
click at [926, 450] on label "C" at bounding box center [925, 459] width 148 height 31
click at [926, 459] on input "C" at bounding box center [929, 463] width 10 height 10
radio input "true"
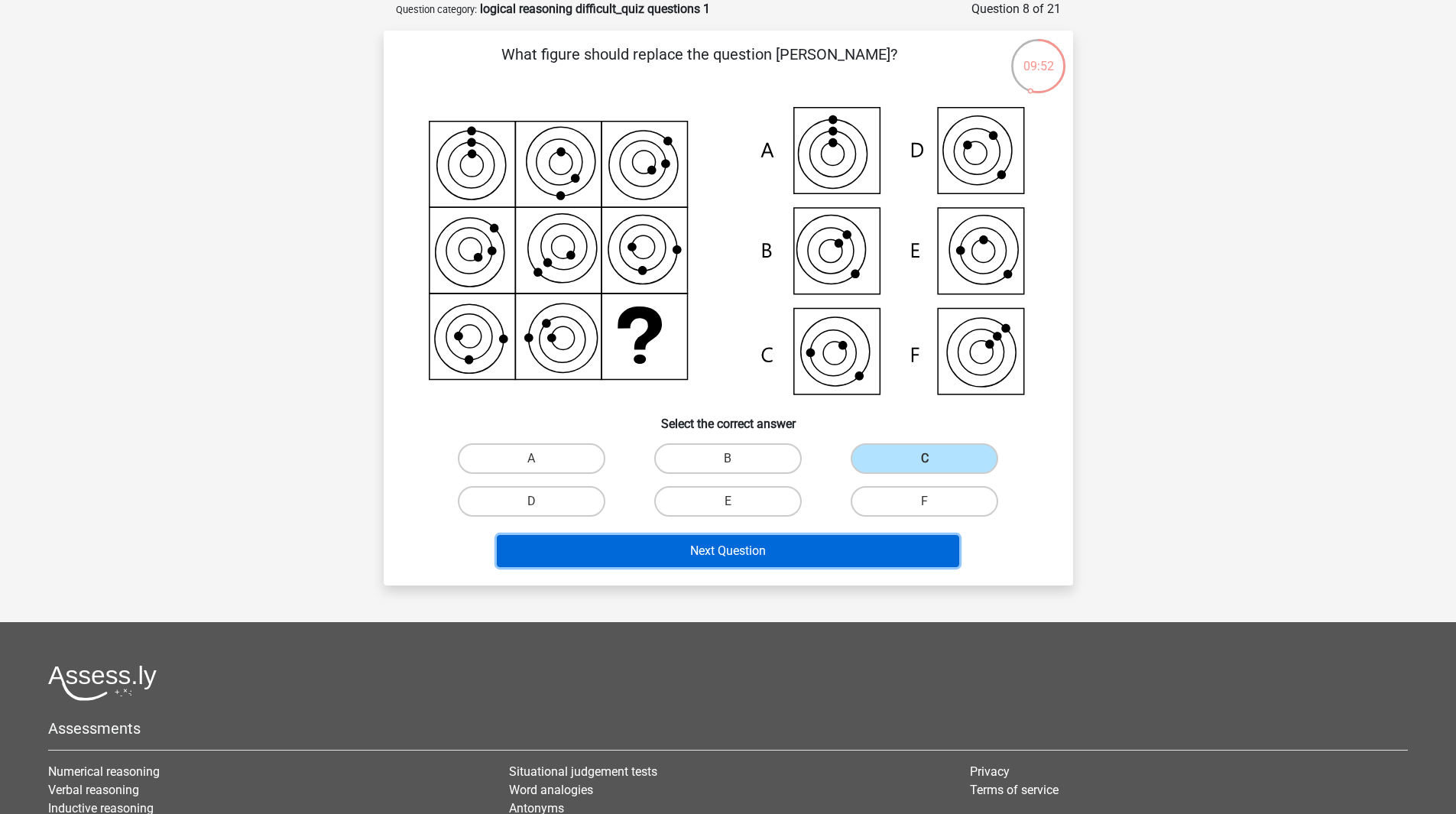
click at [758, 547] on button "Next Question" at bounding box center [728, 551] width 463 height 32
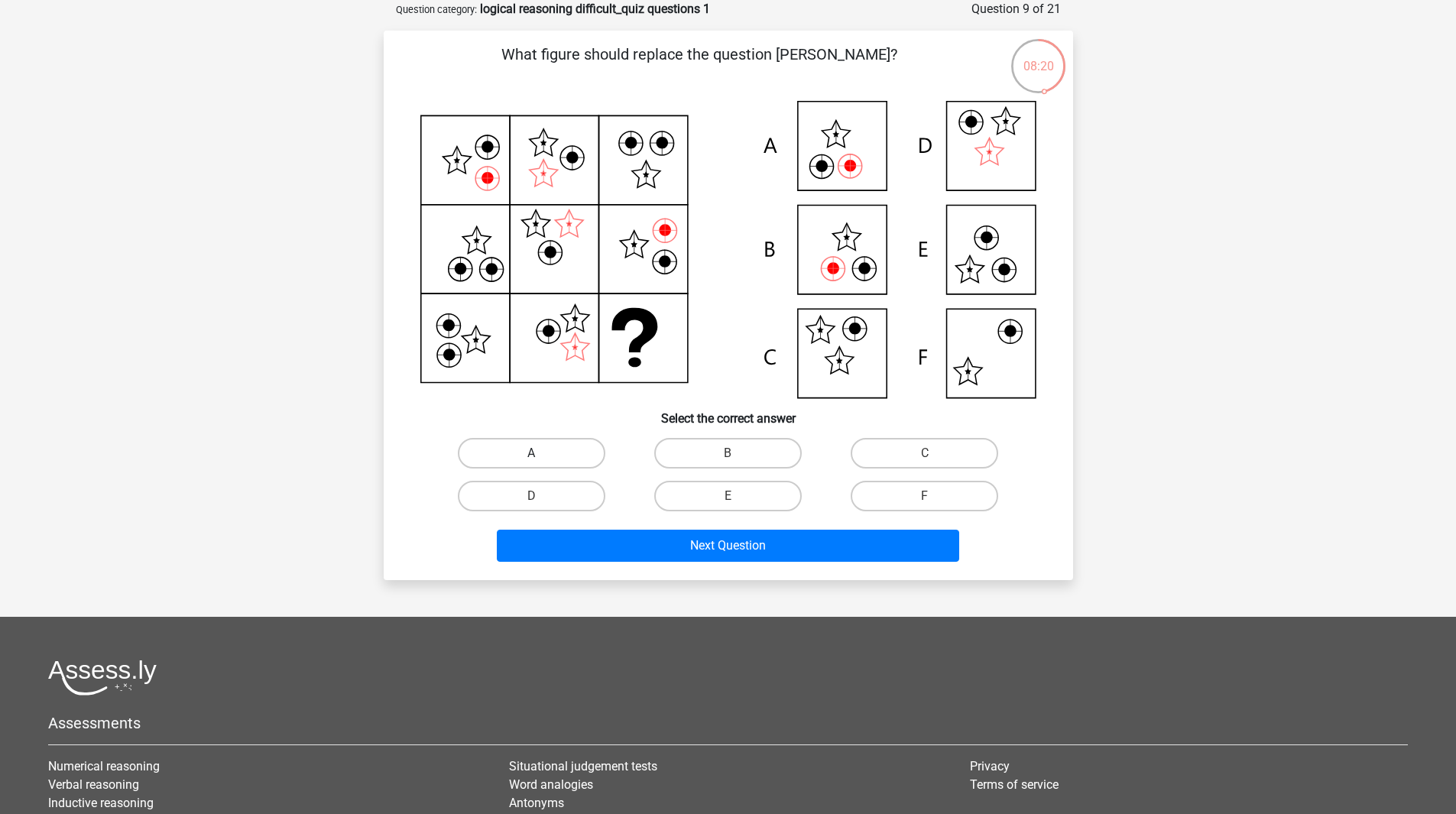
click at [556, 453] on label "A" at bounding box center [531, 453] width 148 height 31
click at [542, 453] on input "A" at bounding box center [536, 458] width 10 height 10
radio input "true"
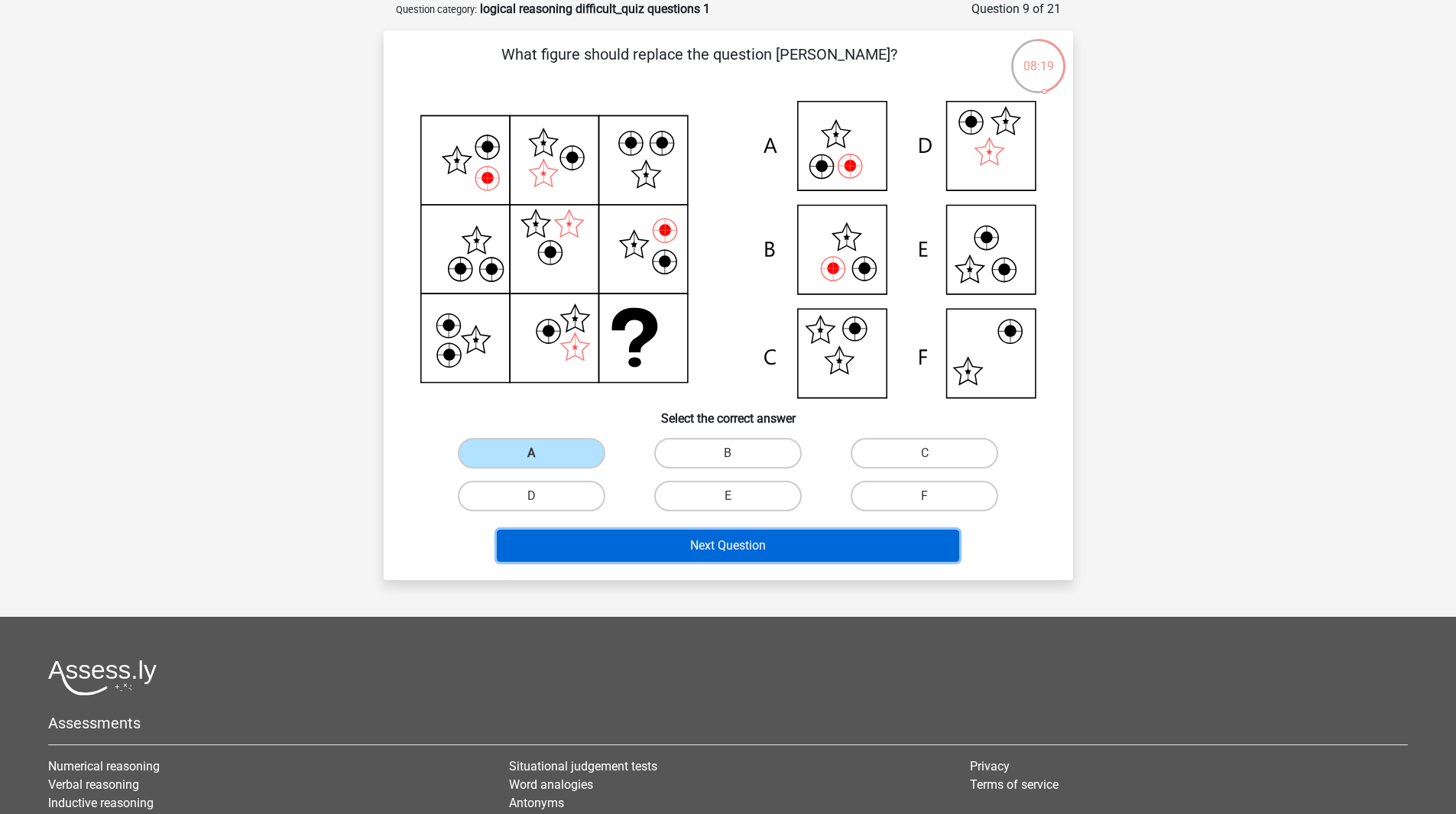
click at [682, 552] on button "Next Question" at bounding box center [728, 546] width 463 height 32
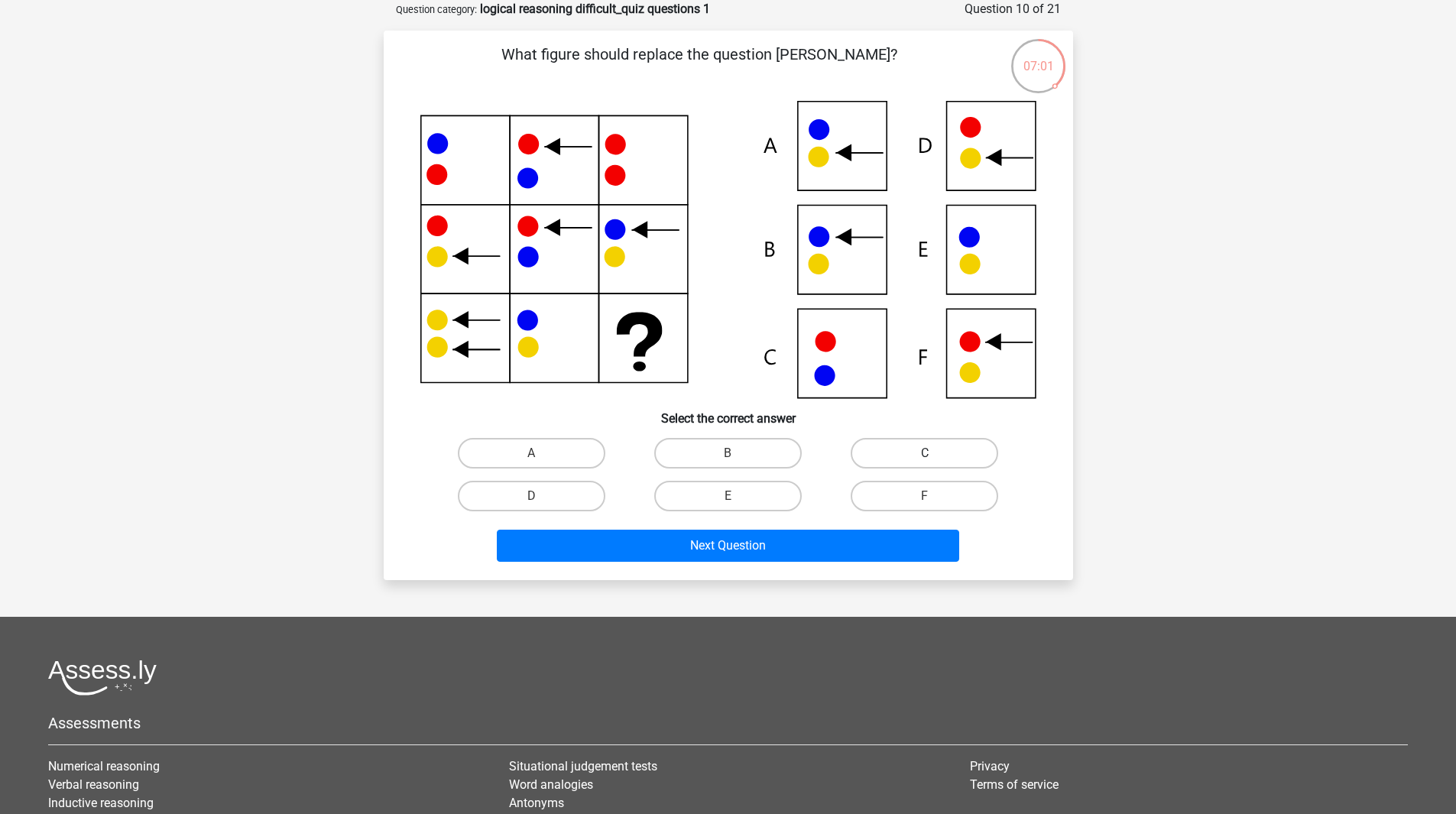
click at [893, 453] on label "C" at bounding box center [925, 453] width 148 height 31
click at [925, 453] on input "C" at bounding box center [929, 458] width 10 height 10
radio input "true"
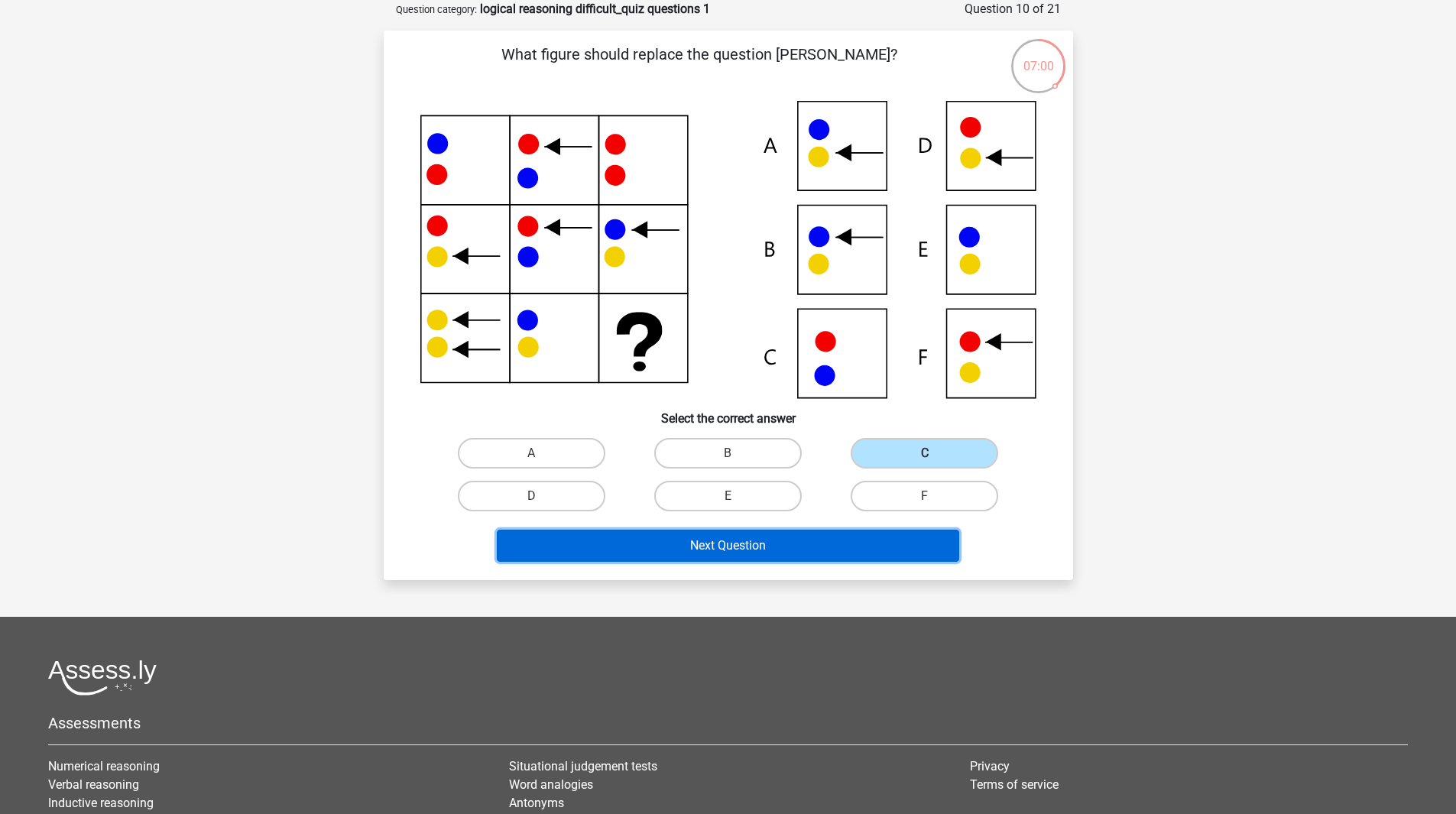
click at [743, 547] on button "Next Question" at bounding box center [728, 546] width 463 height 32
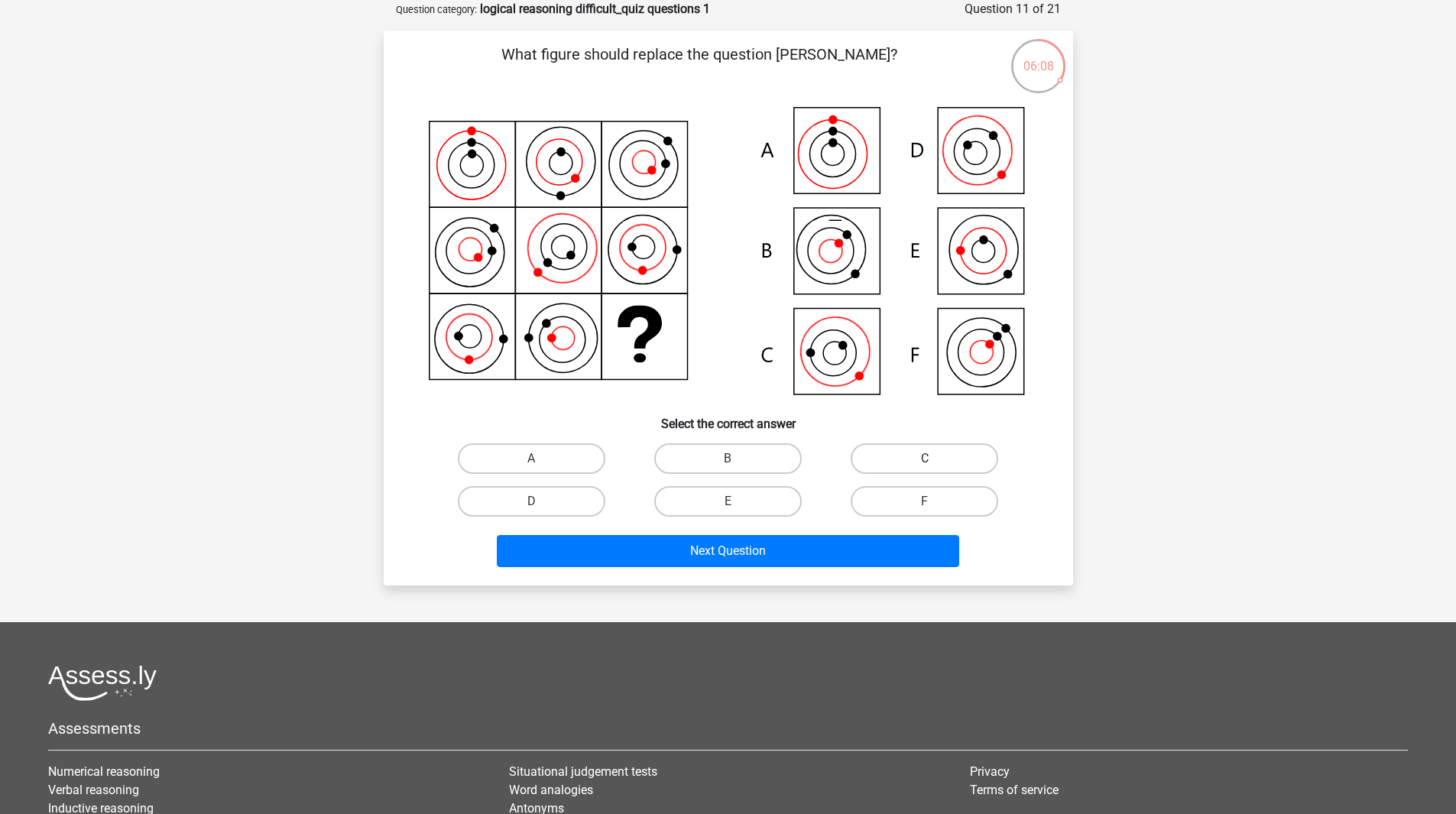
click at [933, 455] on label "C" at bounding box center [925, 459] width 148 height 31
click at [933, 459] on input "C" at bounding box center [929, 463] width 10 height 10
radio input "true"
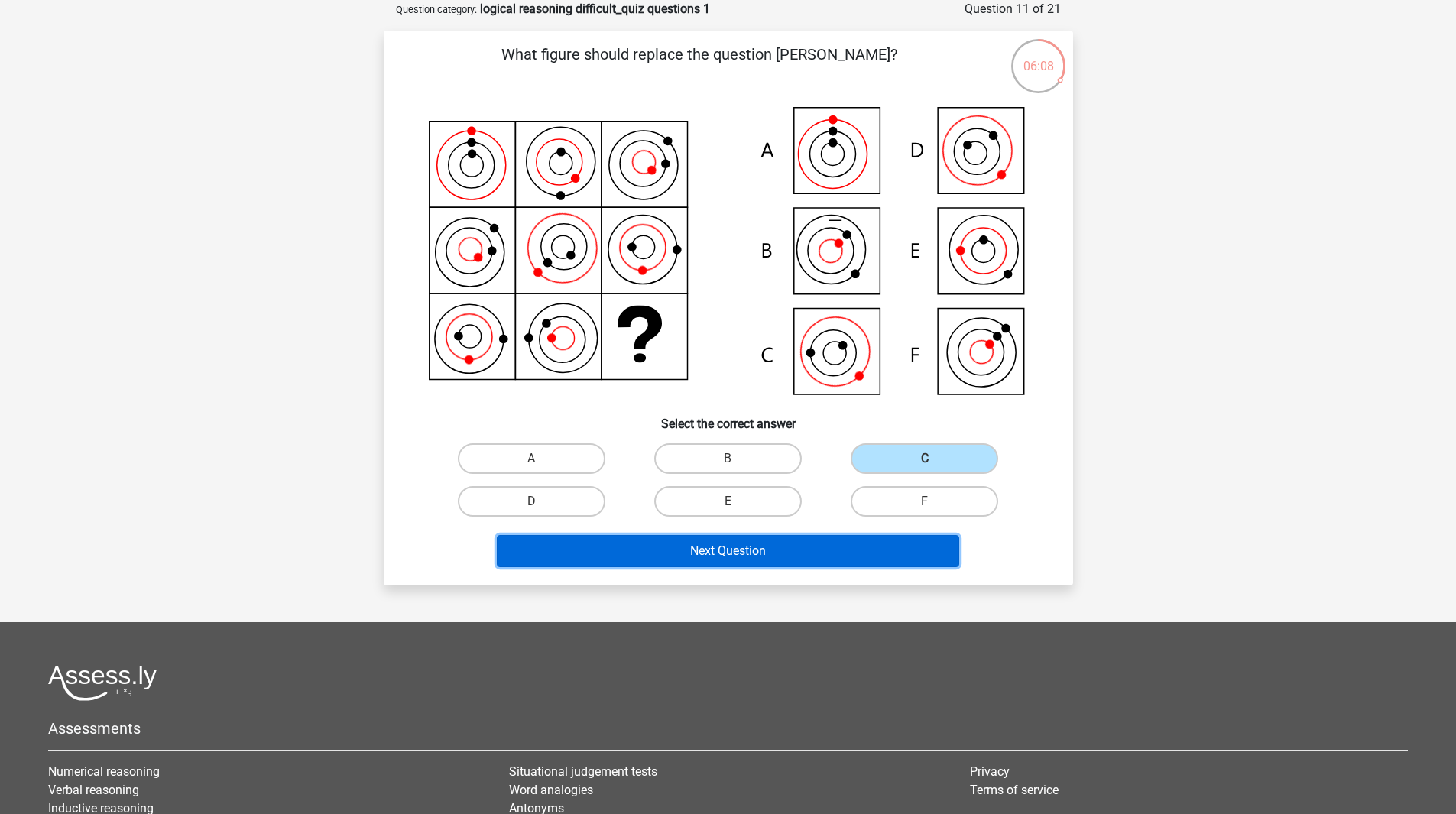
click at [763, 550] on button "Next Question" at bounding box center [728, 551] width 463 height 32
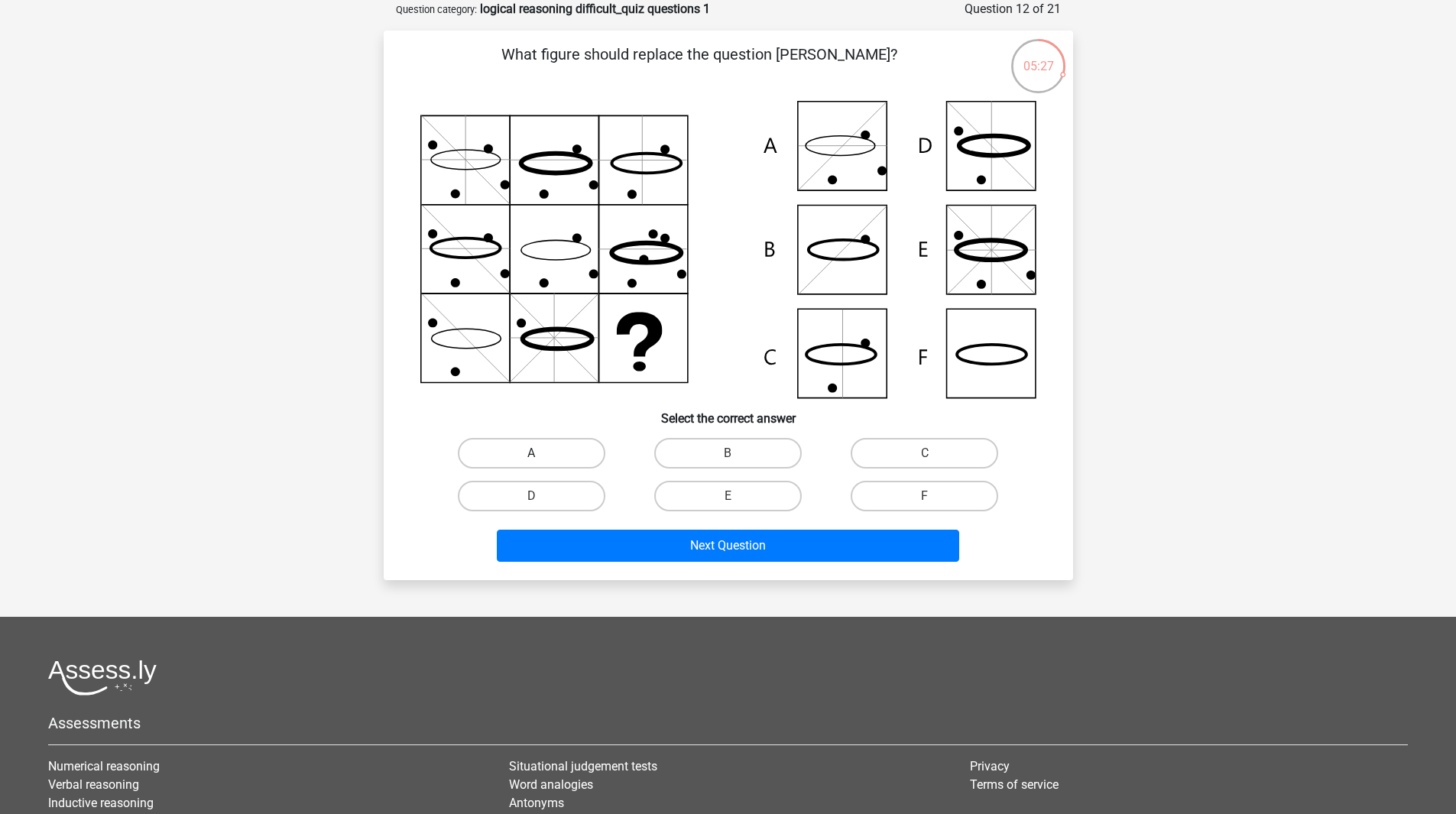
click at [562, 460] on label "A" at bounding box center [531, 453] width 148 height 31
click at [542, 460] on input "A" at bounding box center [536, 458] width 10 height 10
radio input "true"
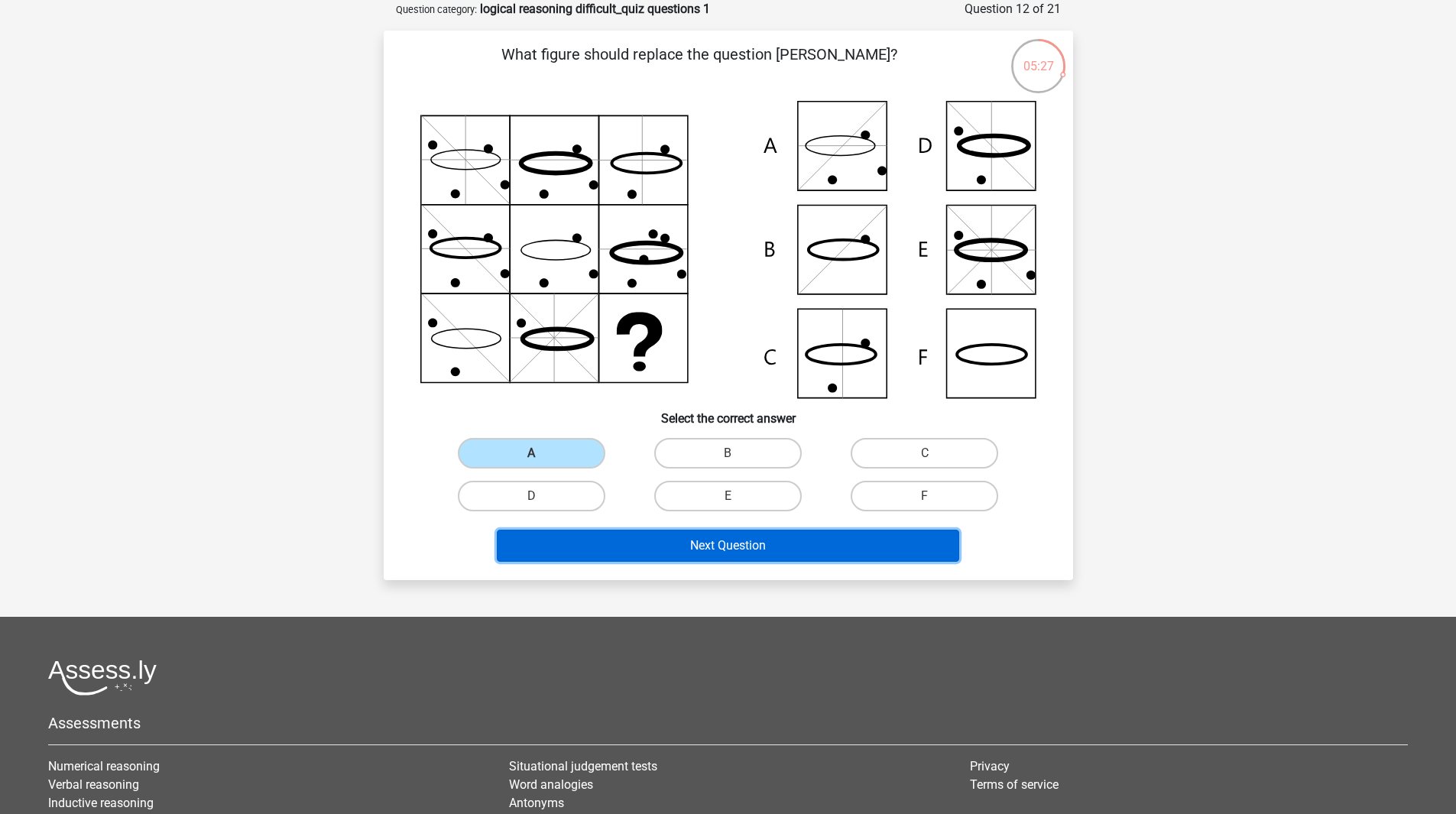
click at [600, 549] on button "Next Question" at bounding box center [728, 546] width 463 height 32
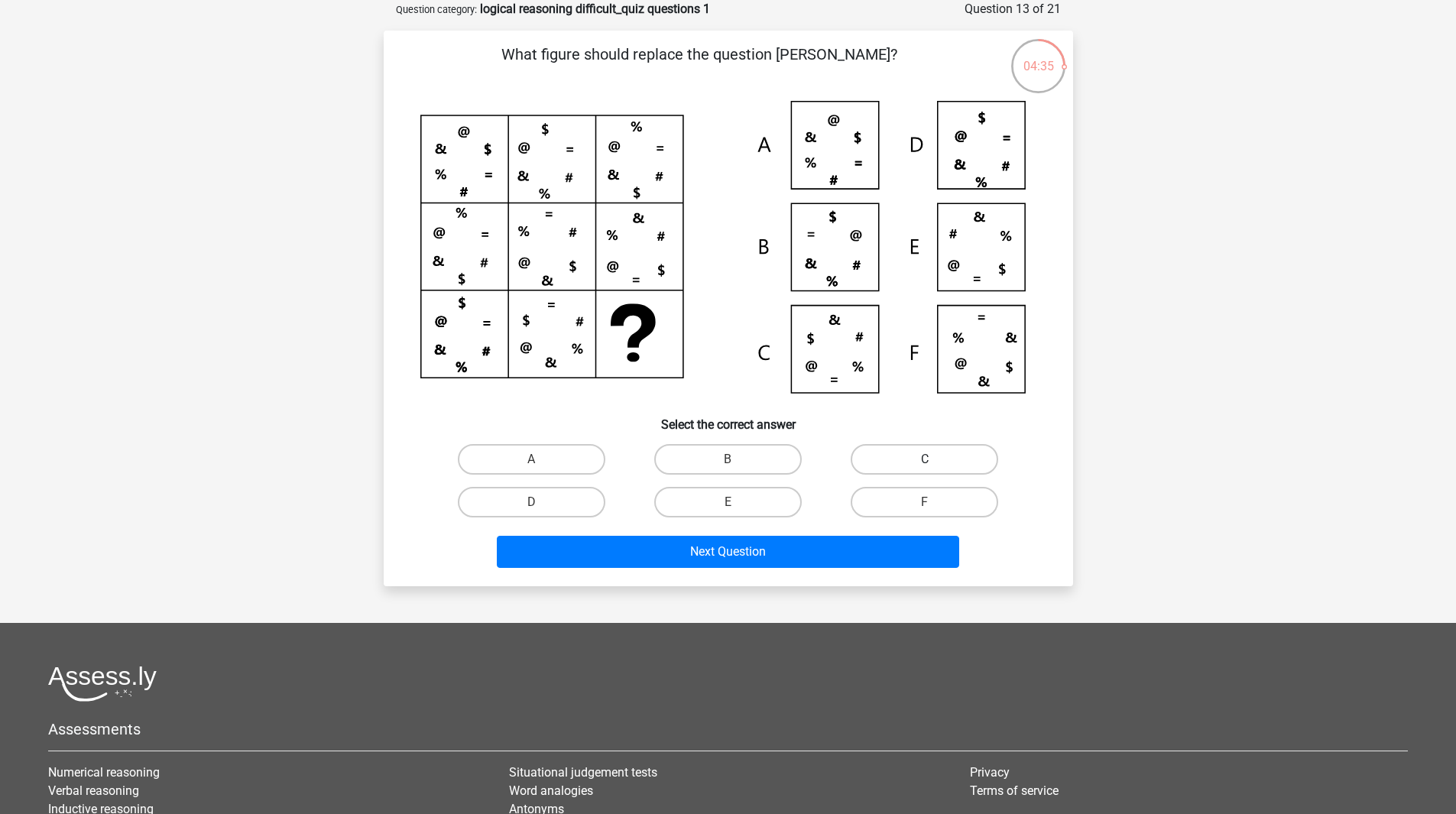
click at [892, 459] on label "C" at bounding box center [925, 460] width 148 height 31
click at [925, 460] on input "C" at bounding box center [929, 464] width 10 height 10
radio input "true"
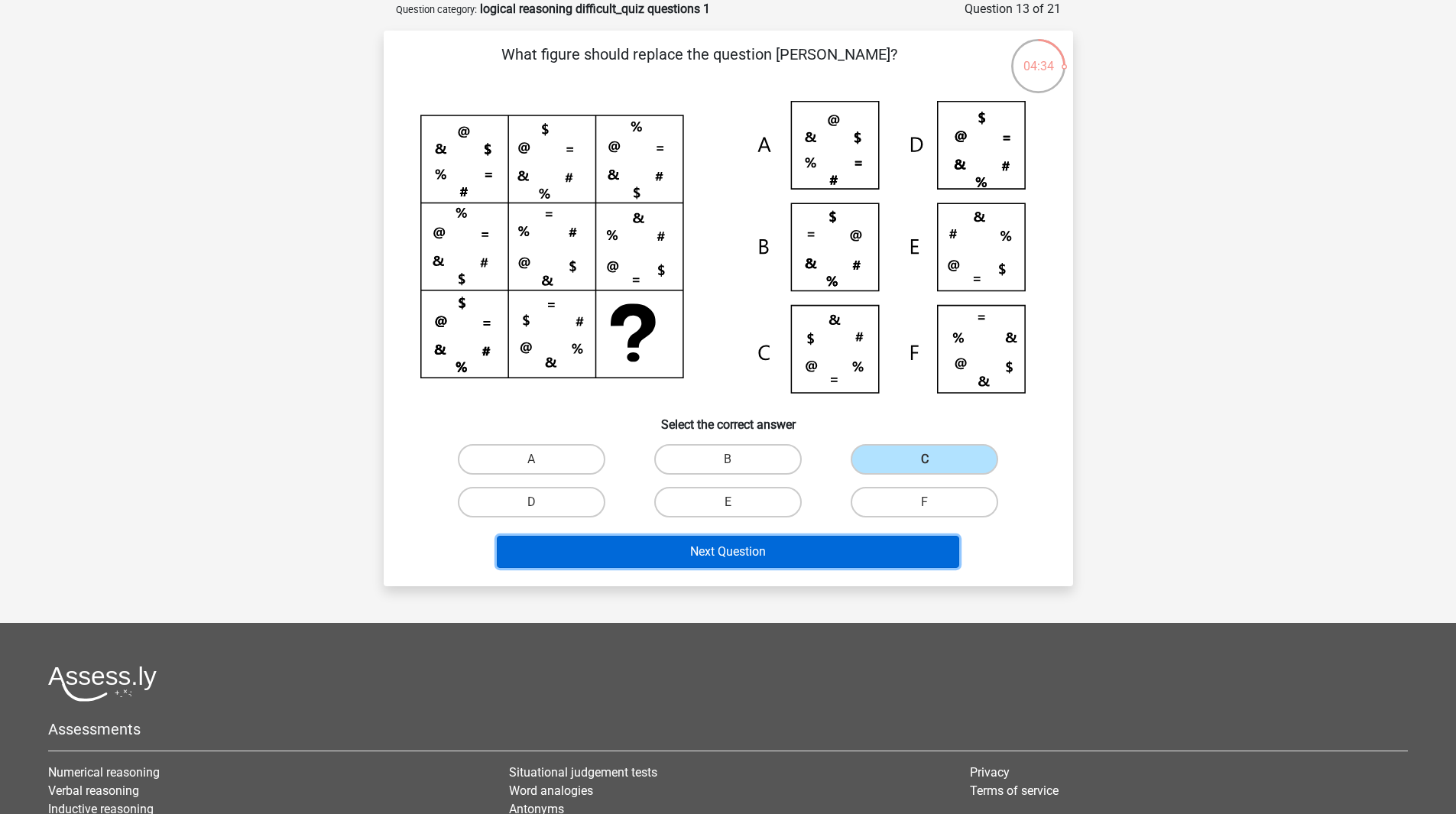
click at [722, 547] on button "Next Question" at bounding box center [728, 552] width 463 height 32
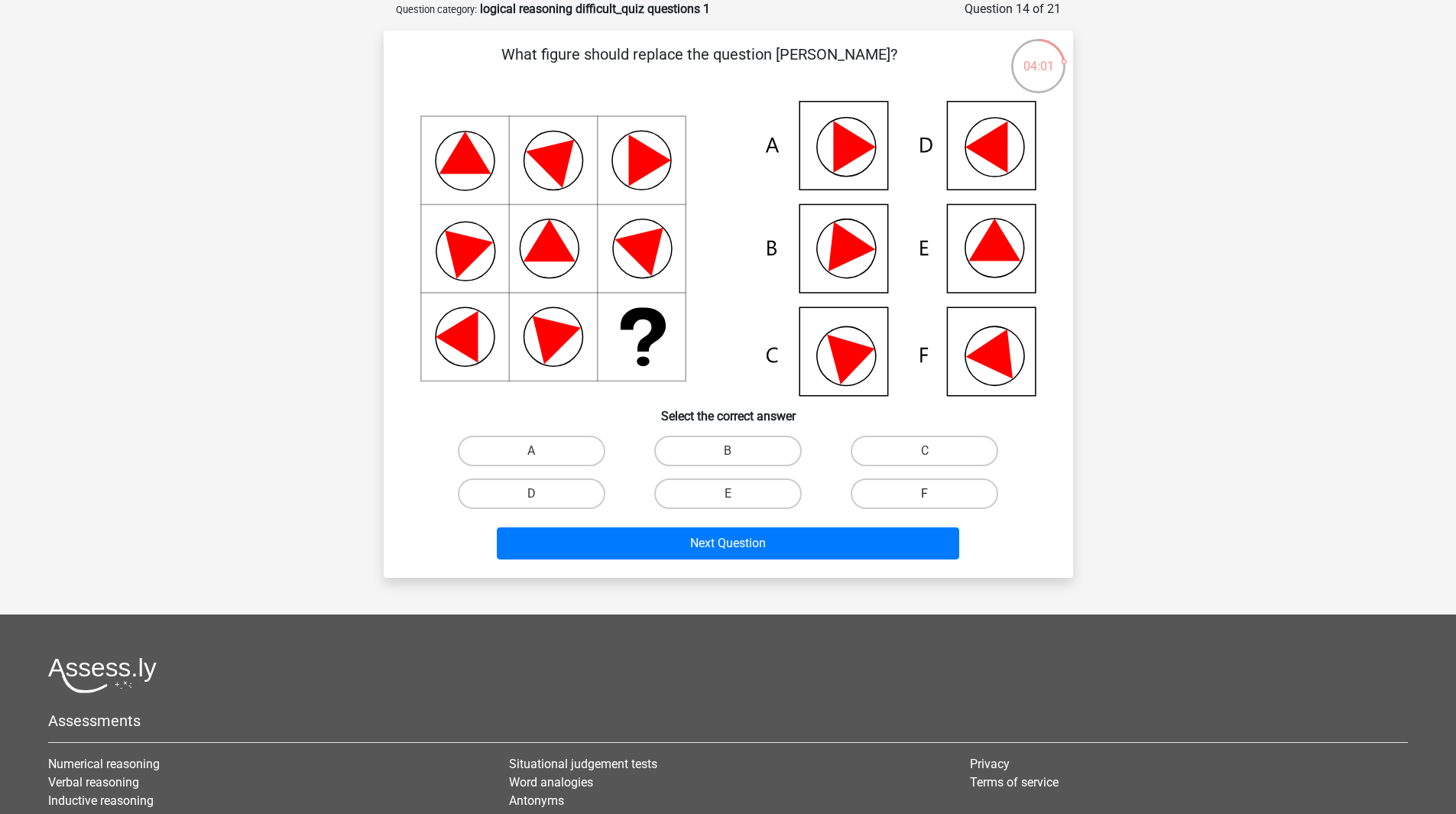
click at [899, 492] on label "F" at bounding box center [925, 494] width 148 height 31
click at [925, 494] on input "F" at bounding box center [929, 498] width 10 height 10
radio input "true"
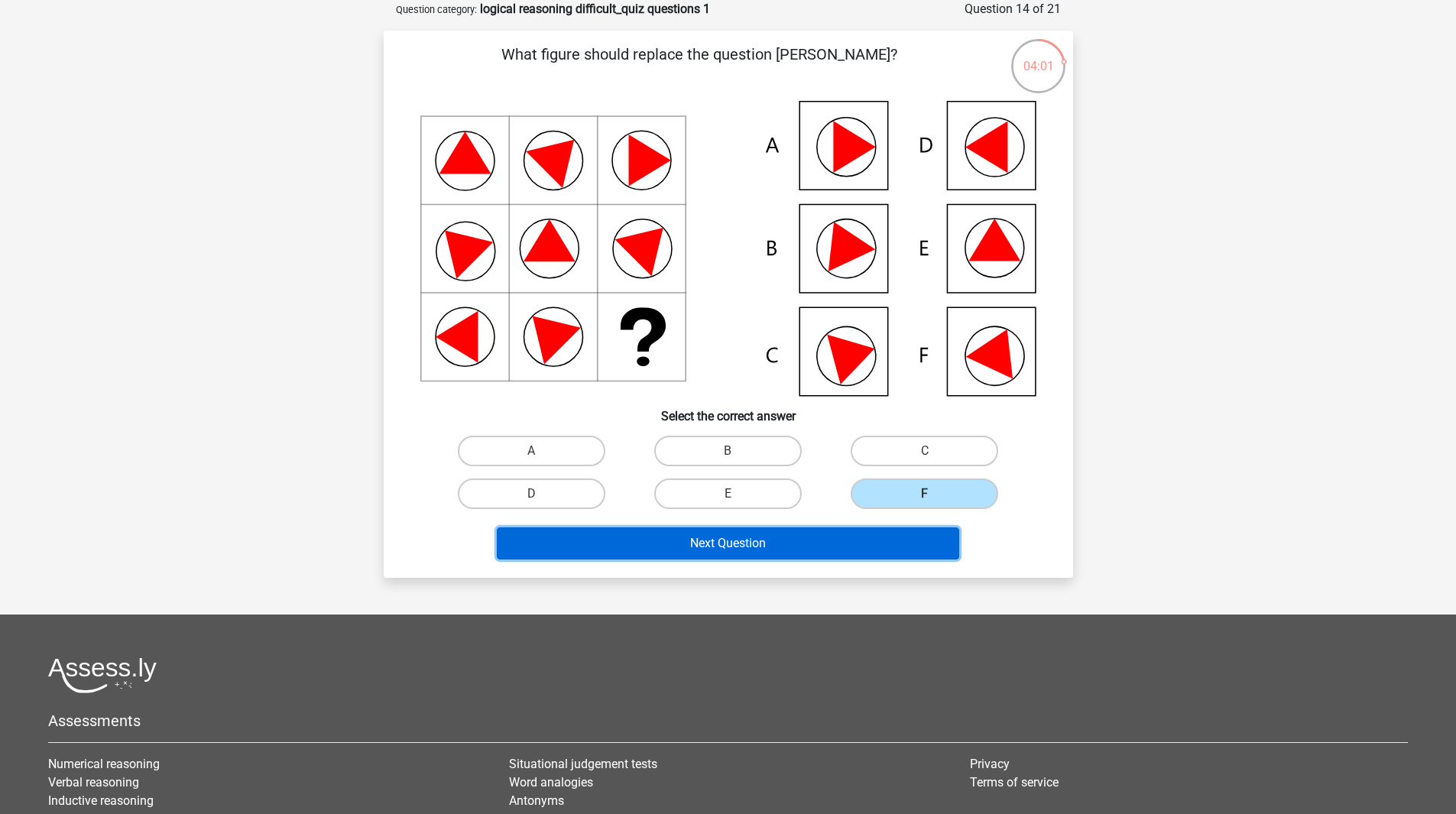
click at [870, 544] on button "Next Question" at bounding box center [728, 543] width 463 height 32
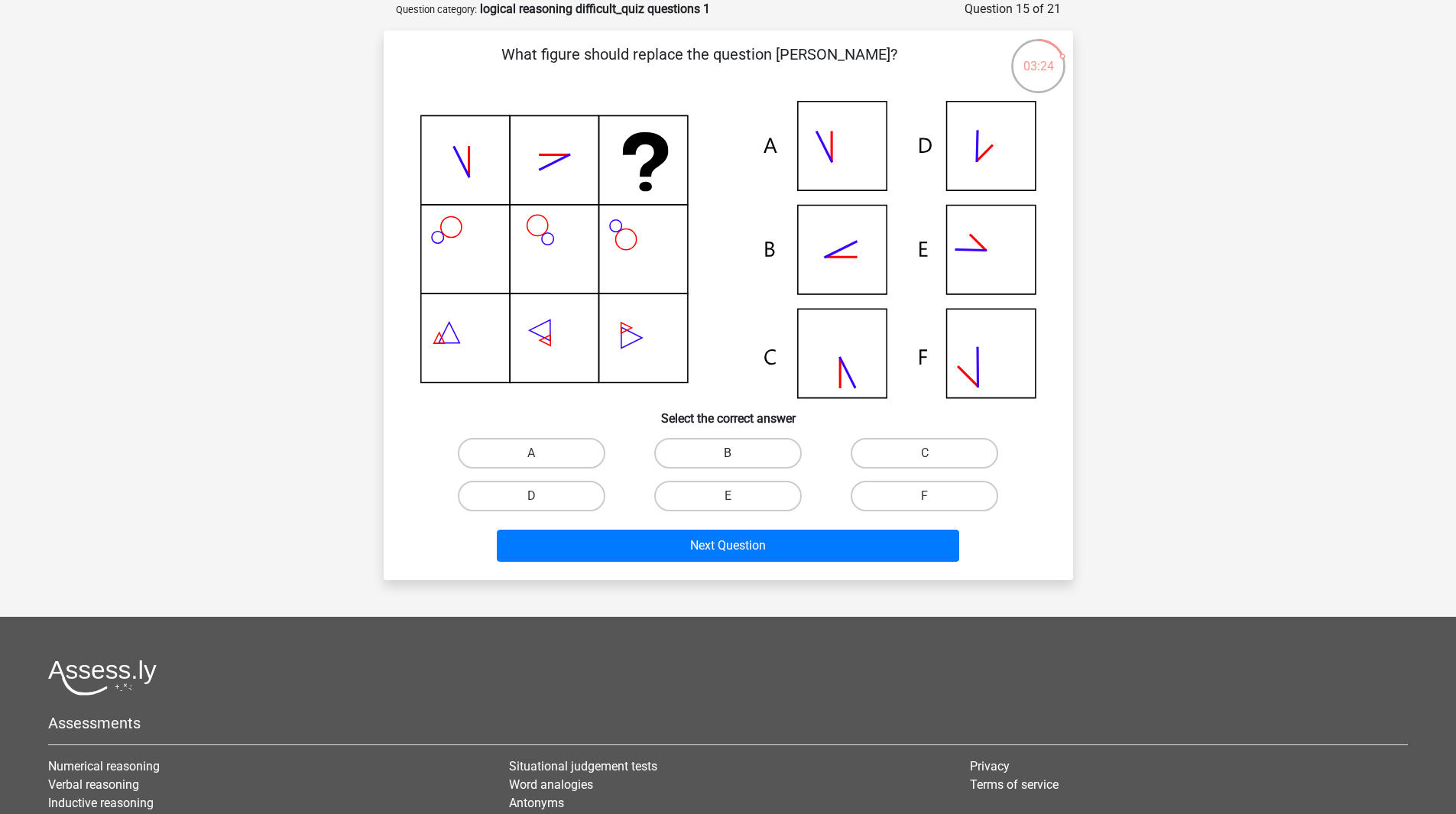
click at [740, 453] on label "B" at bounding box center [728, 453] width 148 height 31
click at [737, 453] on input "B" at bounding box center [733, 458] width 10 height 10
radio input "true"
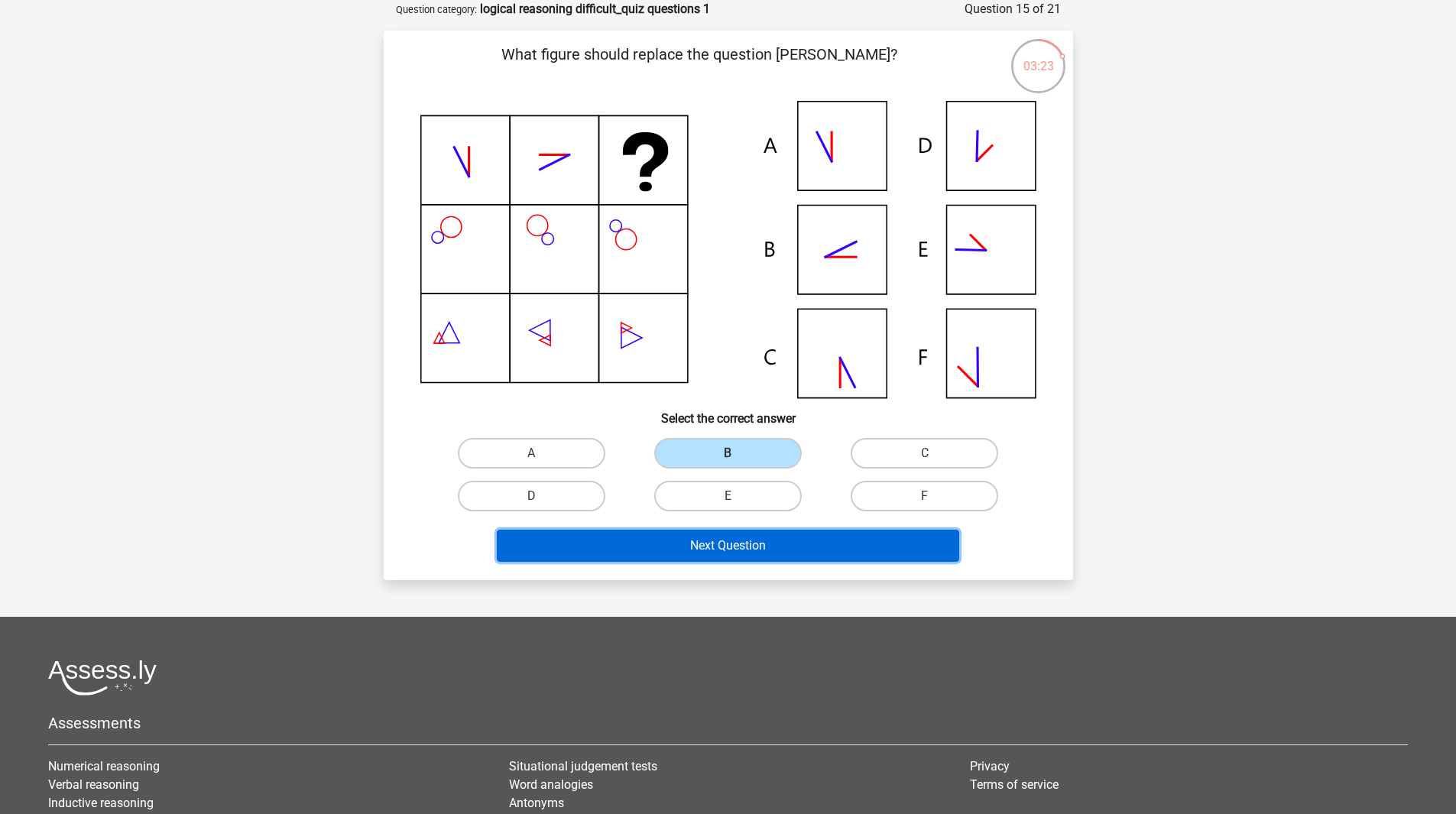
drag, startPoint x: 743, startPoint y: 494, endPoint x: 737, endPoint y: 545, distance: 51.4
click at [737, 545] on button "Next Question" at bounding box center [728, 546] width 463 height 32
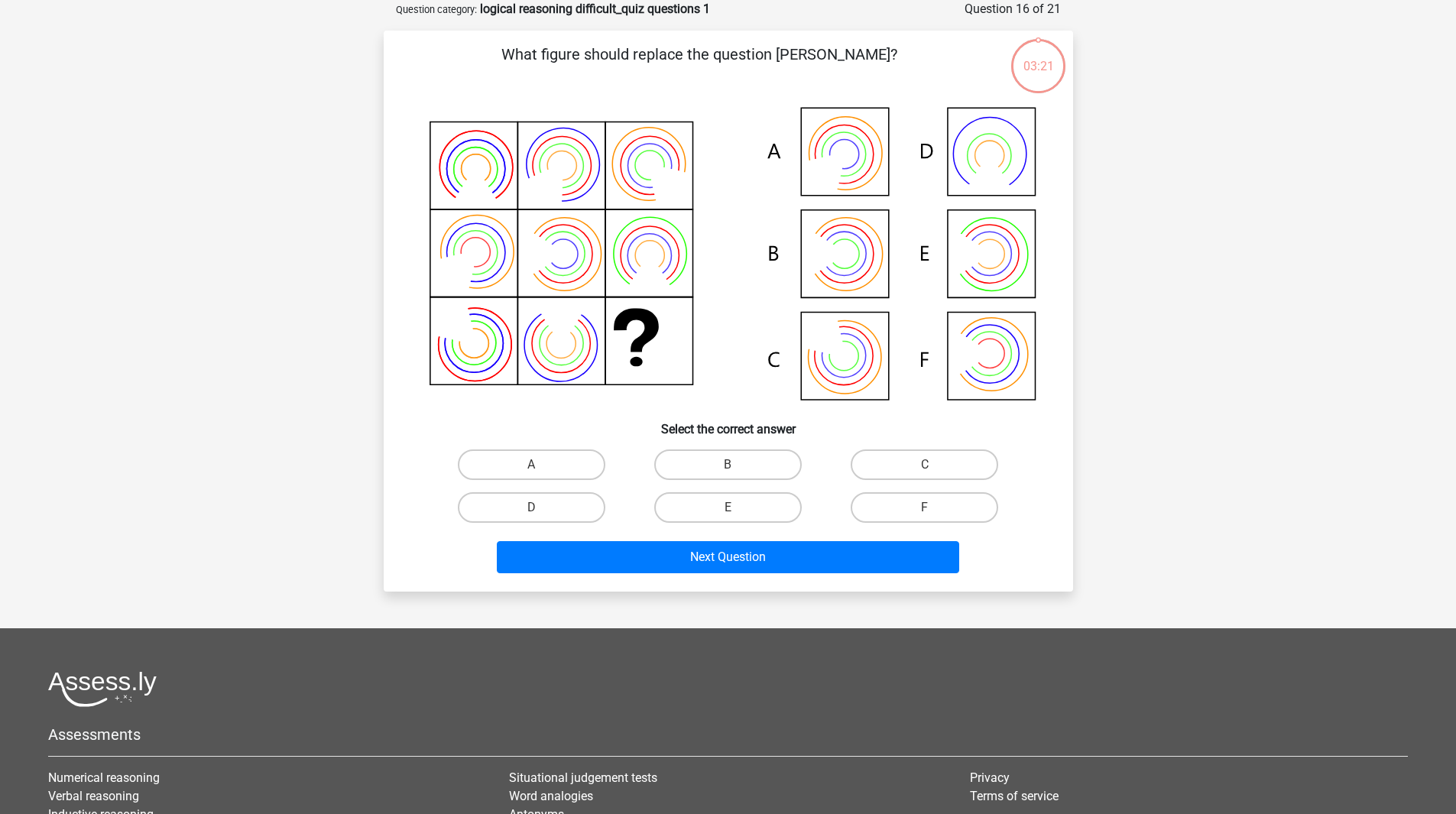
click at [739, 547] on button "Next Question" at bounding box center [728, 557] width 463 height 32
click at [511, 427] on h6 "Select the correct answer" at bounding box center [729, 423] width 641 height 27
click at [929, 471] on input "C" at bounding box center [929, 470] width 10 height 10
radio input "true"
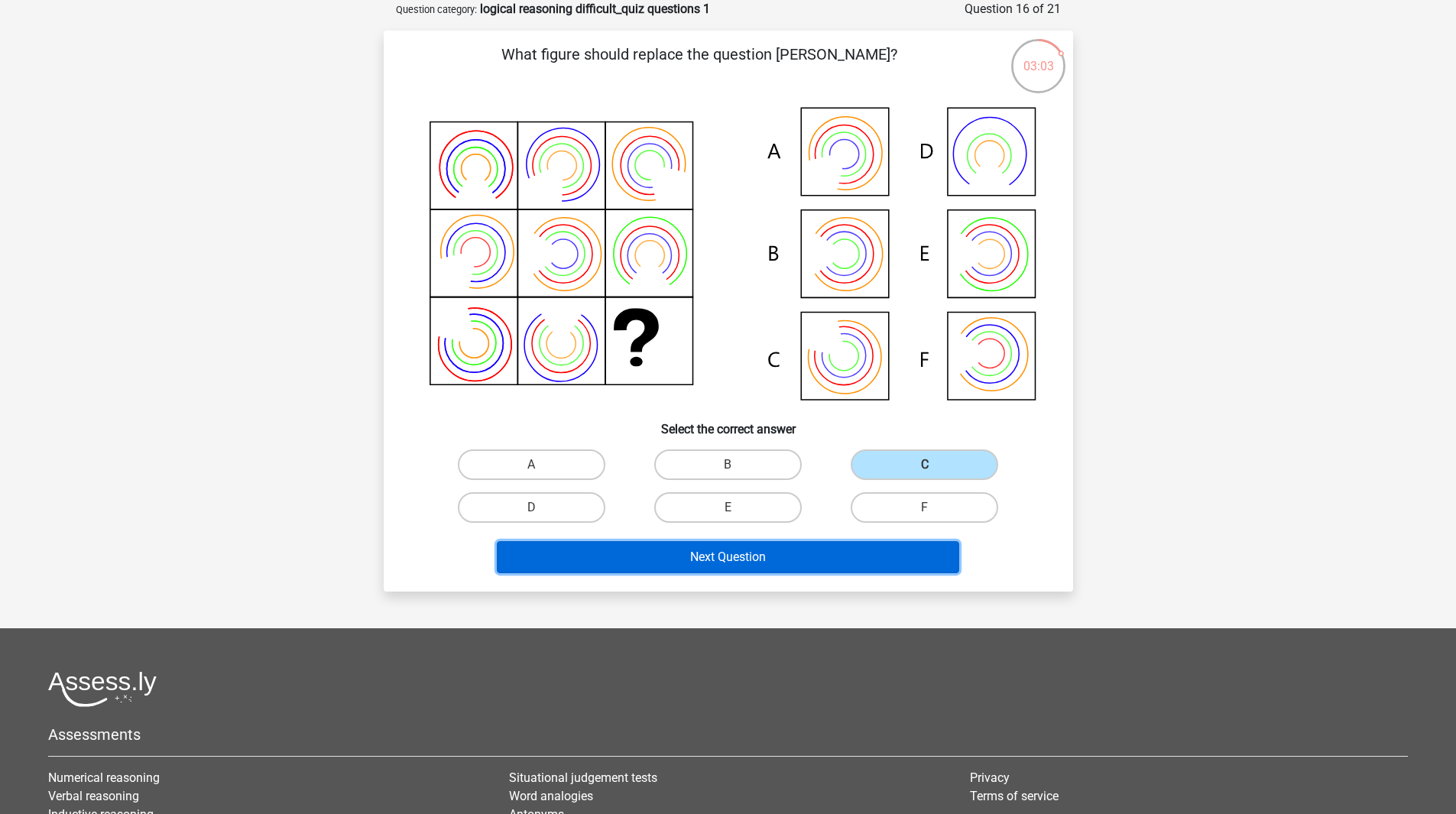
click at [829, 554] on button "Next Question" at bounding box center [728, 557] width 463 height 32
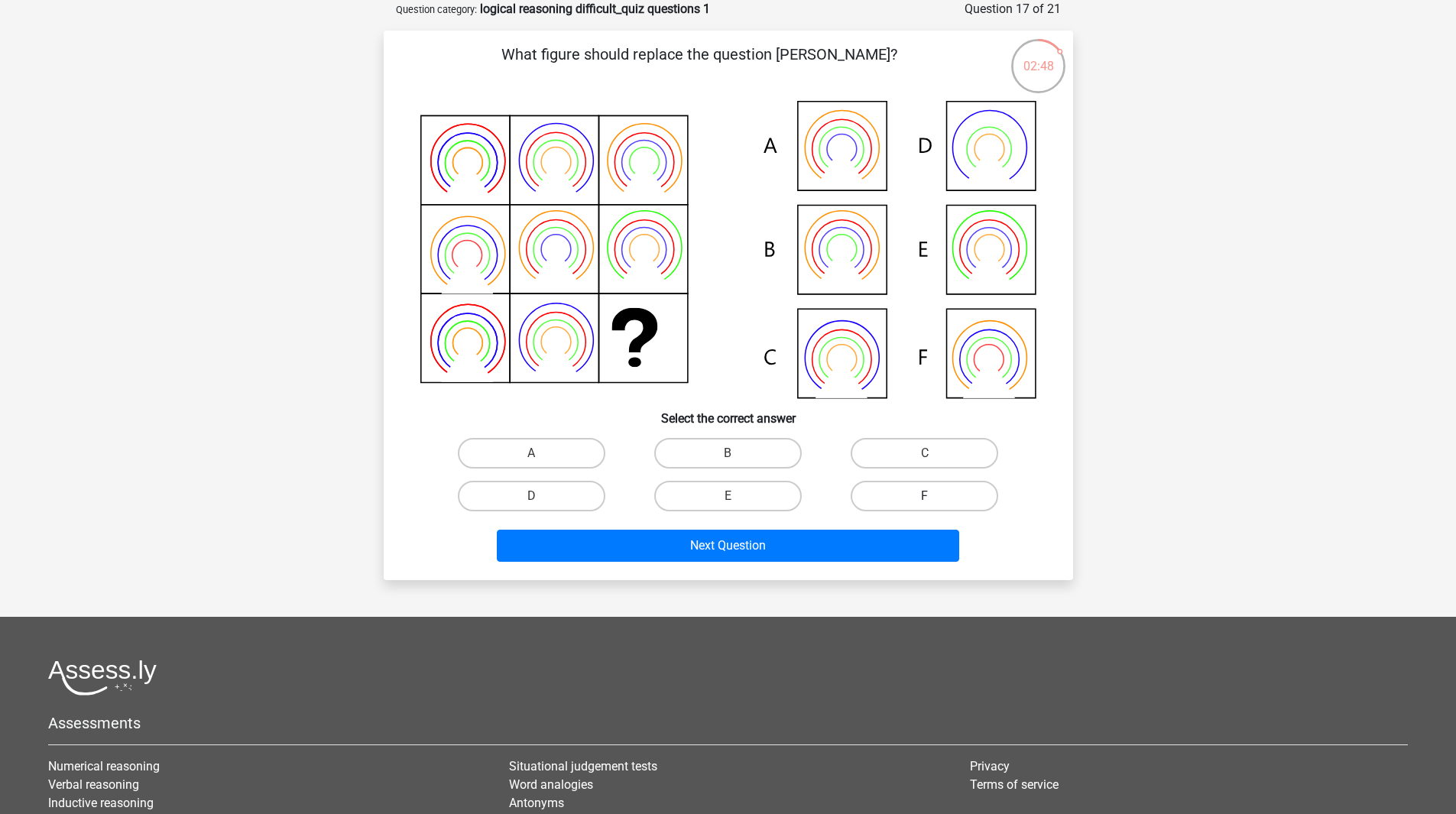
click at [920, 494] on label "F" at bounding box center [925, 496] width 148 height 31
click at [925, 496] on input "F" at bounding box center [929, 501] width 10 height 10
radio input "true"
click at [716, 455] on label "B" at bounding box center [728, 453] width 148 height 31
click at [728, 455] on input "B" at bounding box center [733, 458] width 10 height 10
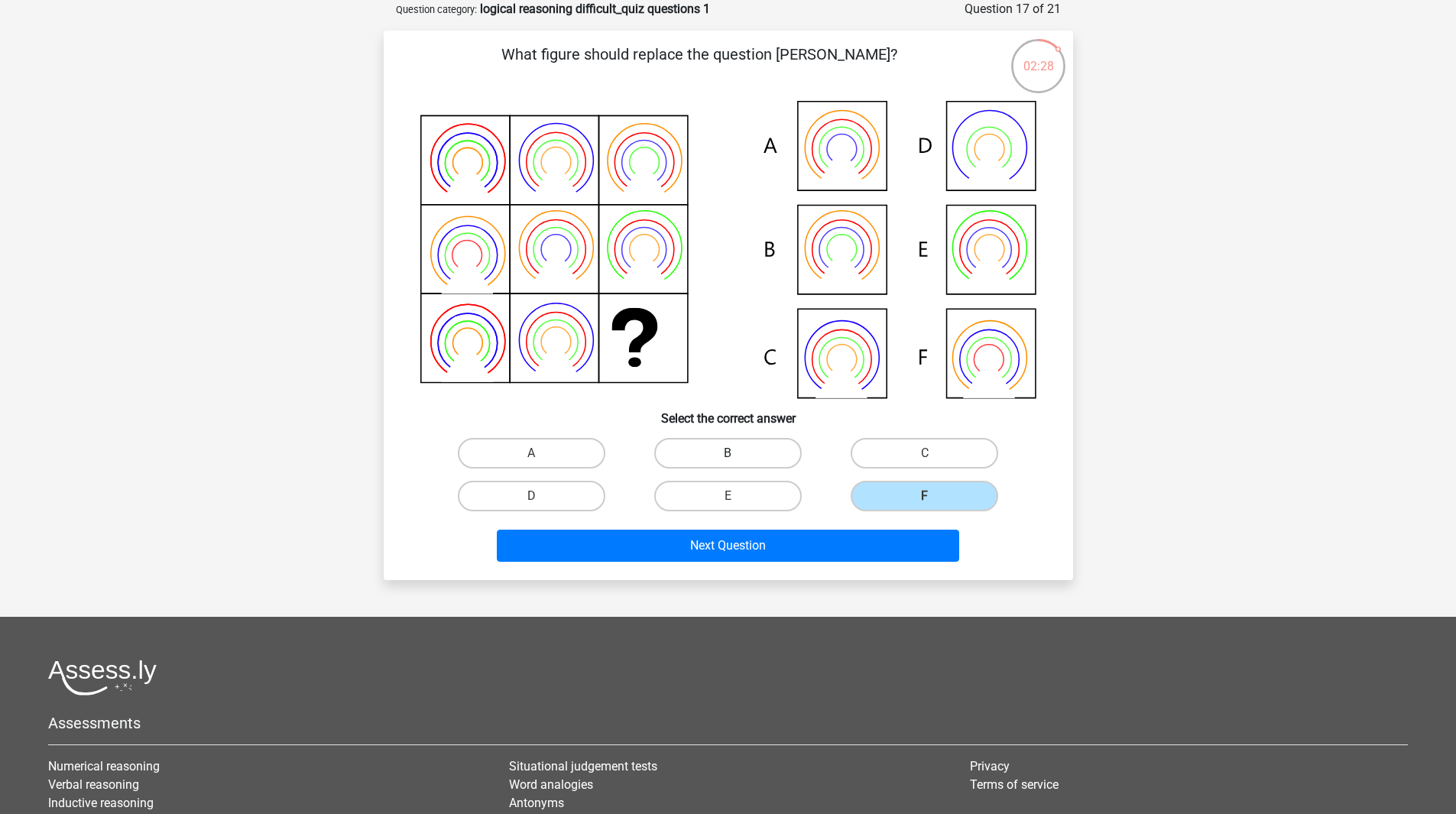
radio input "true"
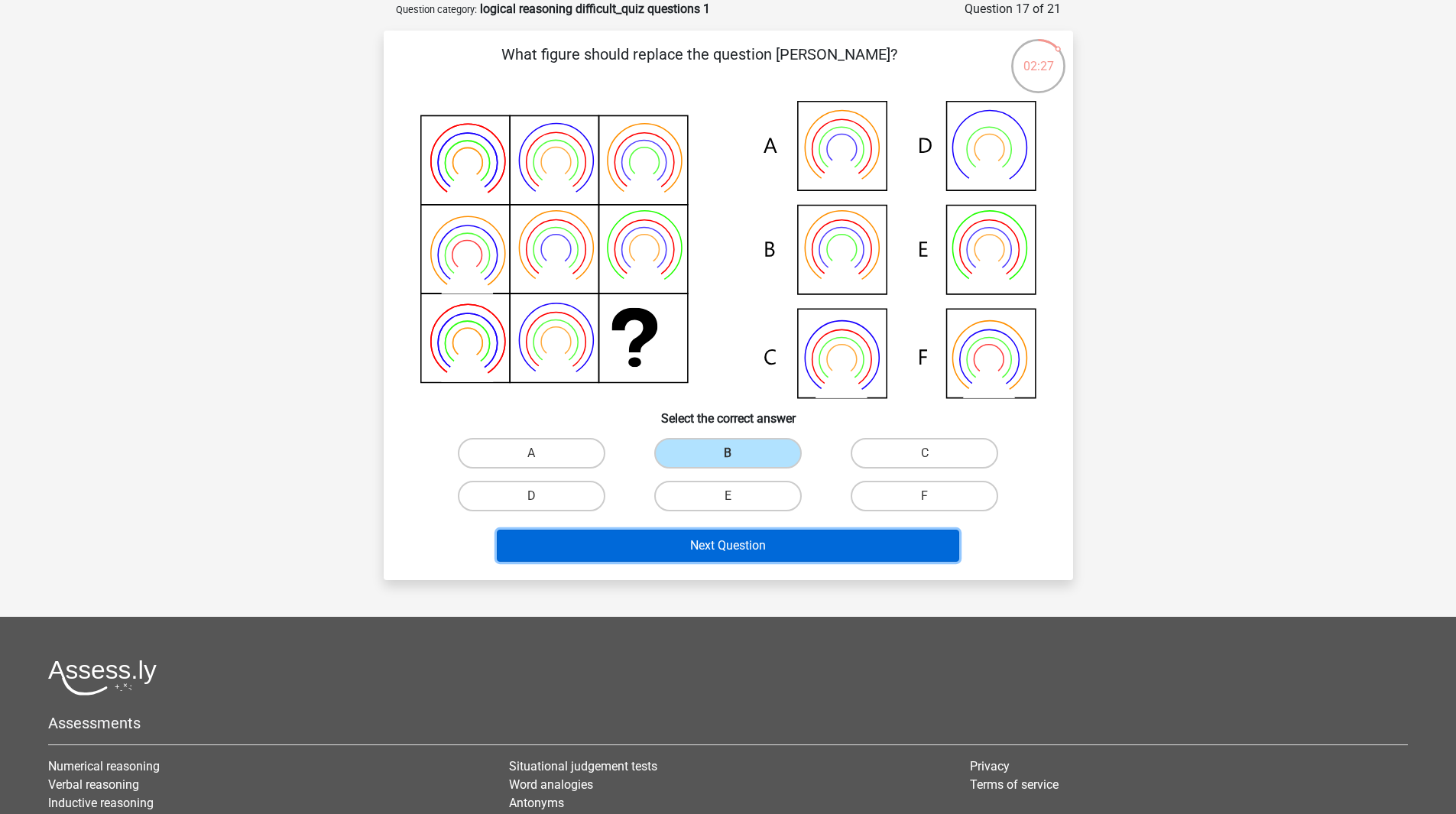
click at [716, 544] on button "Next Question" at bounding box center [728, 546] width 463 height 32
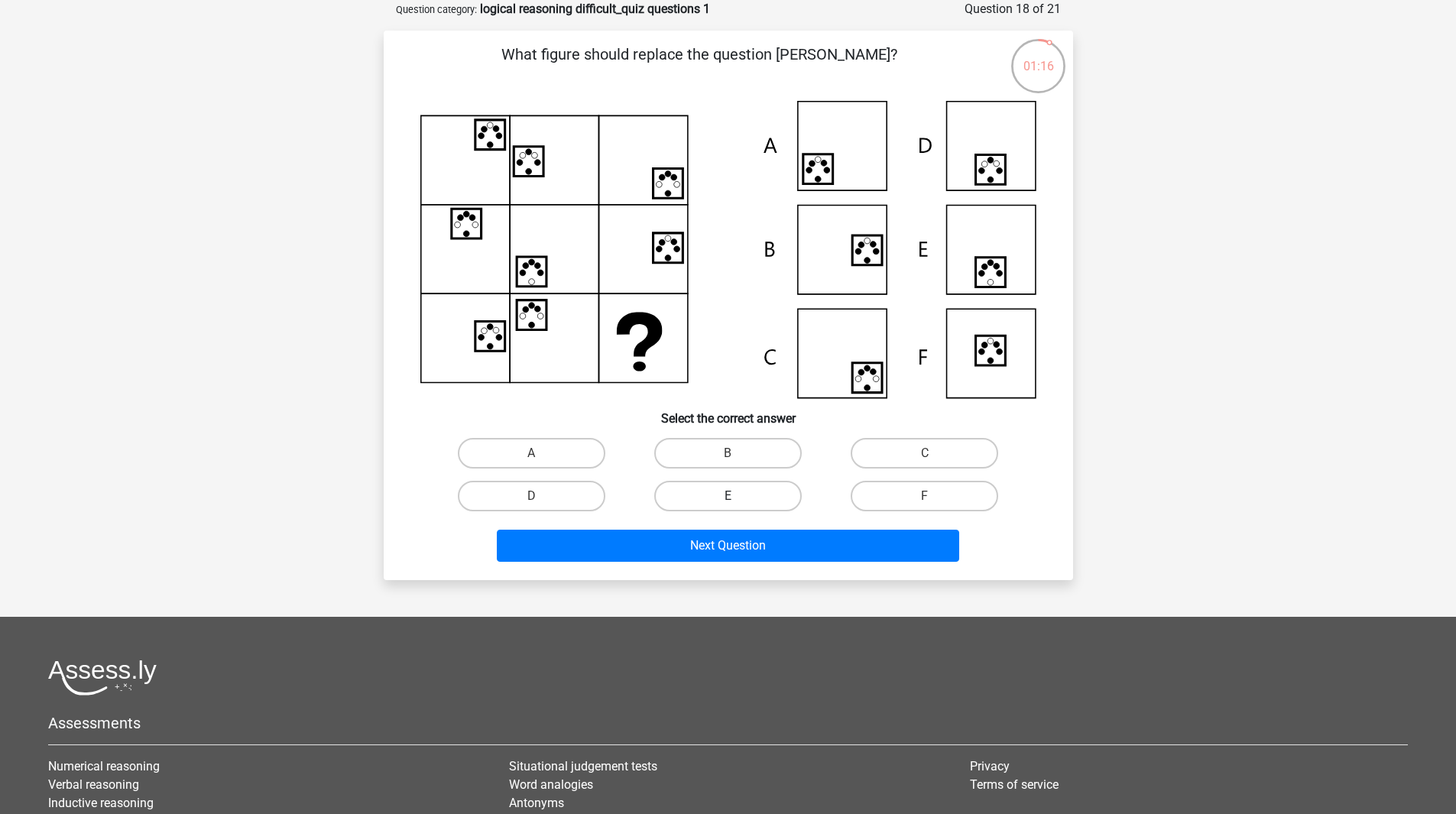
click at [754, 489] on label "E" at bounding box center [728, 496] width 148 height 31
click at [737, 496] on input "E" at bounding box center [733, 501] width 10 height 10
radio input "true"
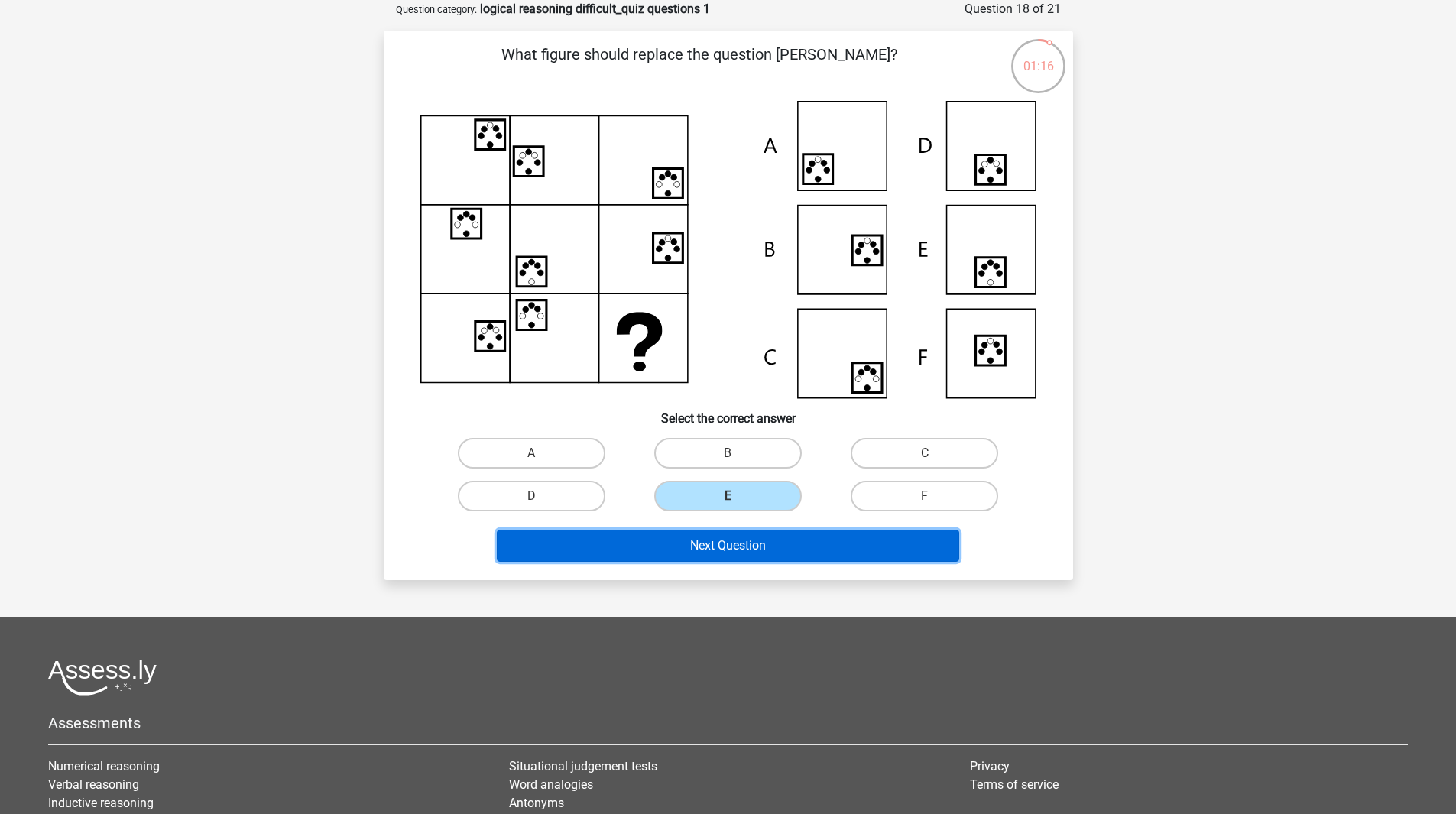
click at [760, 547] on button "Next Question" at bounding box center [728, 546] width 463 height 32
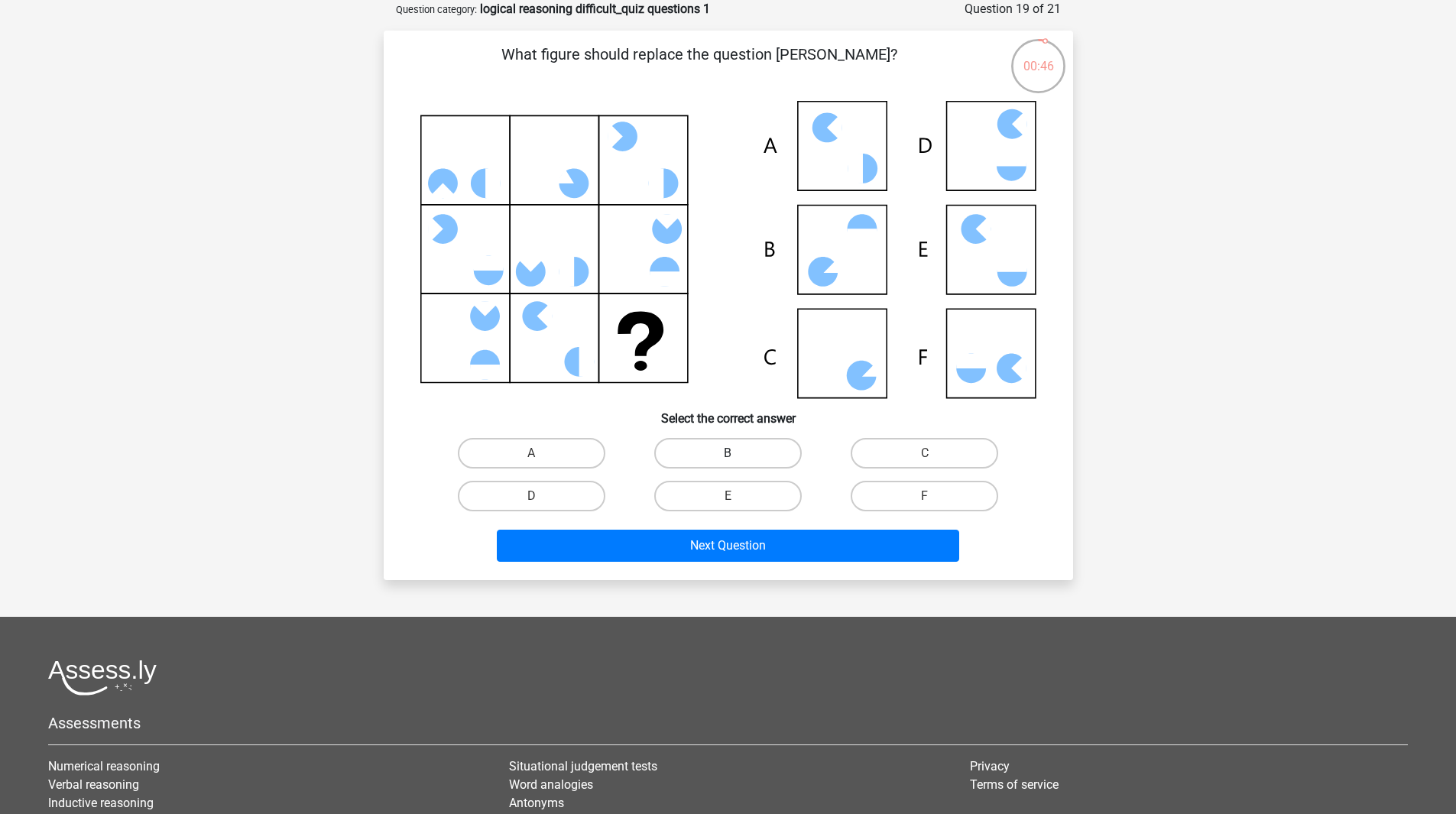
click at [757, 443] on label "B" at bounding box center [728, 453] width 148 height 31
click at [737, 453] on input "B" at bounding box center [733, 458] width 10 height 10
radio input "true"
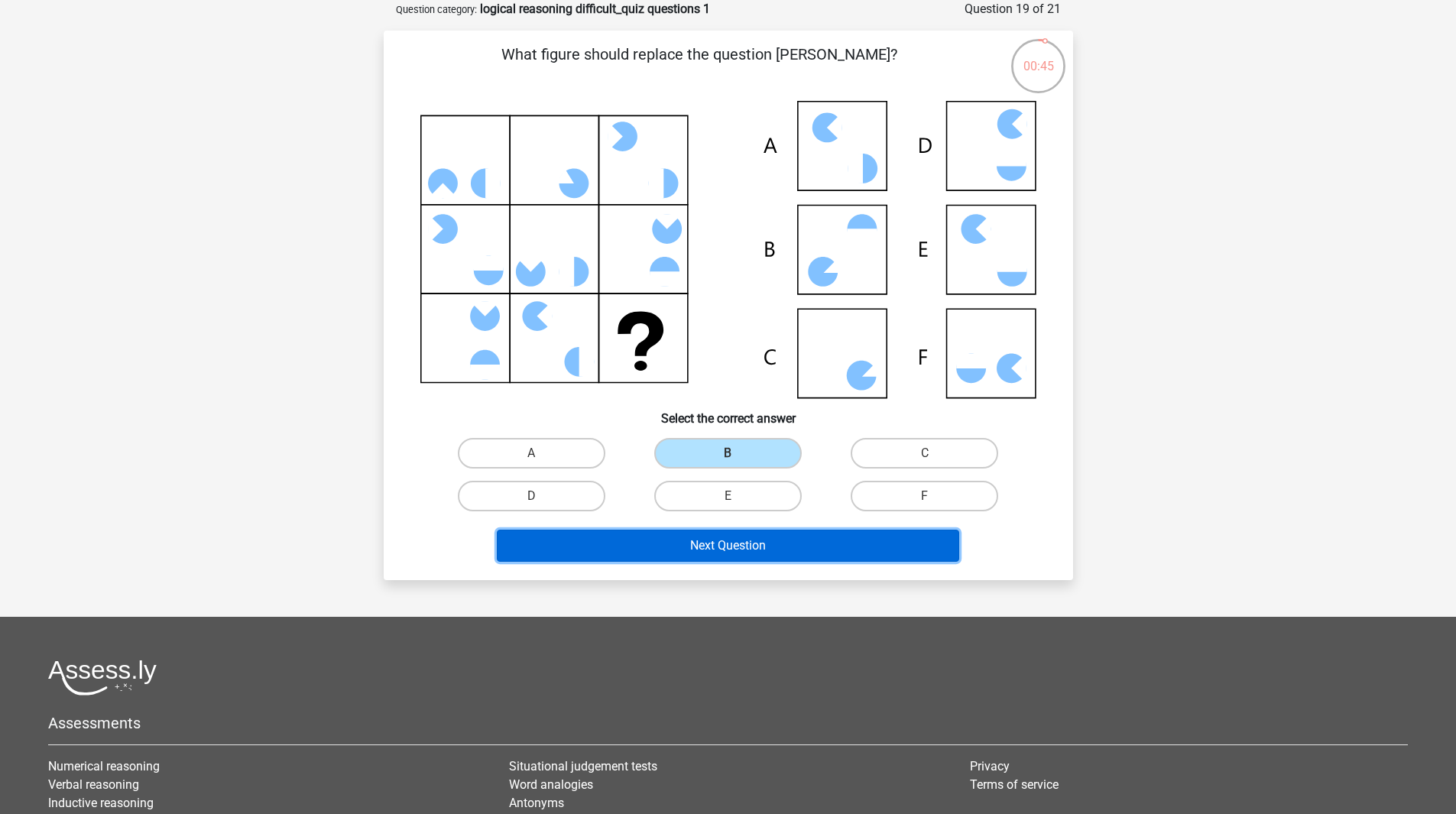
click at [735, 545] on button "Next Question" at bounding box center [728, 546] width 463 height 32
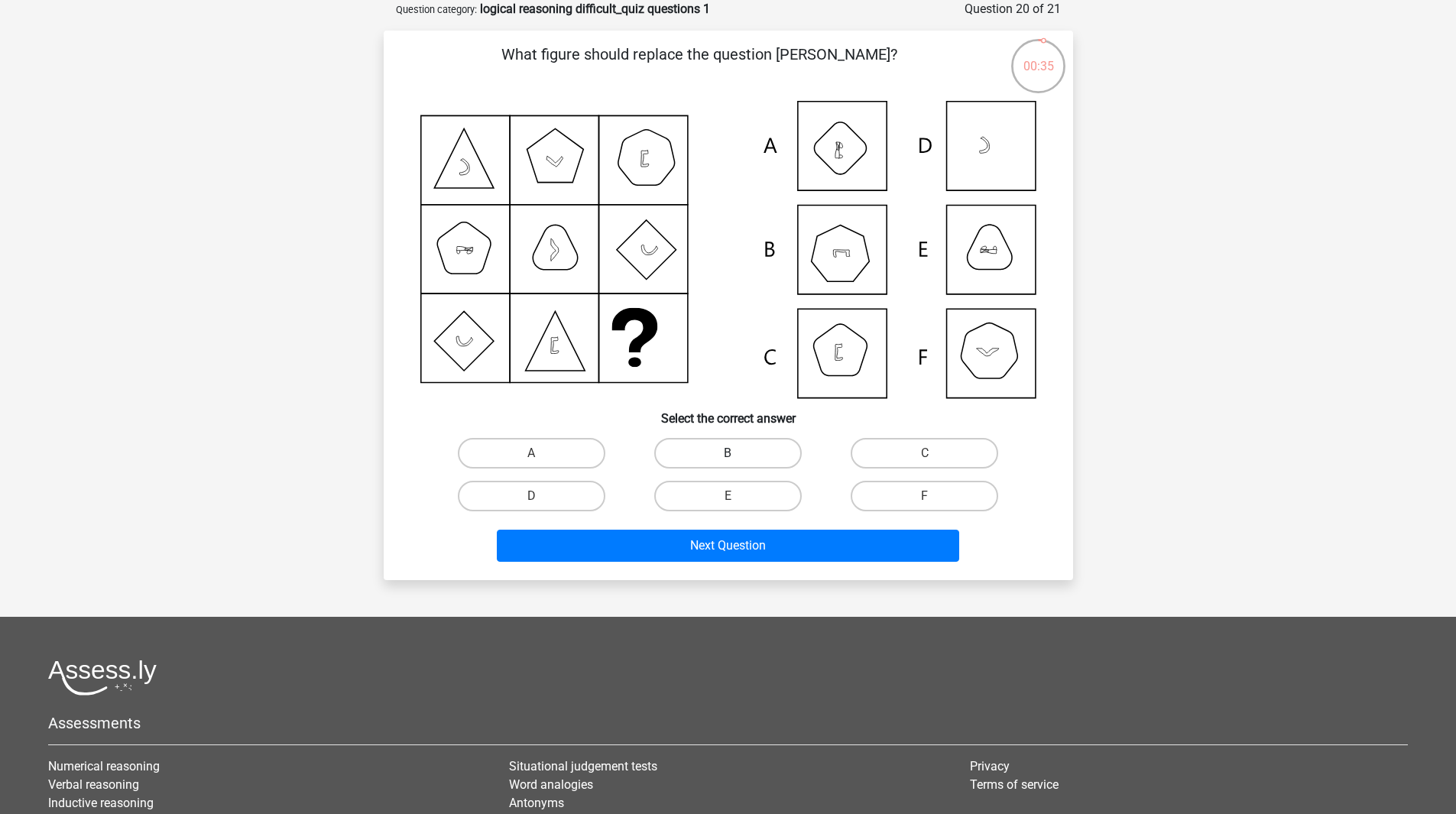
click at [753, 457] on label "B" at bounding box center [728, 453] width 148 height 31
click at [737, 457] on input "B" at bounding box center [733, 458] width 10 height 10
radio input "true"
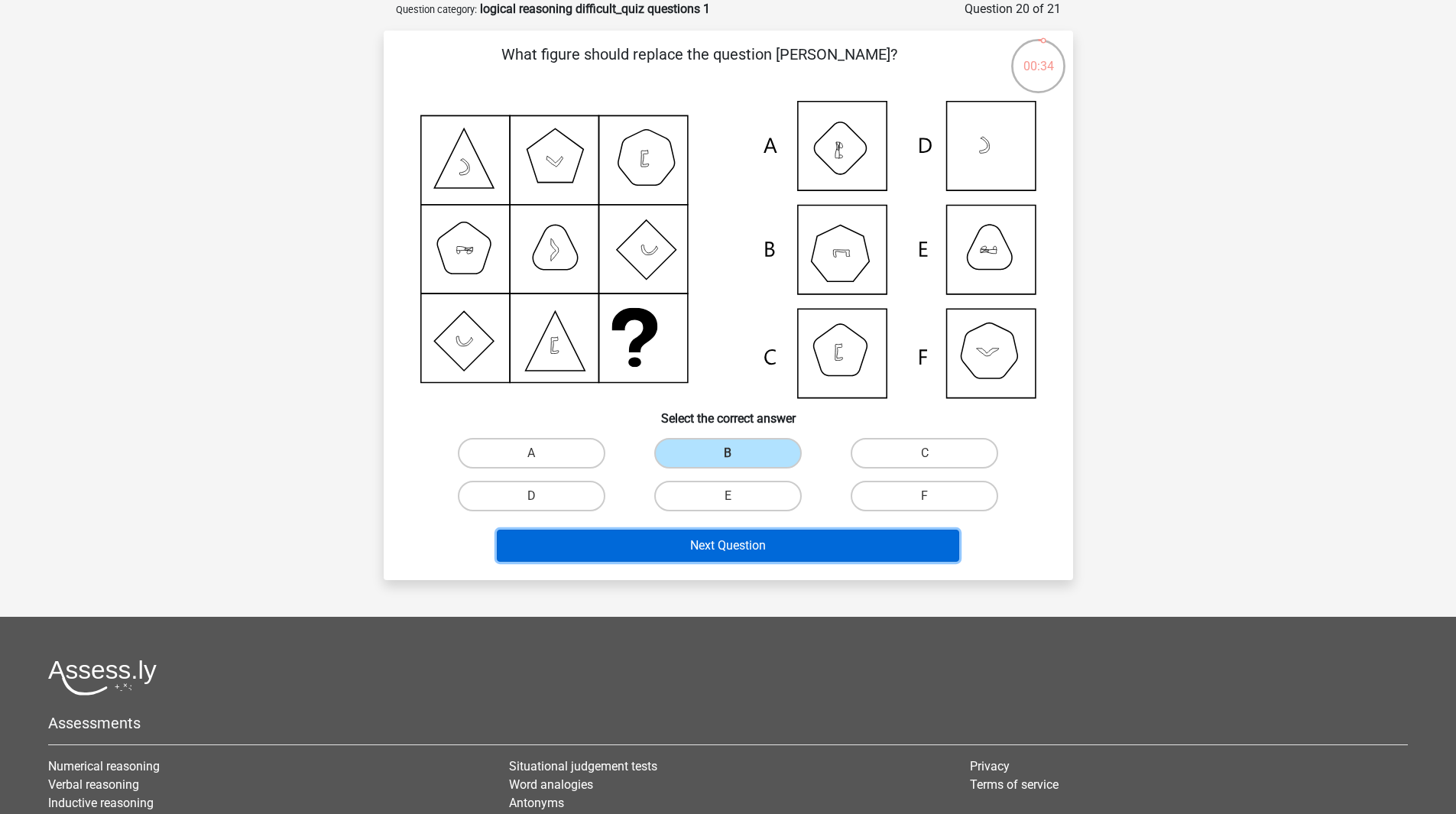
click at [778, 556] on button "Next Question" at bounding box center [728, 546] width 463 height 32
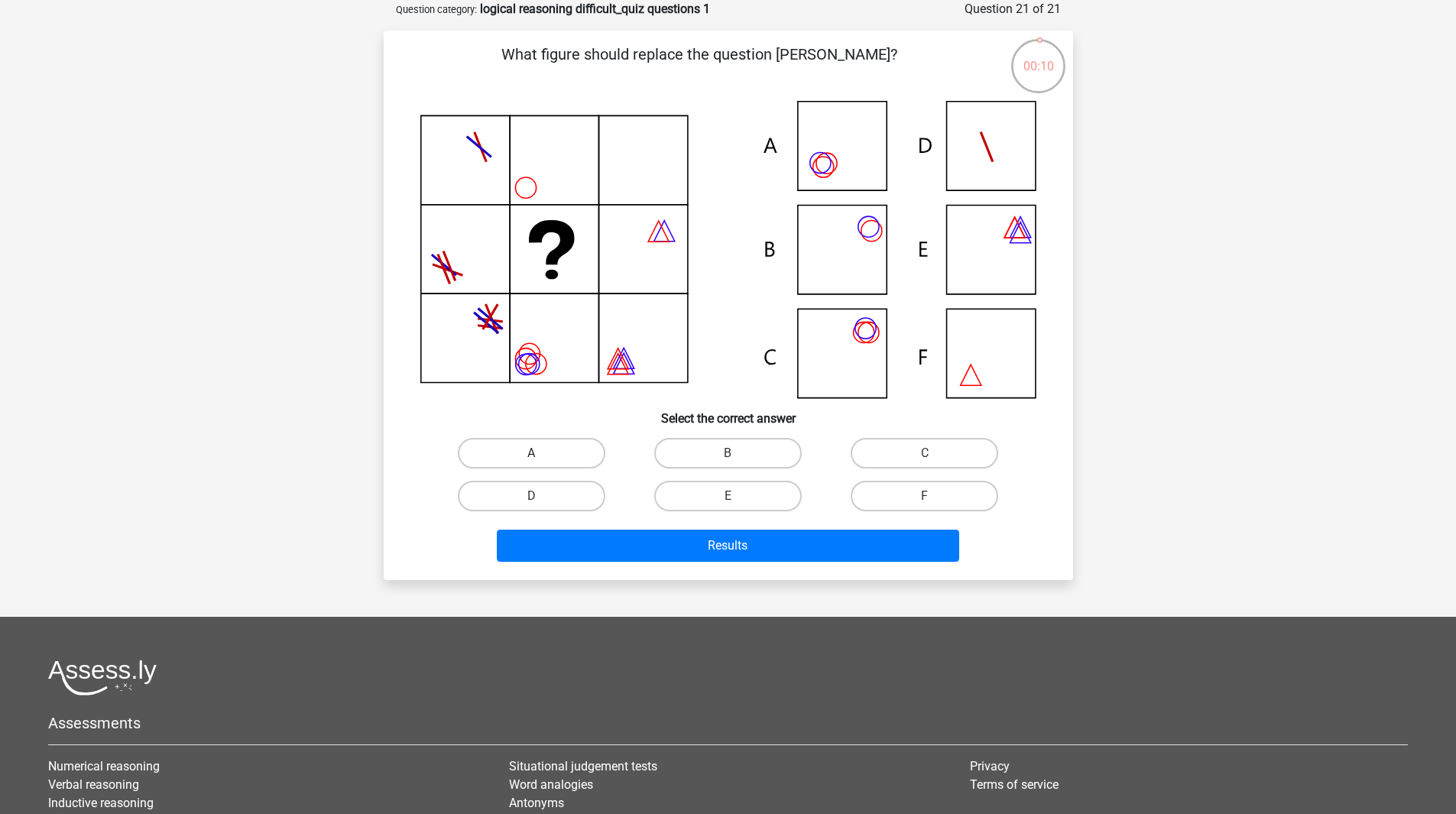
click at [552, 450] on label "A" at bounding box center [531, 453] width 148 height 31
click at [542, 453] on input "A" at bounding box center [536, 458] width 10 height 10
radio input "true"
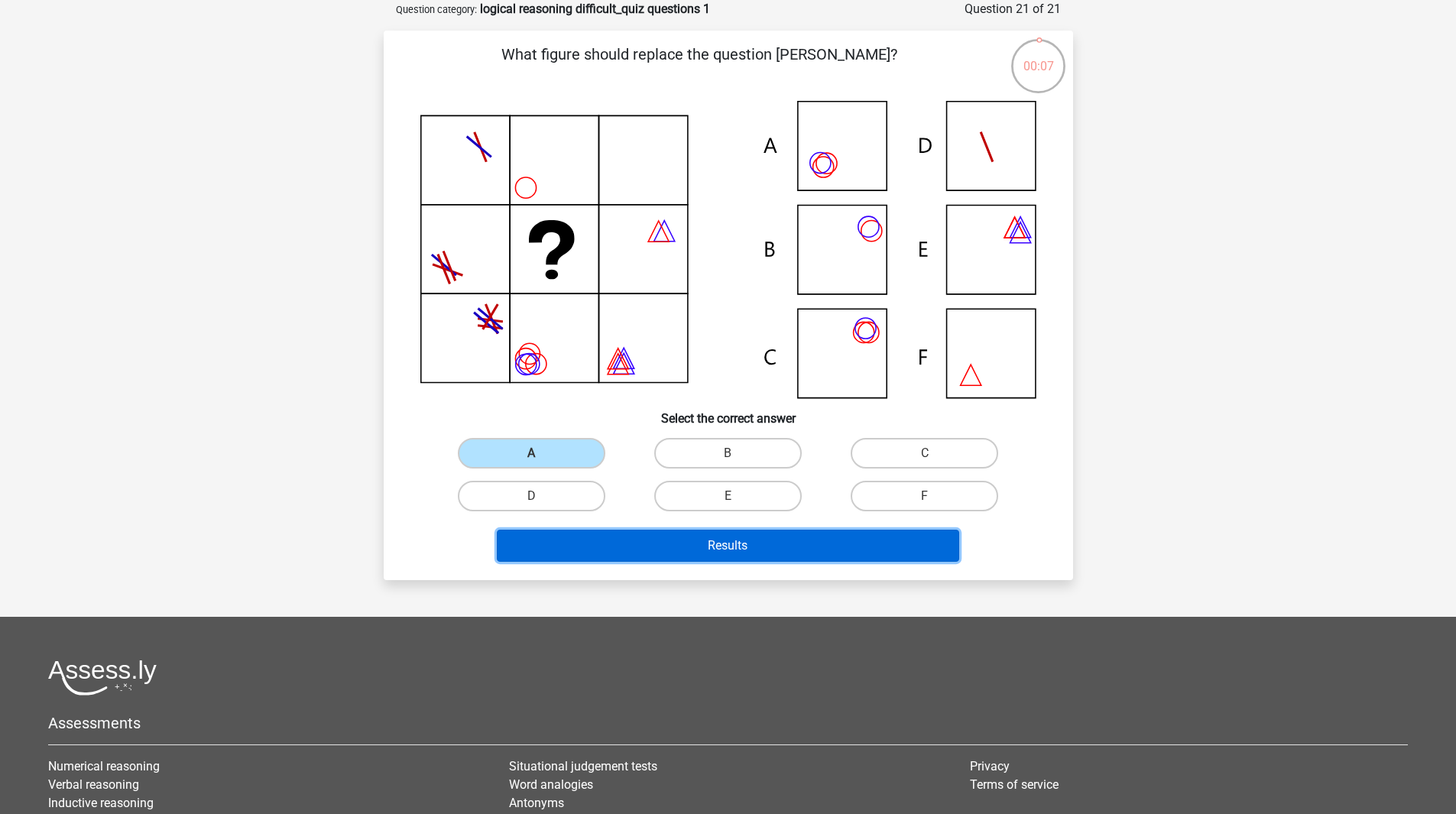
click at [641, 542] on button "Results" at bounding box center [728, 546] width 463 height 32
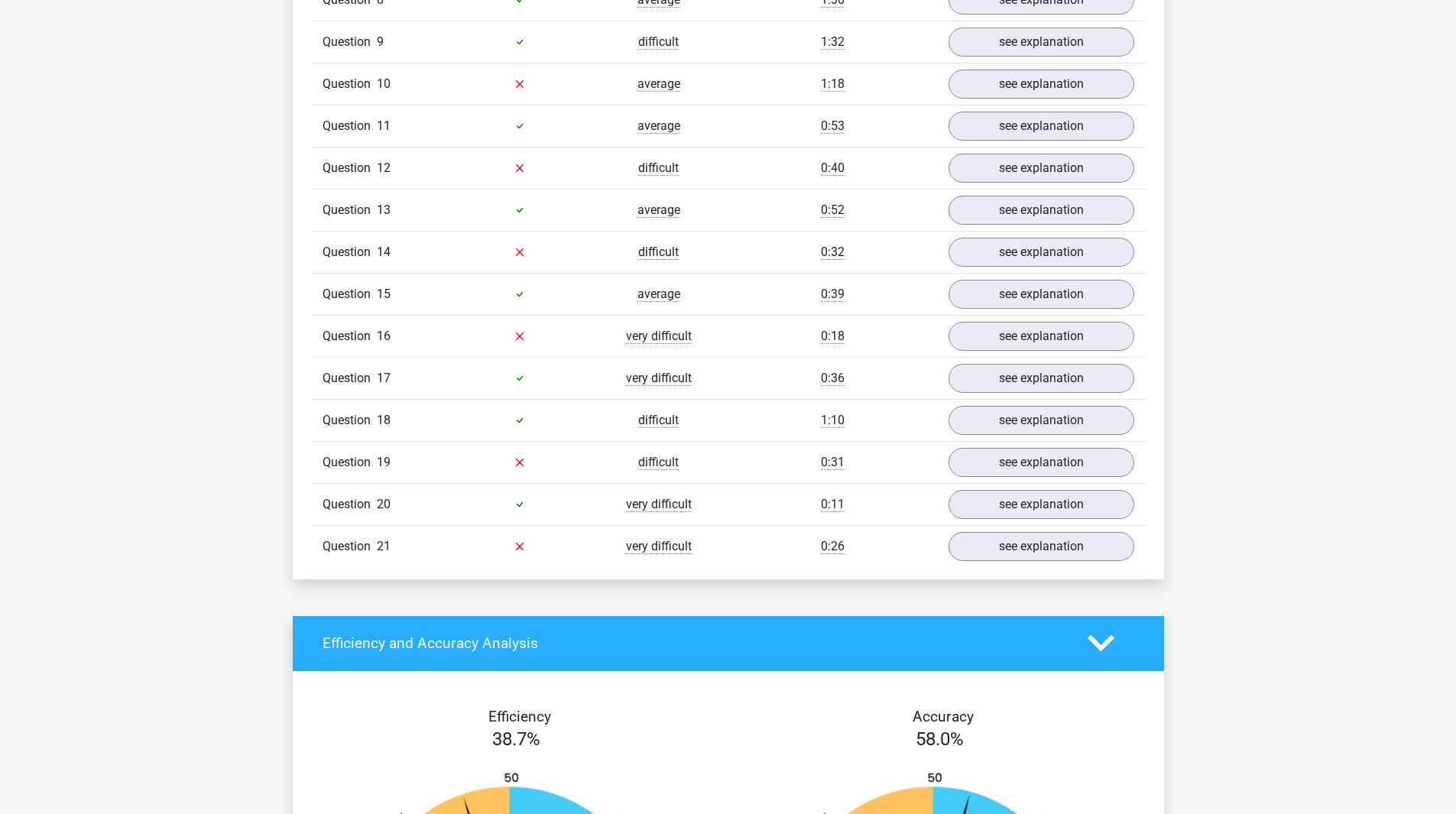
scroll to position [1758, 0]
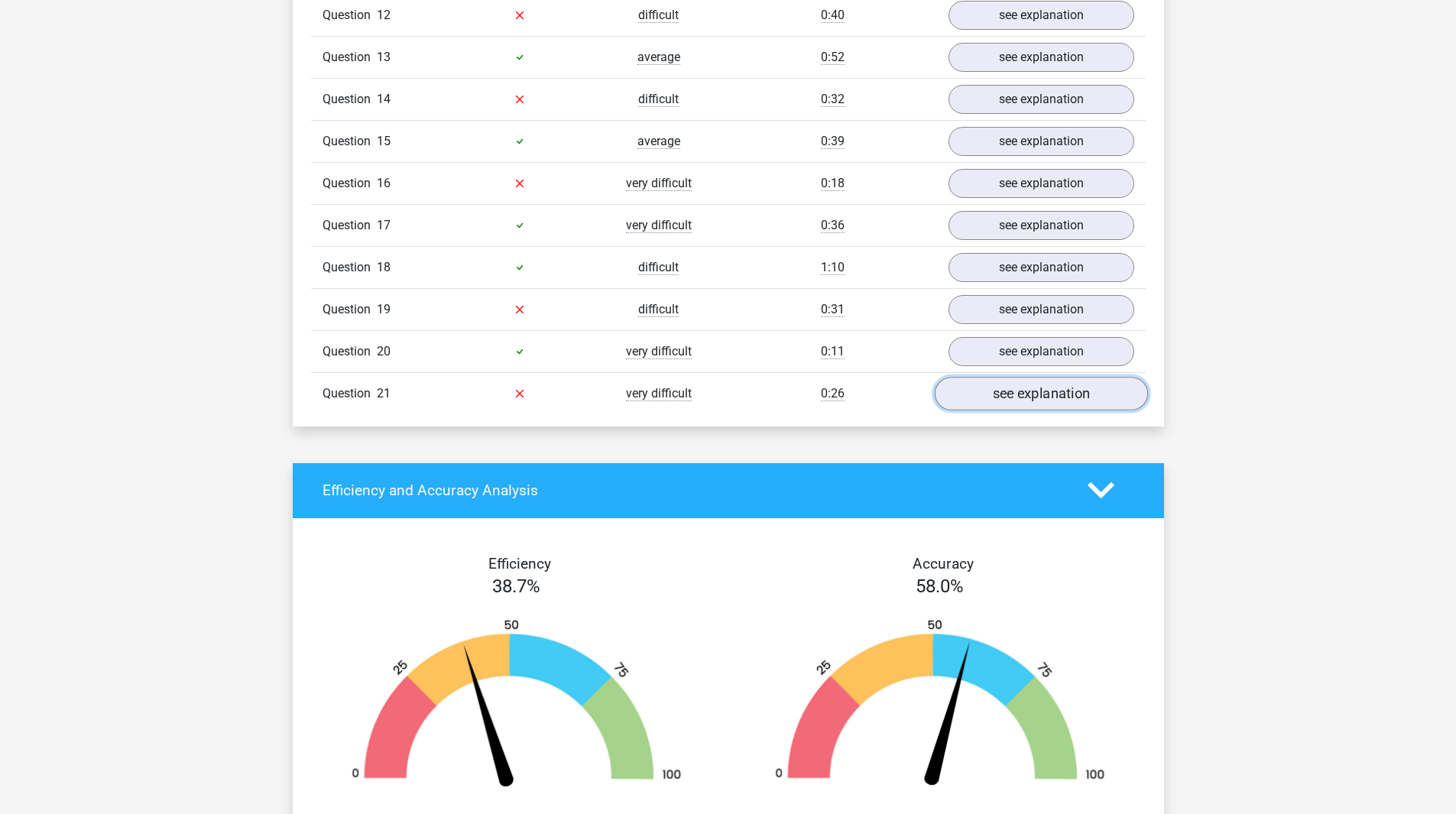
click at [1065, 401] on link "see explanation" at bounding box center [1041, 393] width 214 height 33
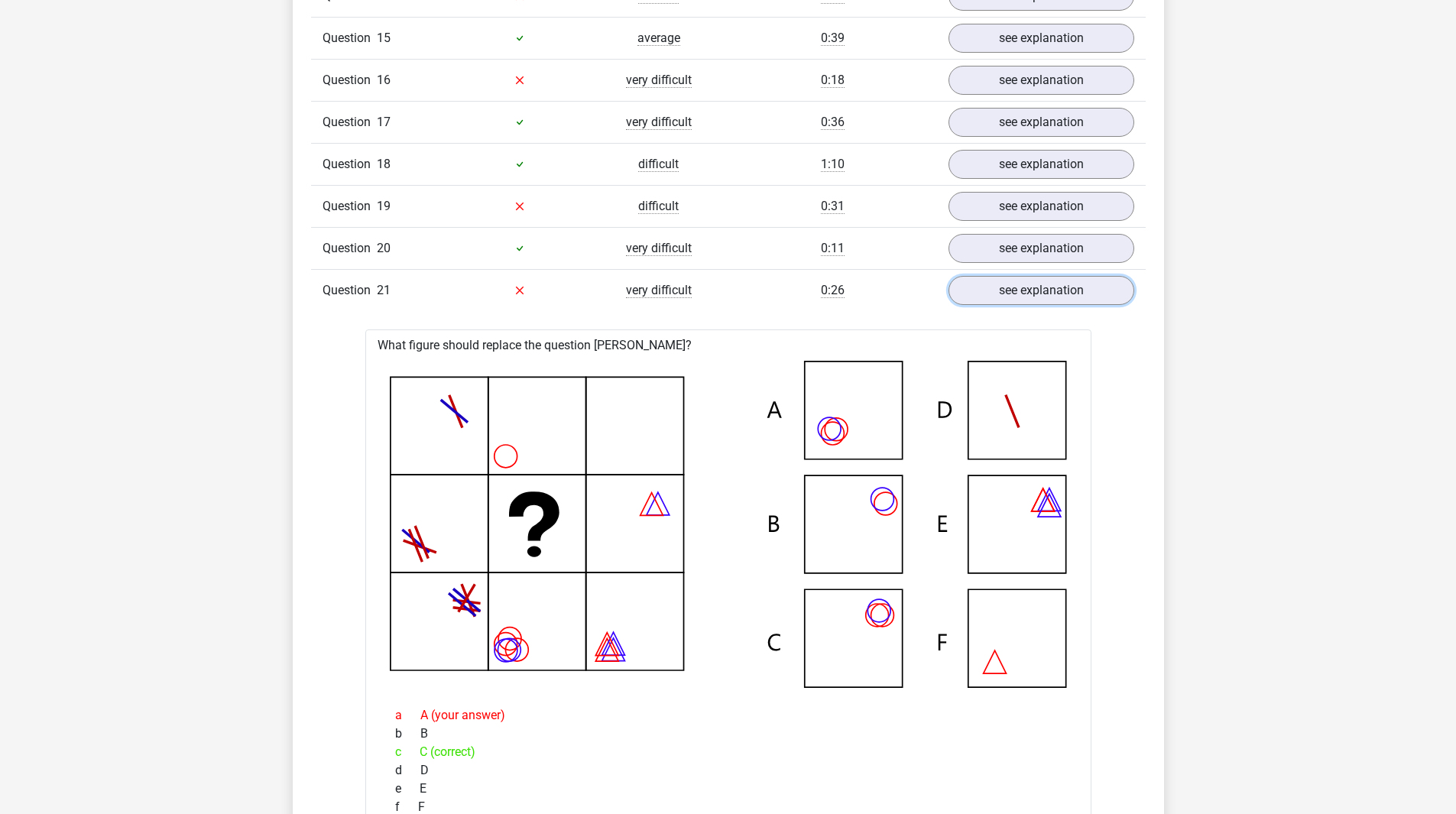
scroll to position [1835, 0]
